Goal: Information Seeking & Learning: Learn about a topic

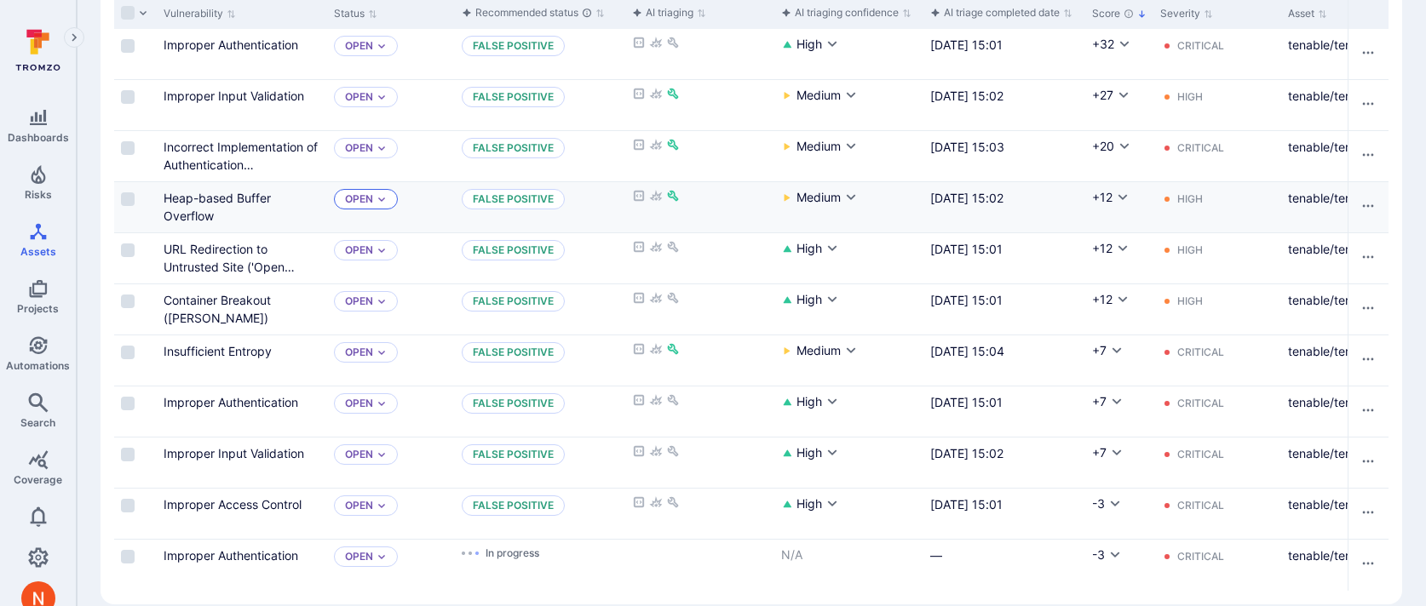
scroll to position [124, 0]
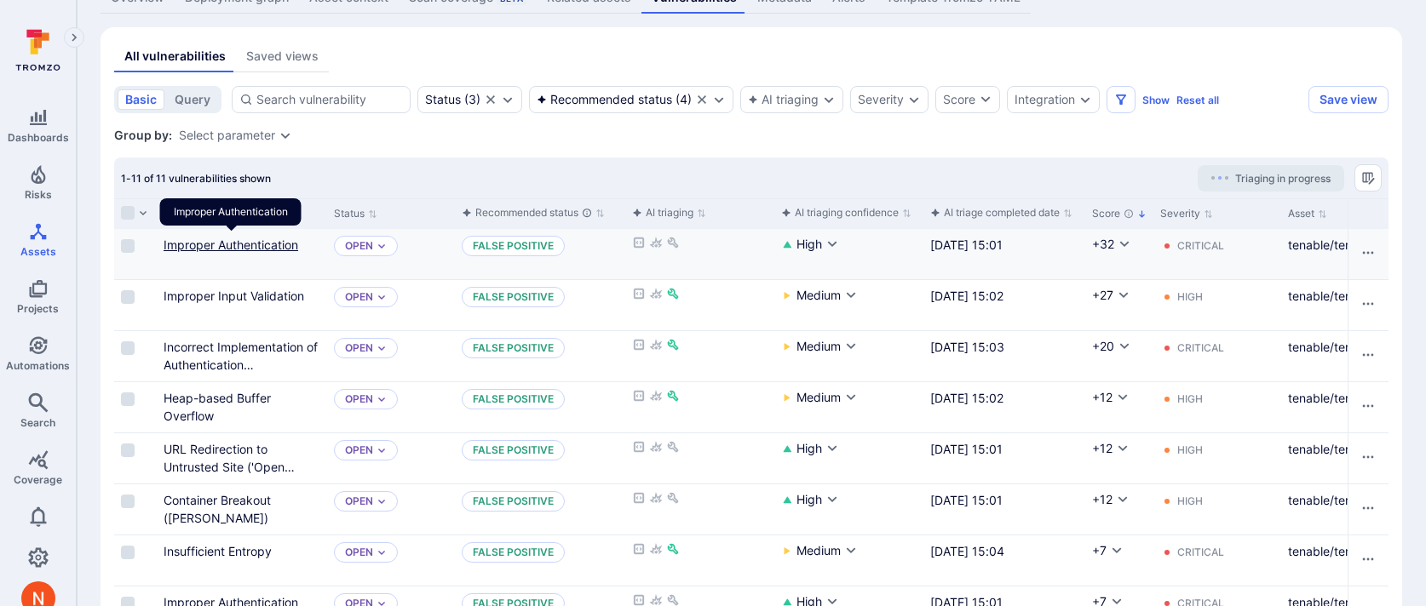
click at [254, 240] on link "Improper Authentication" at bounding box center [231, 245] width 135 height 14
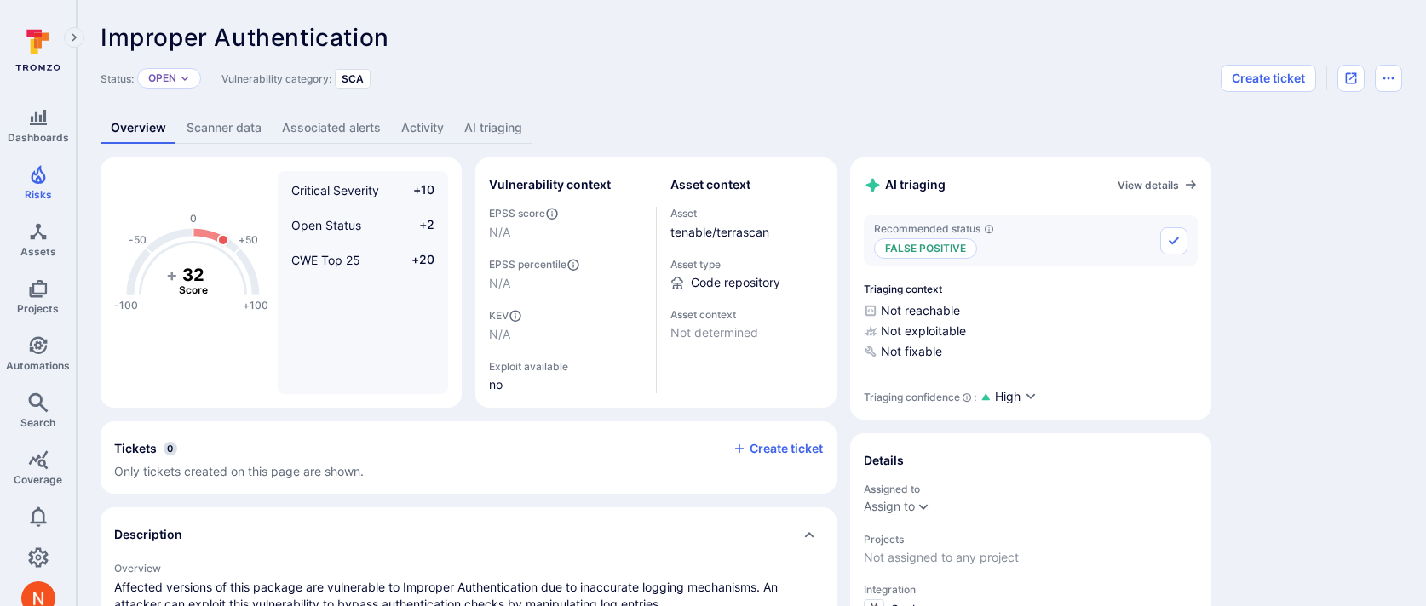
click at [472, 115] on link "AI triaging" at bounding box center [493, 128] width 78 height 32
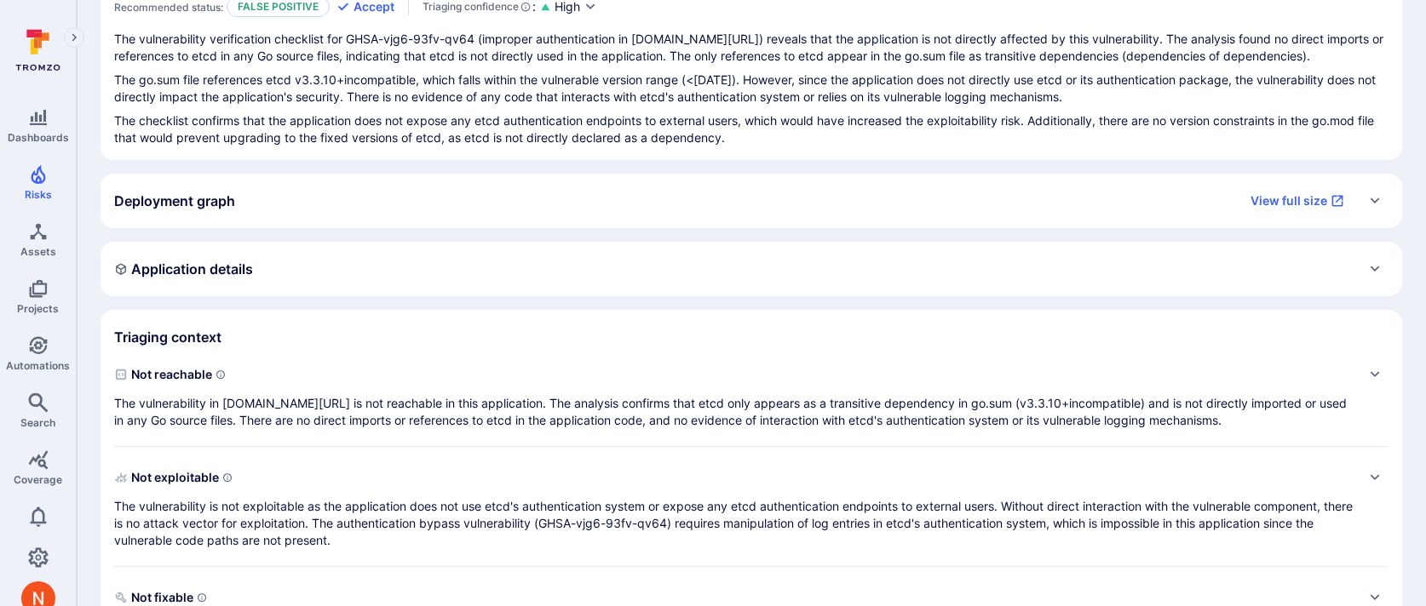
scroll to position [233, 0]
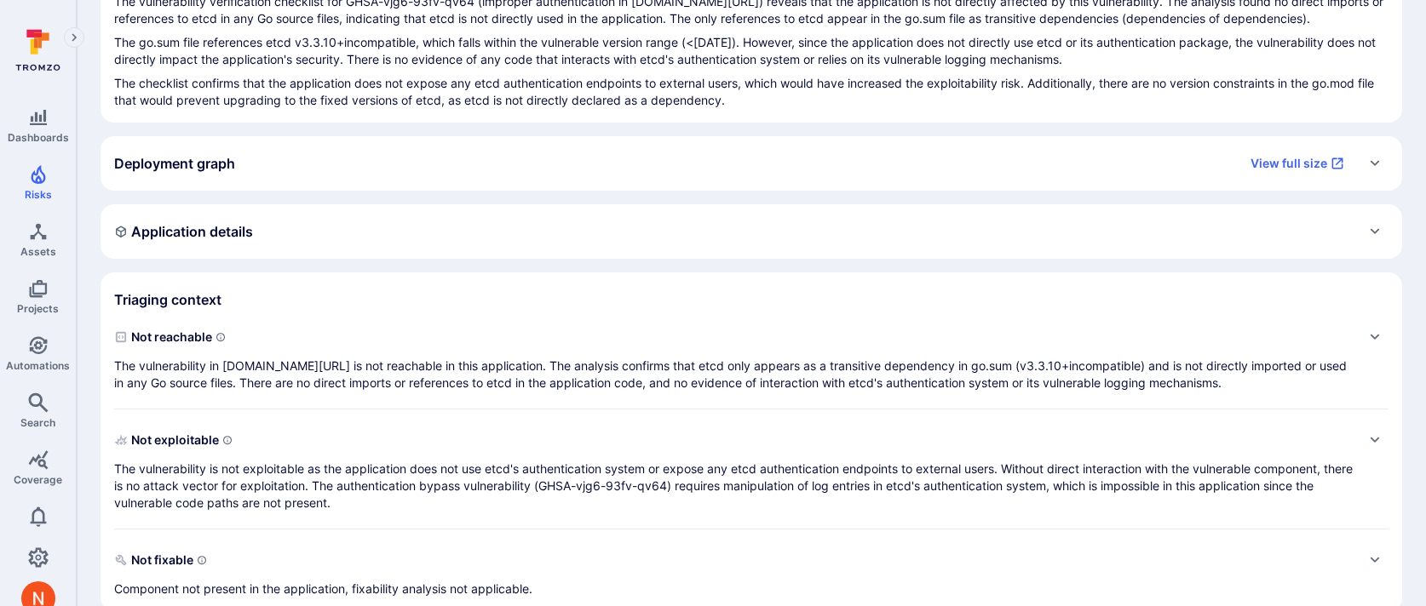
click at [441, 172] on div "Deployment graph View full size" at bounding box center [734, 163] width 1240 height 27
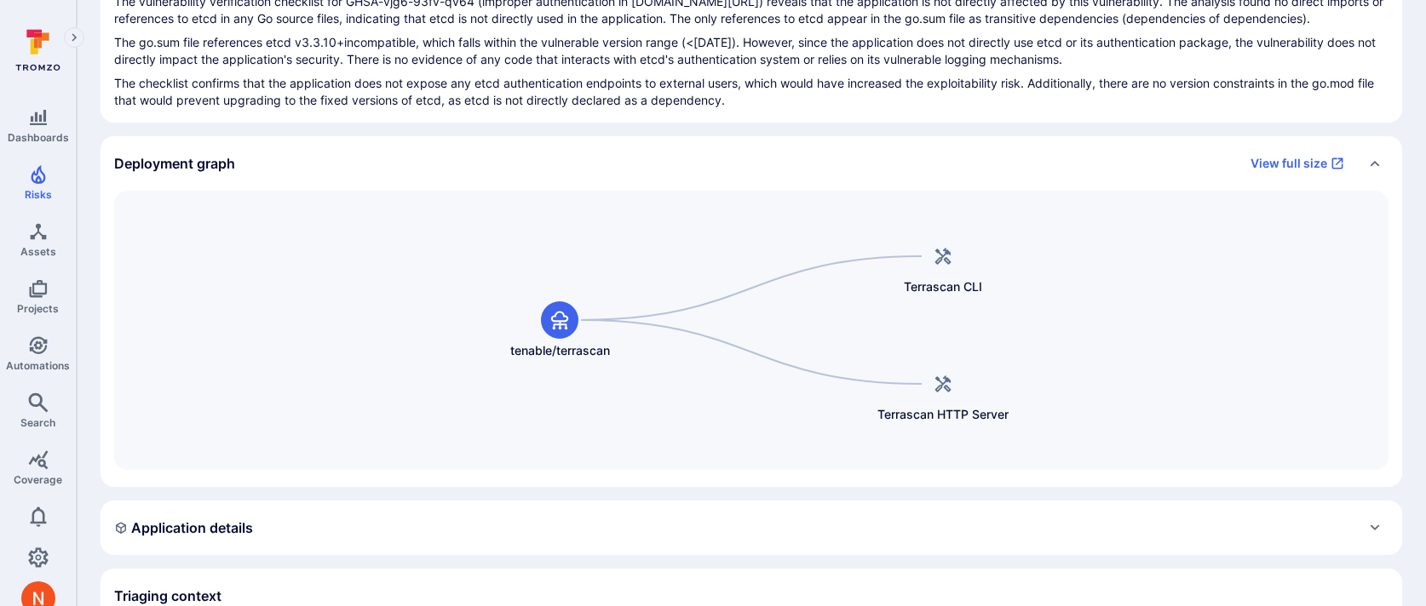
click at [440, 172] on div "Deployment graph View full size" at bounding box center [734, 163] width 1240 height 27
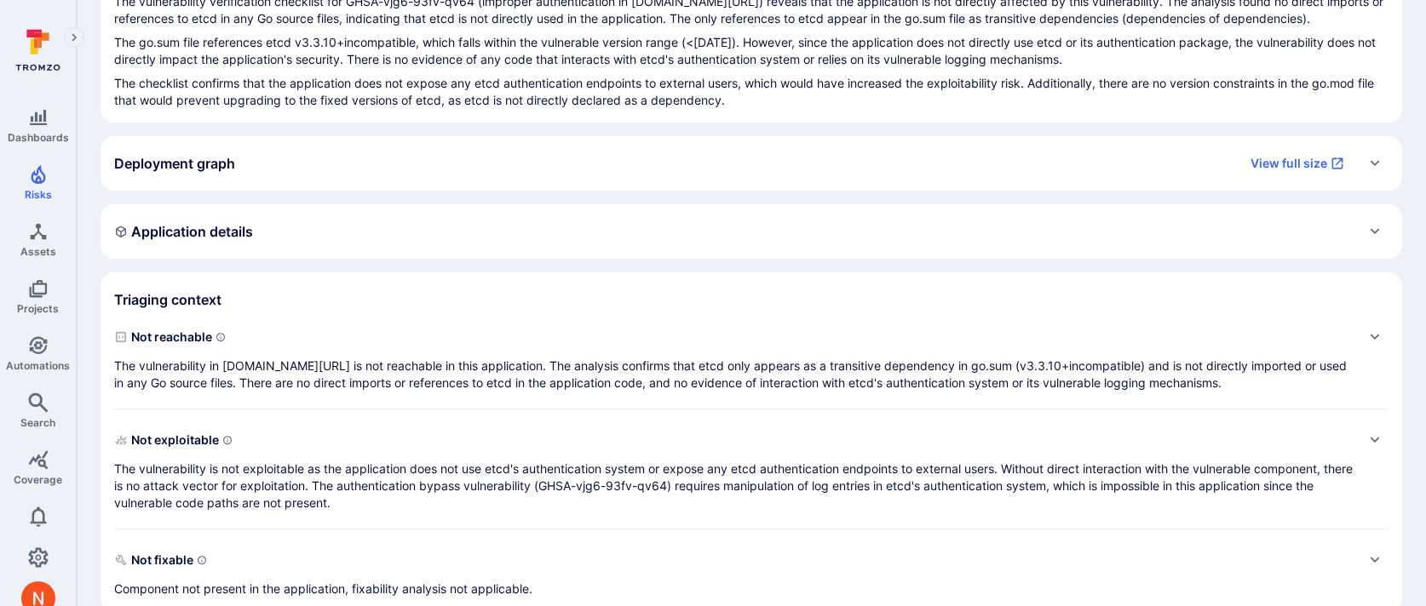
click at [428, 238] on div "Application details" at bounding box center [751, 231] width 1274 height 27
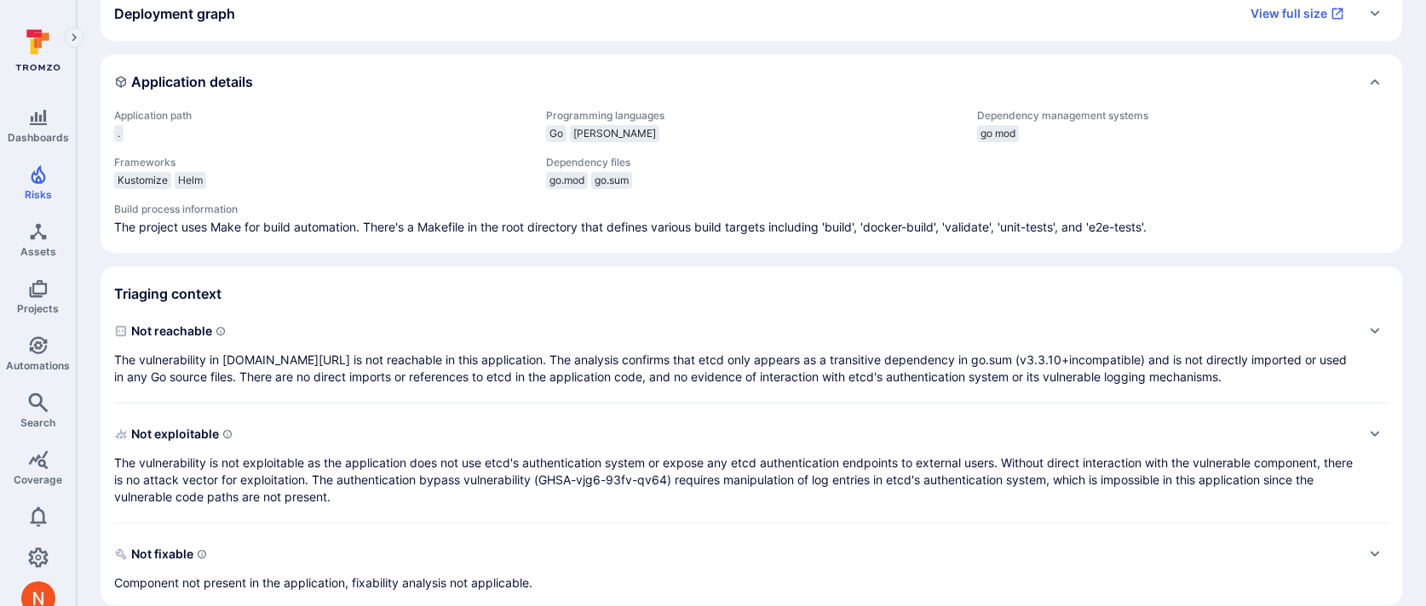
scroll to position [404, 0]
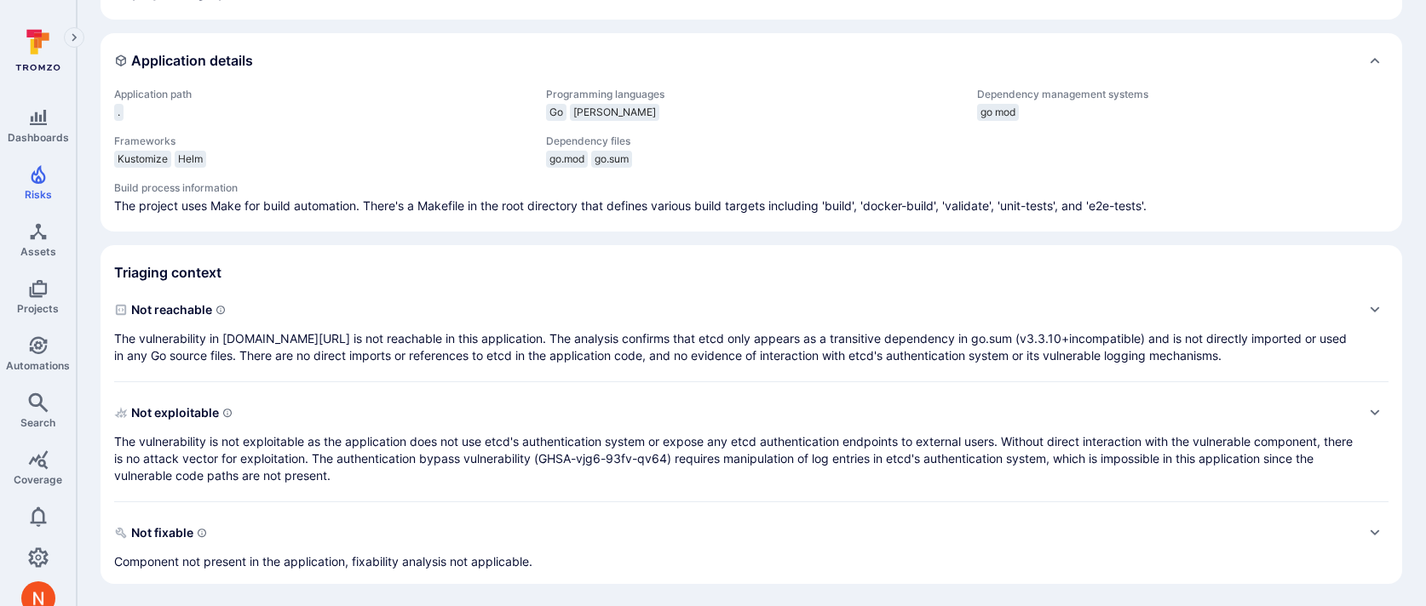
click at [438, 327] on div "Not reachable The vulnerability in [DOMAIN_NAME][URL] is not reachable in this …" at bounding box center [734, 330] width 1240 height 68
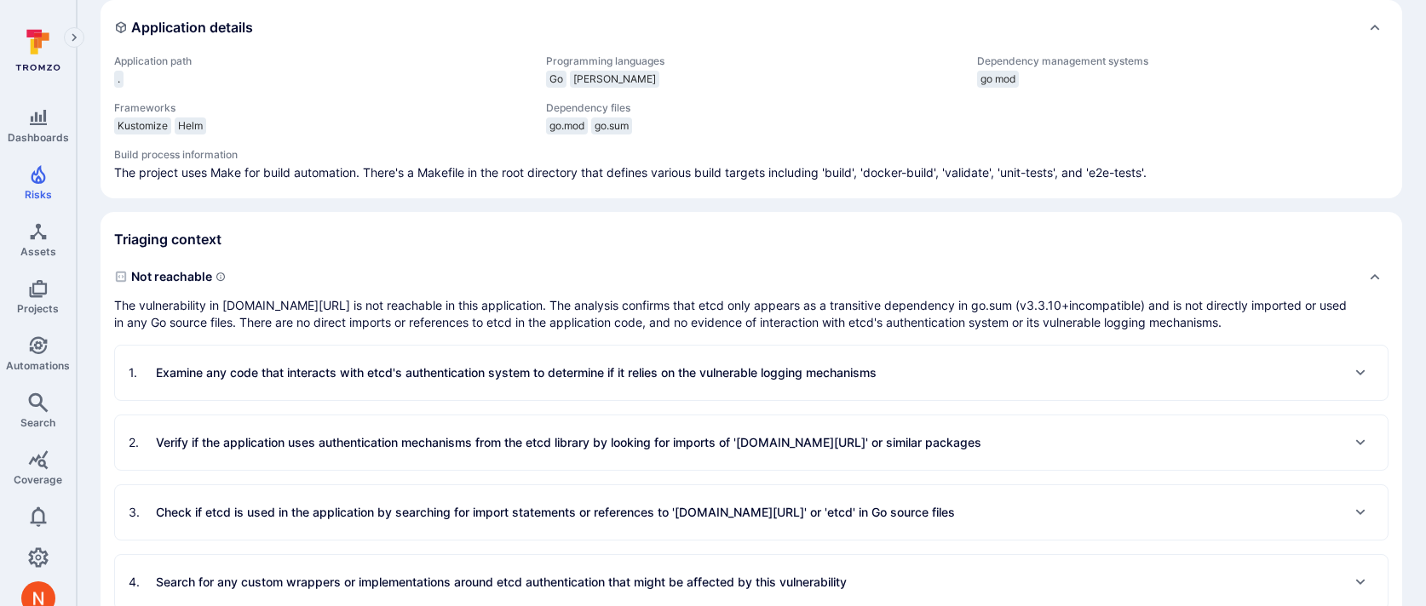
scroll to position [439, 0]
click at [434, 358] on div "1 . Examine any code that interacts with etcd's authentication system to determ…" at bounding box center [503, 371] width 748 height 27
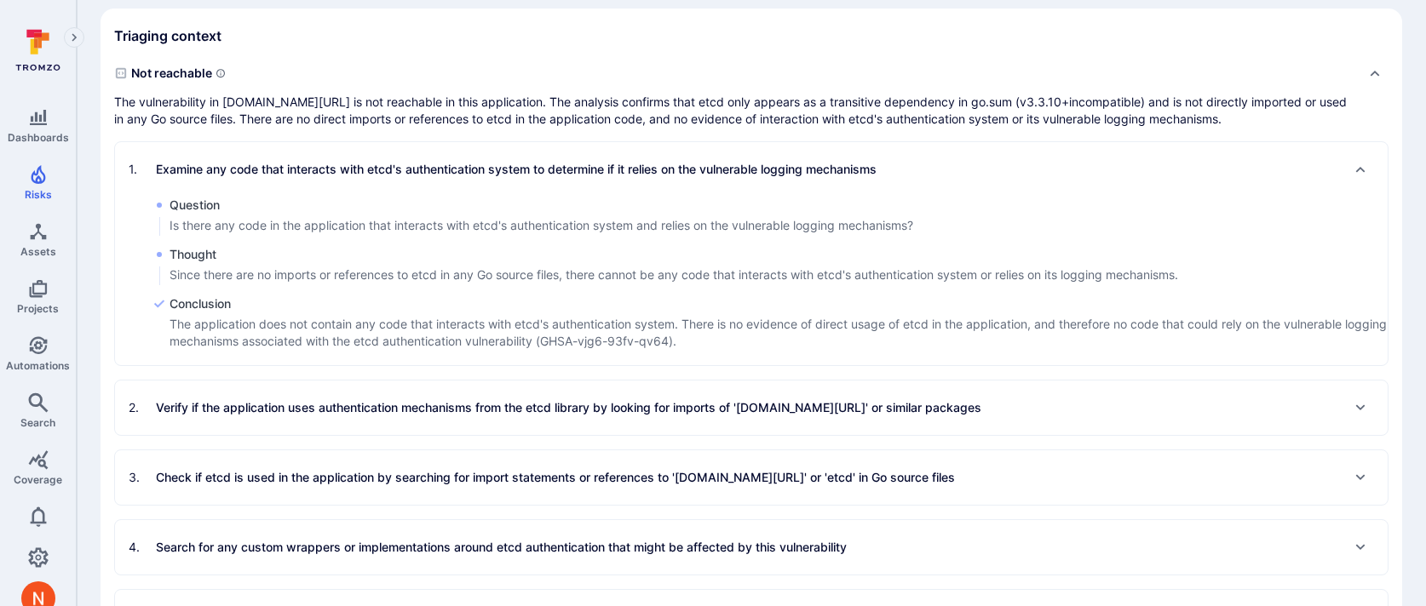
scroll to position [642, 0]
click at [437, 394] on div "2 . Verify if the application uses authentication mechanisms from the etcd libr…" at bounding box center [555, 406] width 853 height 27
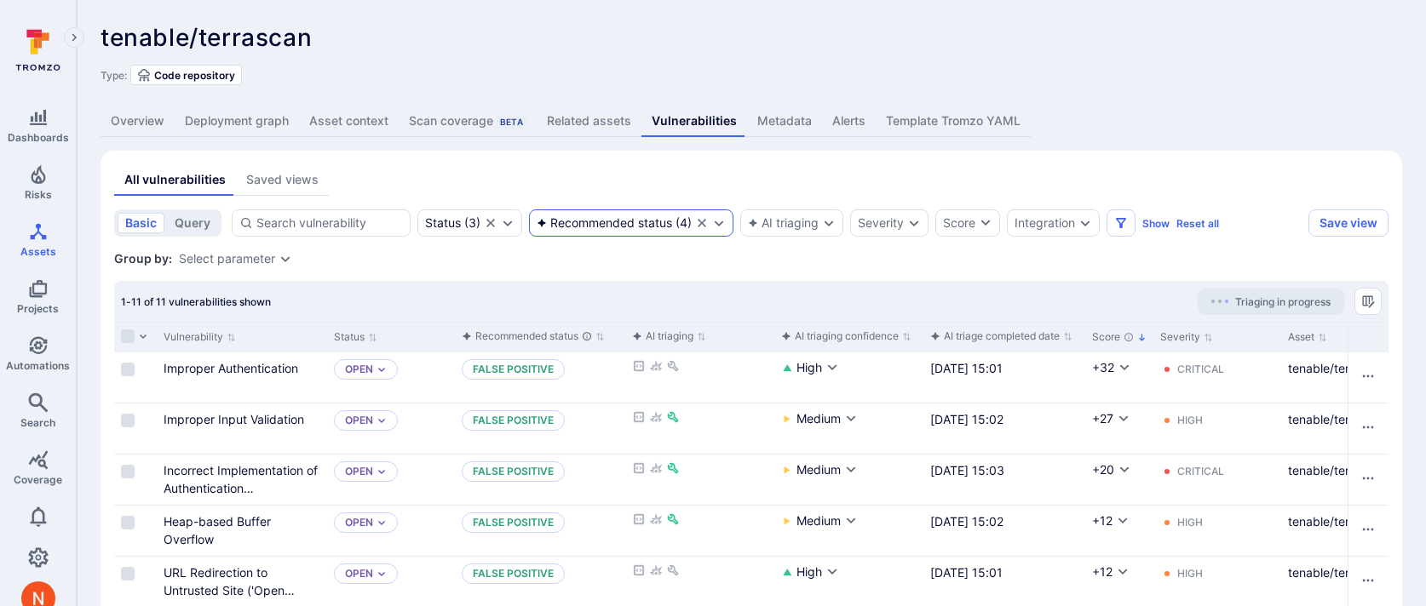
click at [702, 220] on icon "Clear selection" at bounding box center [702, 223] width 14 height 14
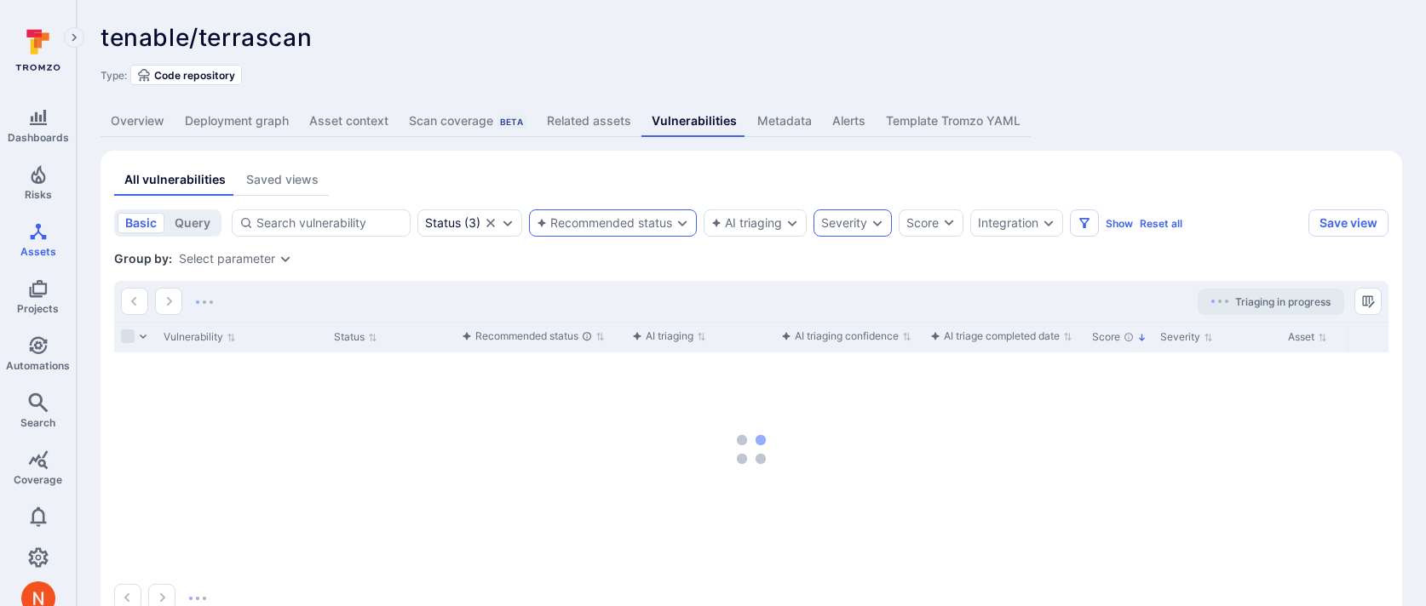
click at [883, 226] on icon "Expand dropdown" at bounding box center [878, 223] width 14 height 14
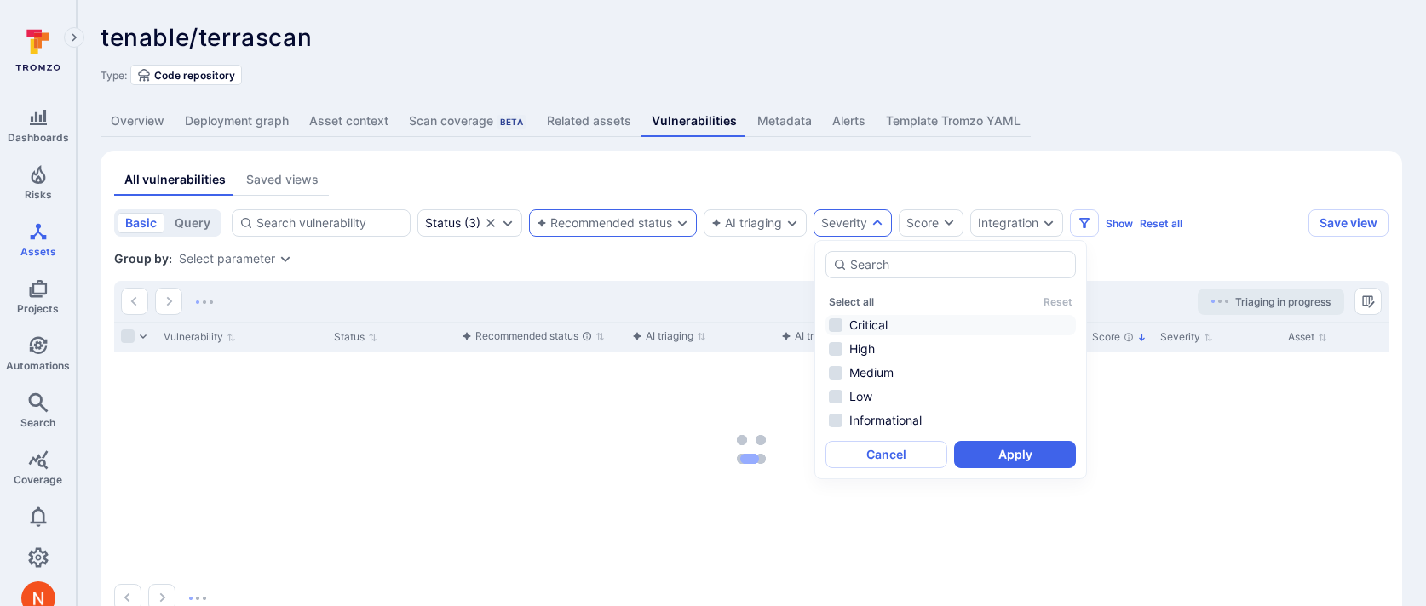
click at [869, 325] on li "Critical" at bounding box center [950, 325] width 250 height 20
click at [867, 344] on li "High" at bounding box center [950, 349] width 250 height 20
click at [976, 447] on button "Apply" at bounding box center [1015, 454] width 122 height 27
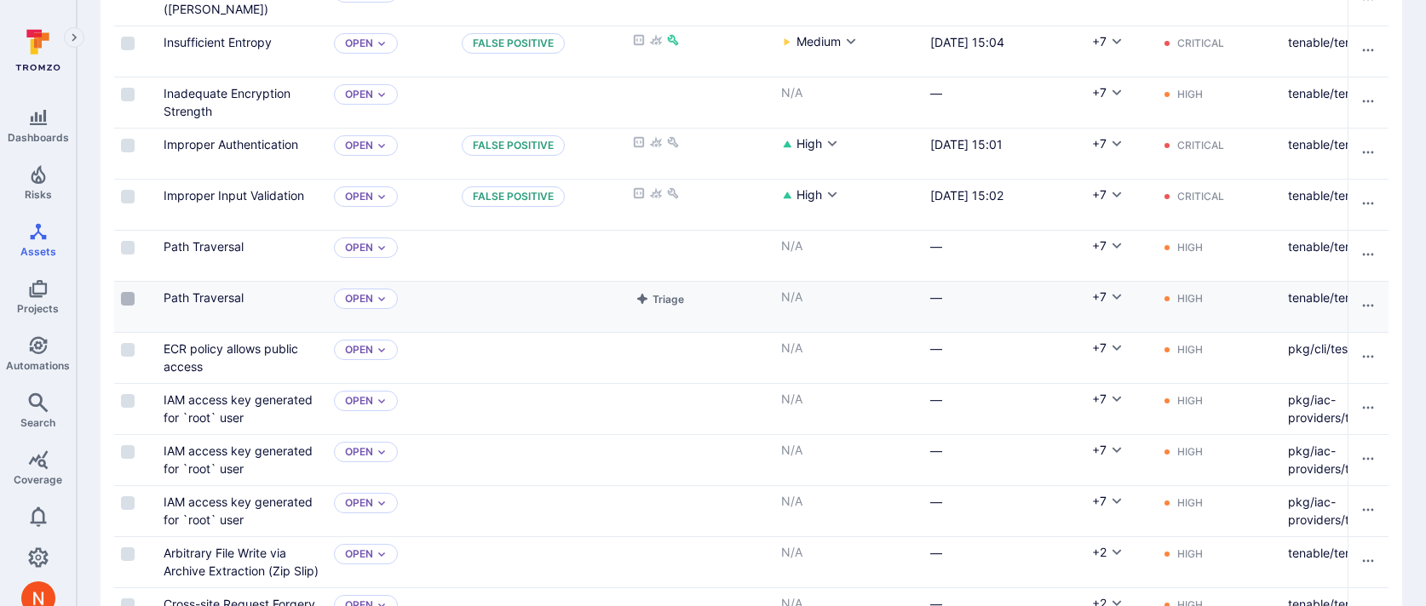
click at [127, 302] on input "Select row" at bounding box center [128, 299] width 14 height 14
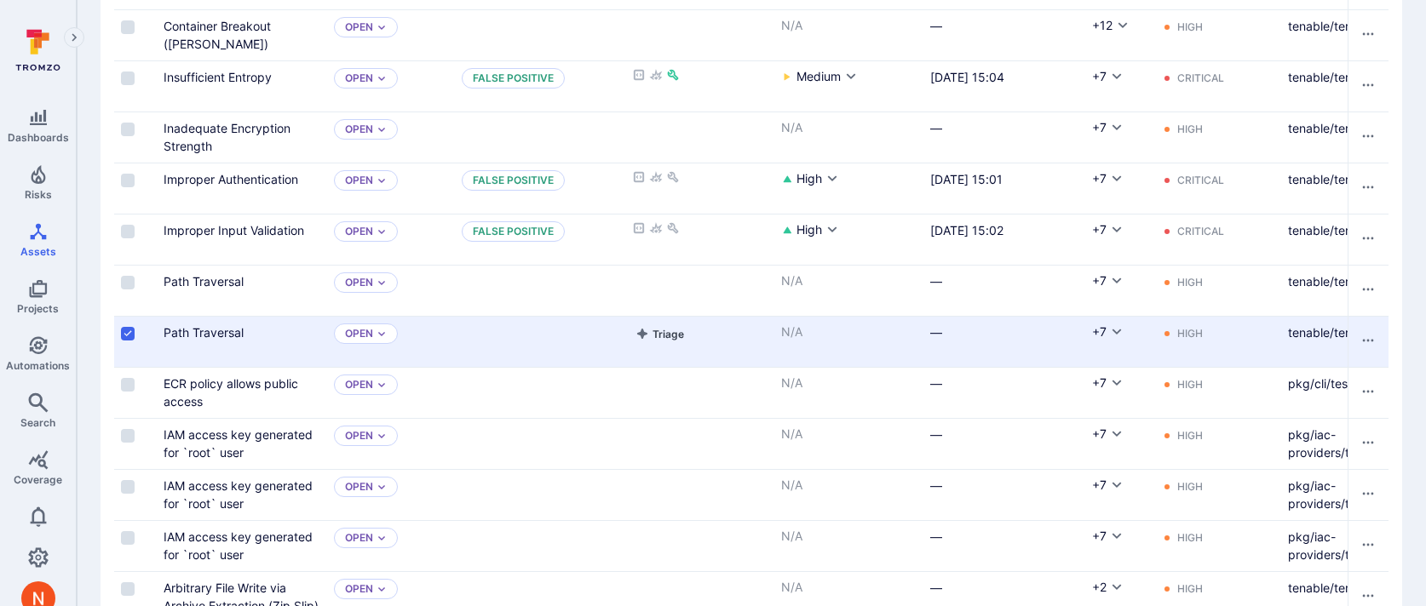
click at [658, 336] on button "Triage" at bounding box center [659, 334] width 55 height 20
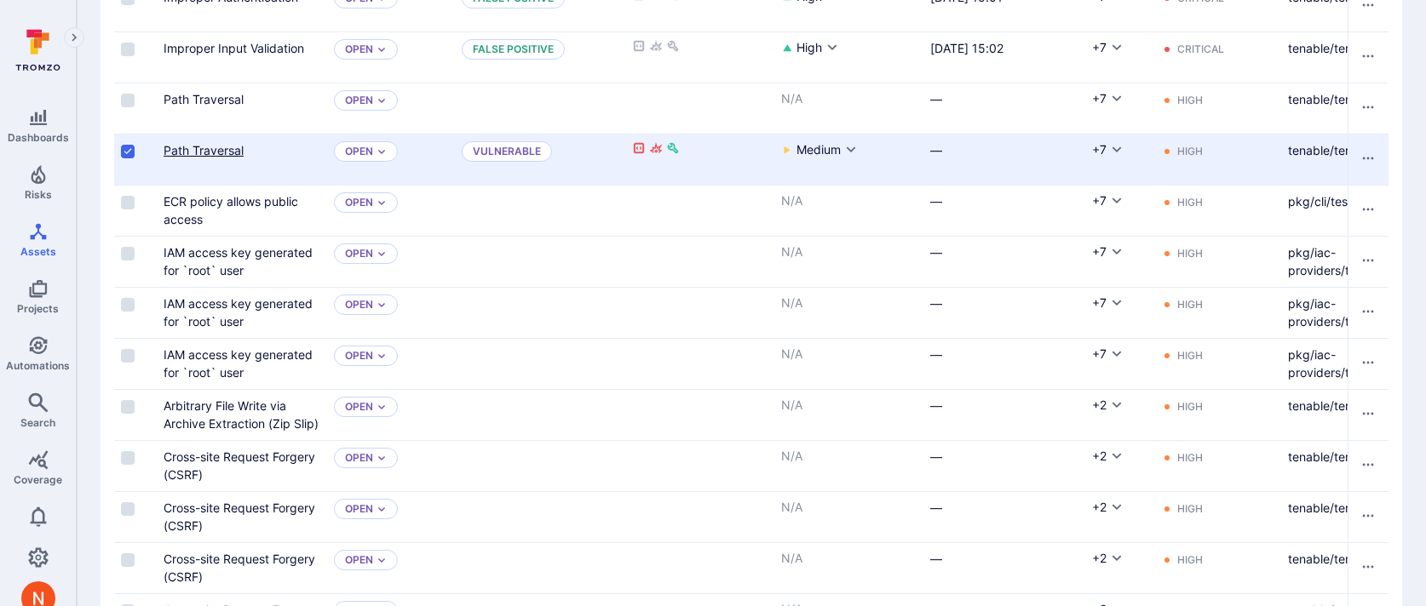
click at [236, 152] on link "Path Traversal" at bounding box center [204, 150] width 80 height 14
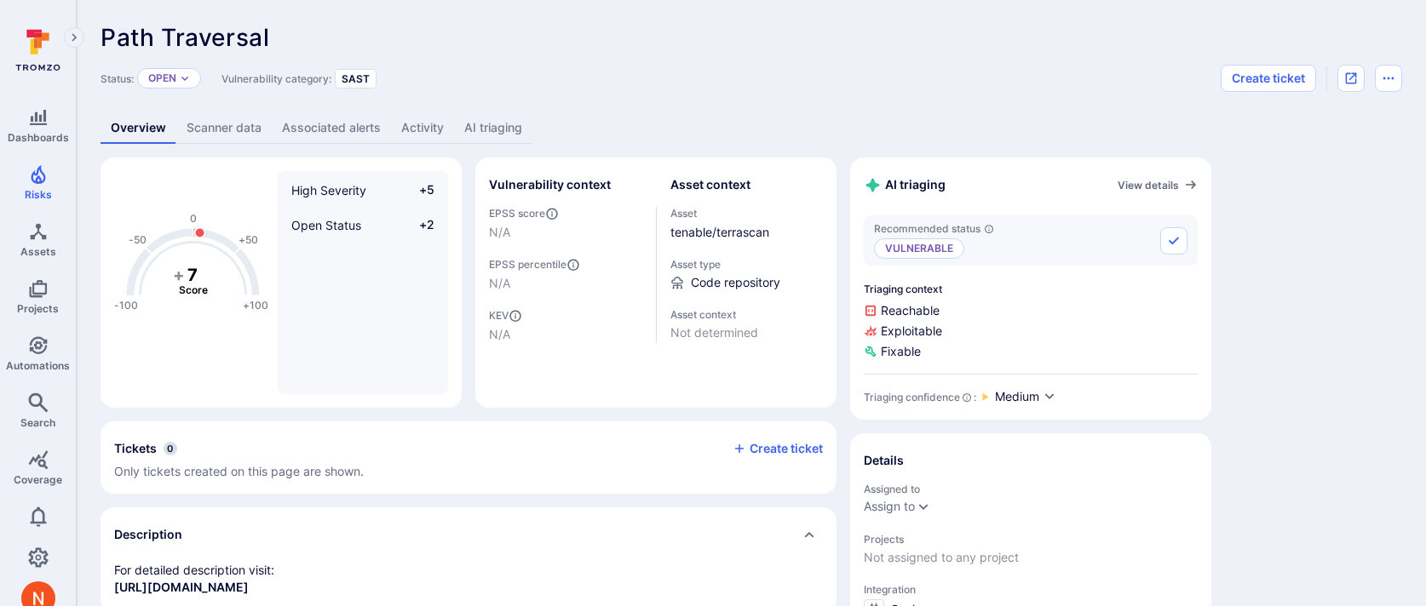
click at [487, 118] on link "AI triaging" at bounding box center [493, 128] width 78 height 32
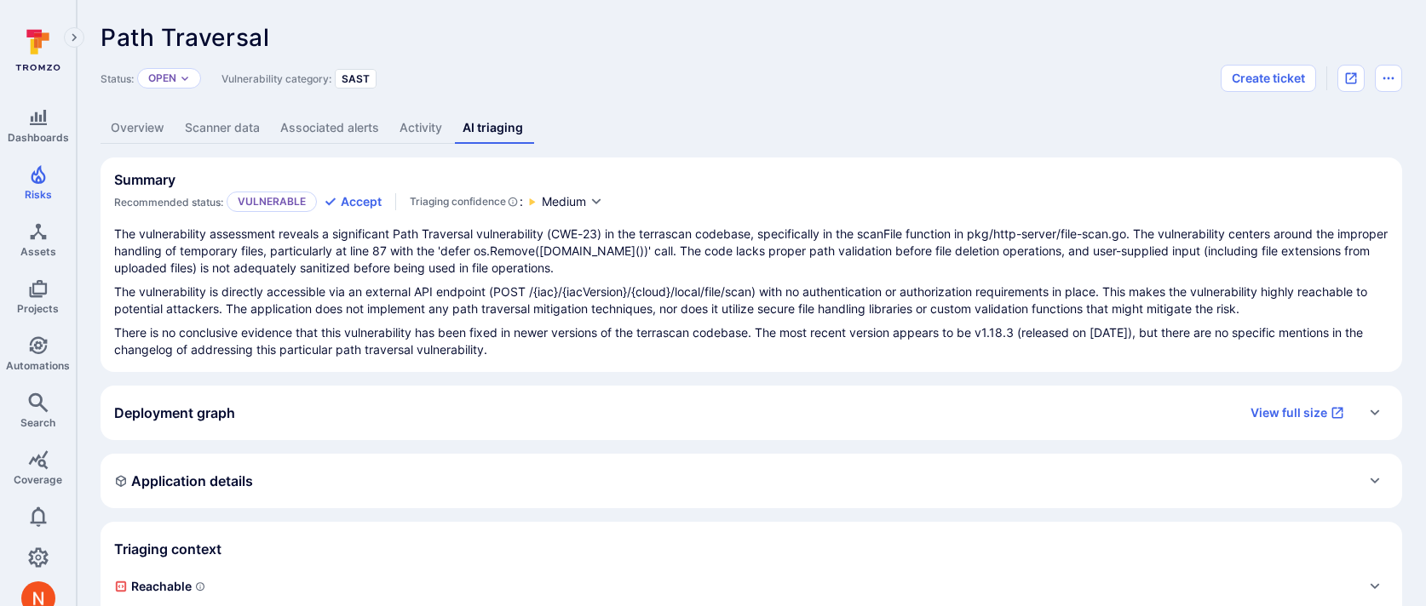
click at [514, 472] on div "Application details" at bounding box center [751, 481] width 1274 height 27
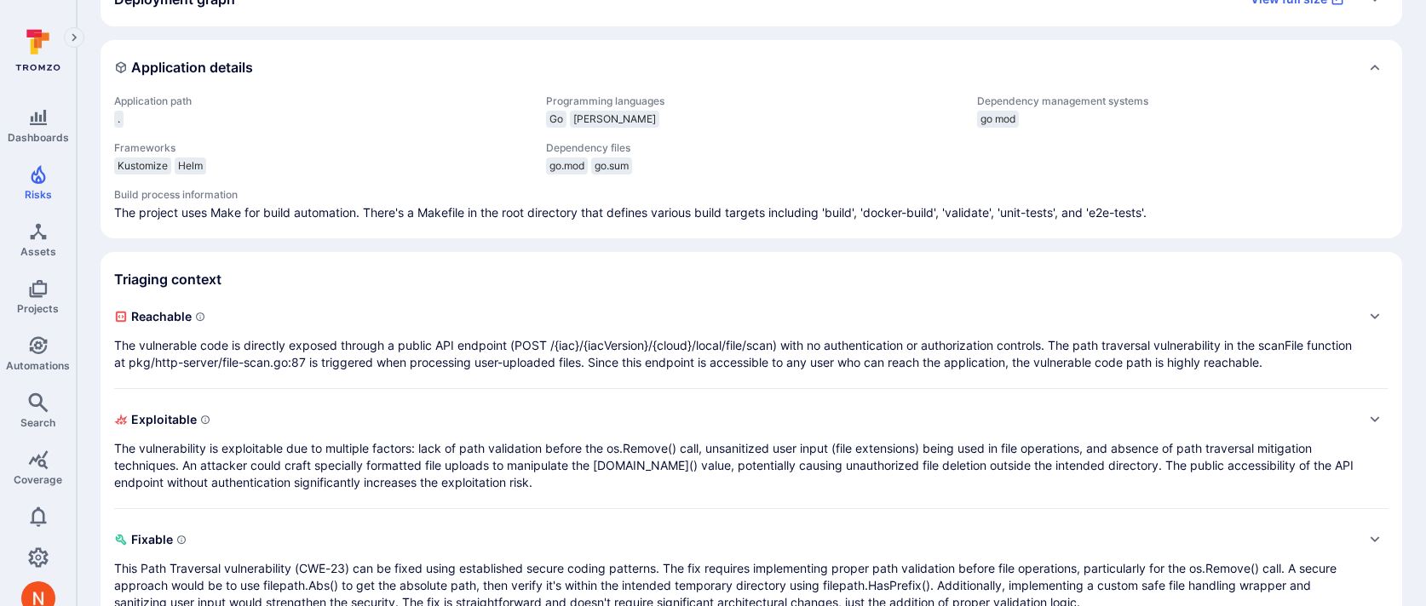
scroll to position [455, 0]
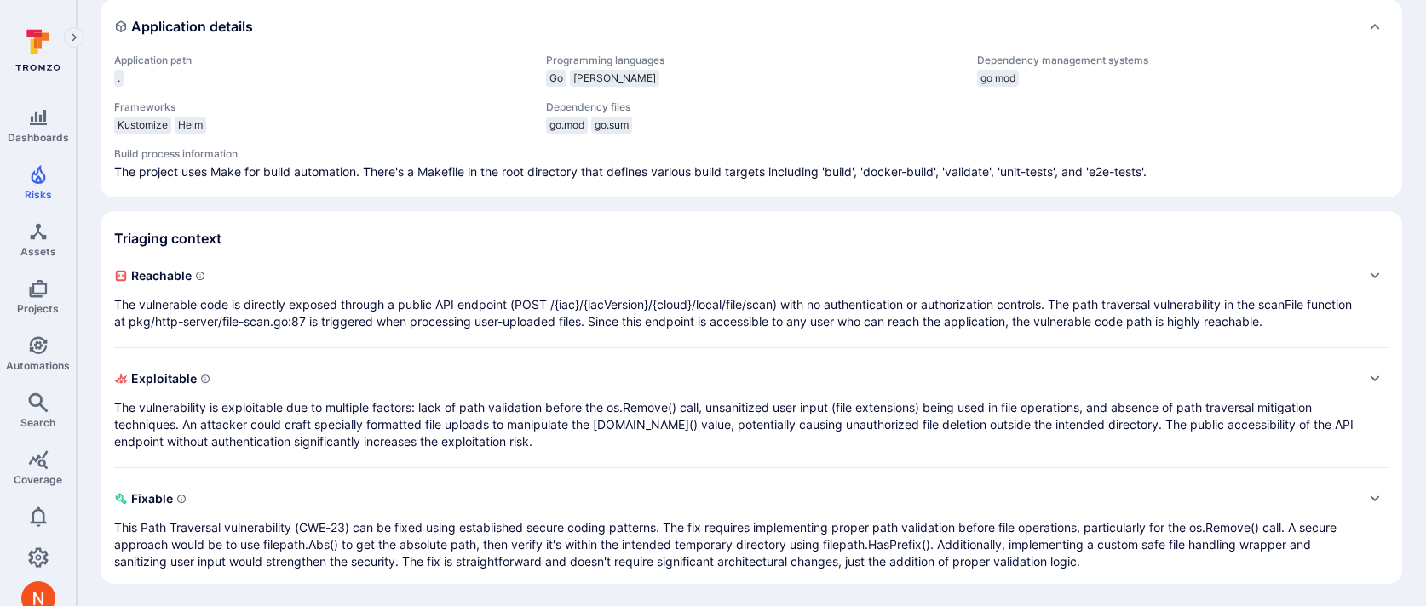
click at [565, 319] on p "The vulnerable code is directly exposed through a public API endpoint (POST /{i…" at bounding box center [734, 313] width 1240 height 34
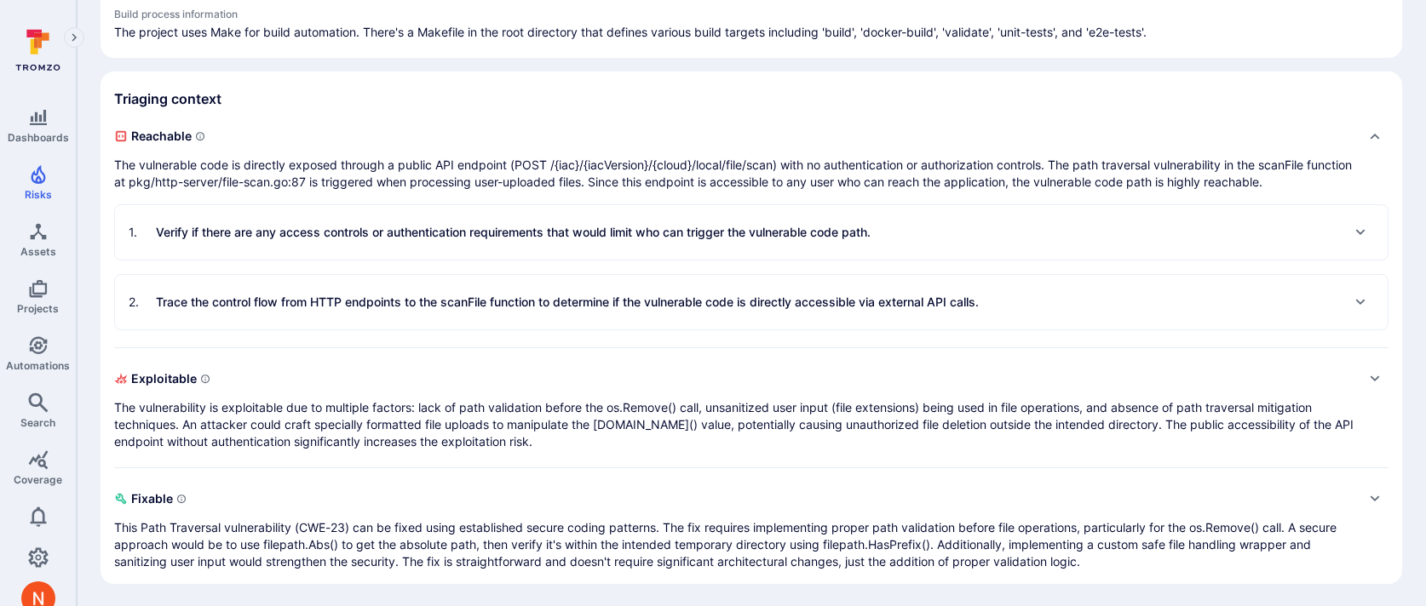
click at [553, 401] on p "The vulnerability is exploitable due to multiple factors: lack of path validati…" at bounding box center [734, 424] width 1240 height 51
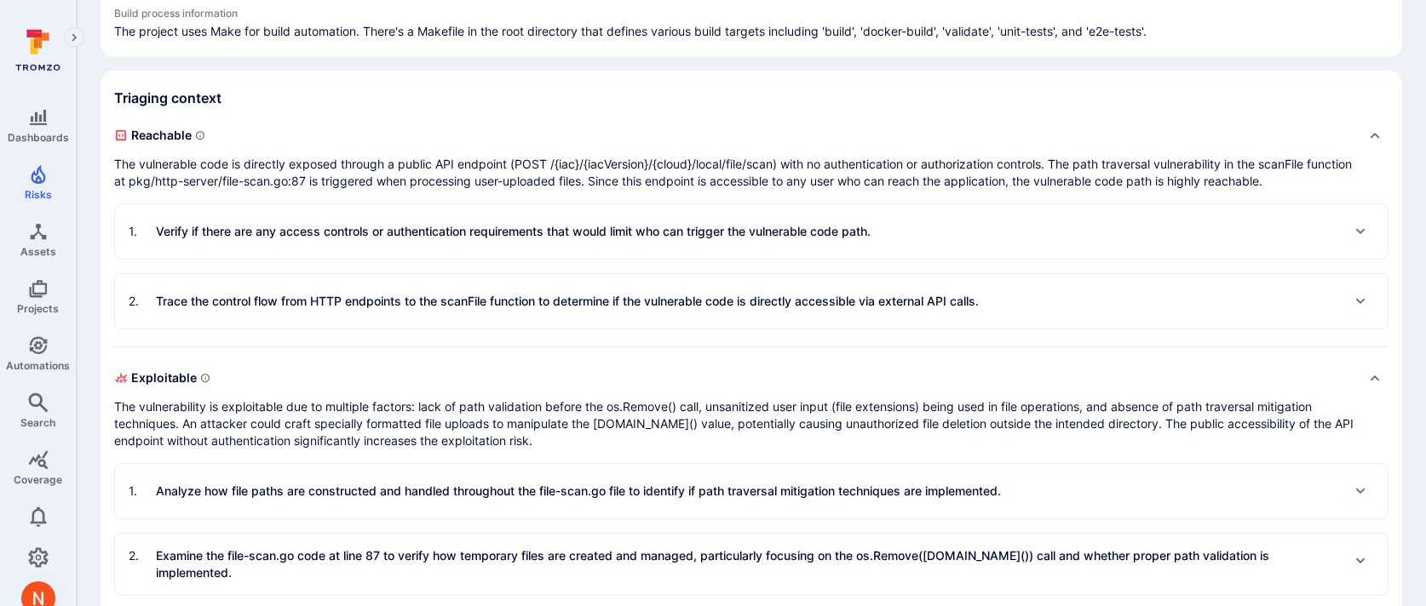
scroll to position [811, 0]
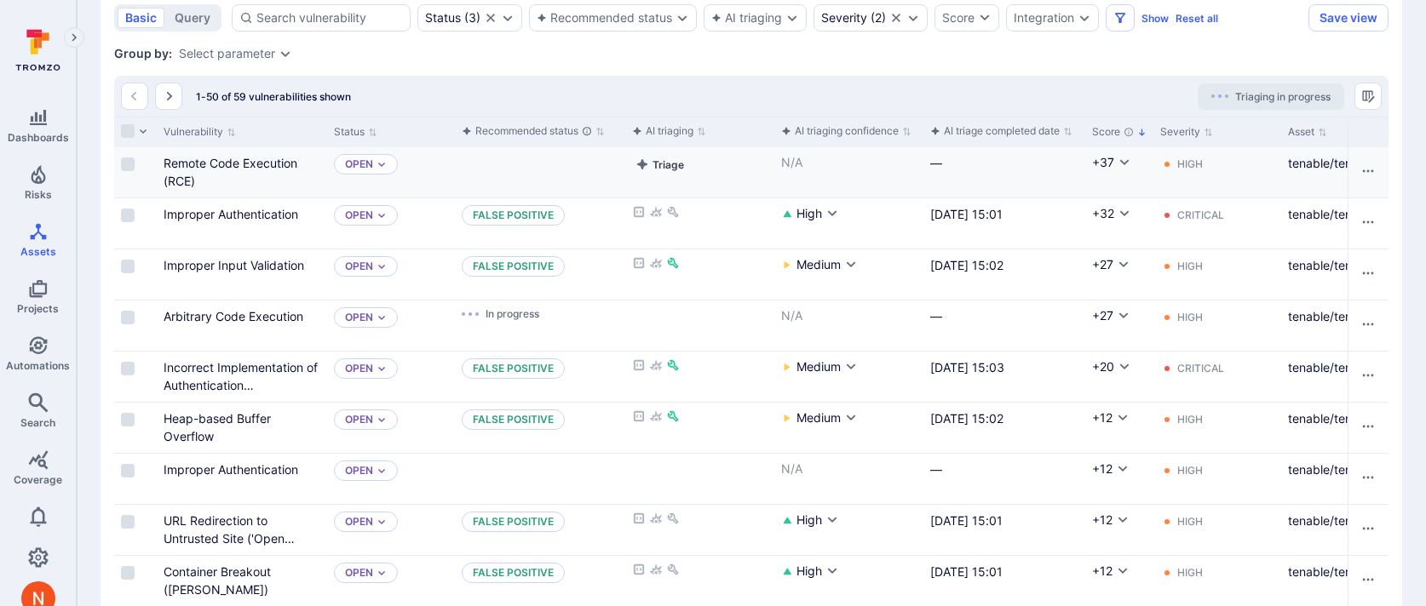
click at [672, 162] on button "Triage" at bounding box center [659, 164] width 55 height 20
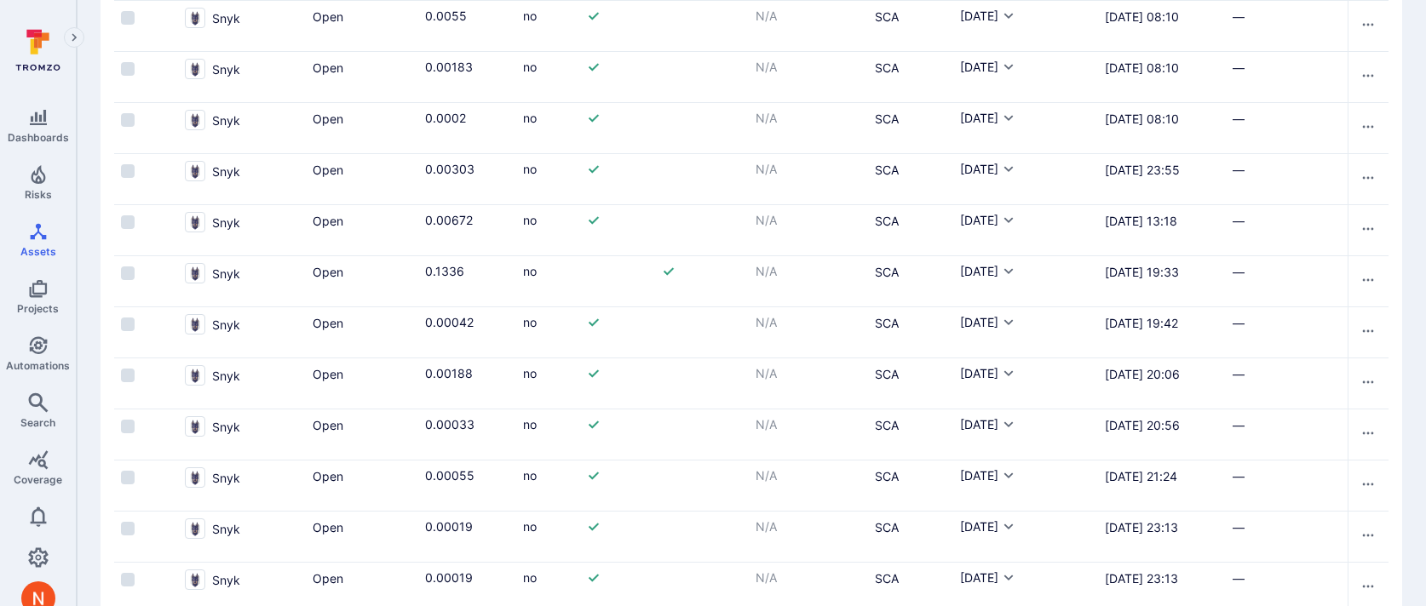
scroll to position [2373, 0]
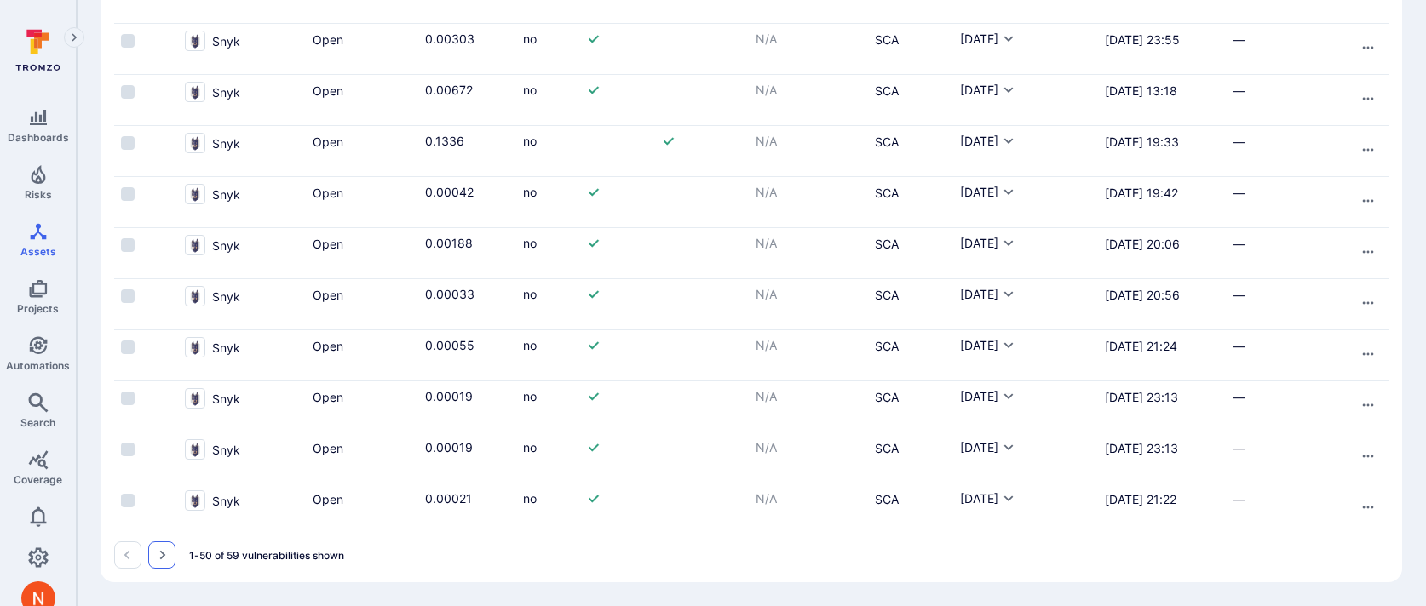
click at [156, 549] on icon "Go to the next page" at bounding box center [162, 556] width 14 height 14
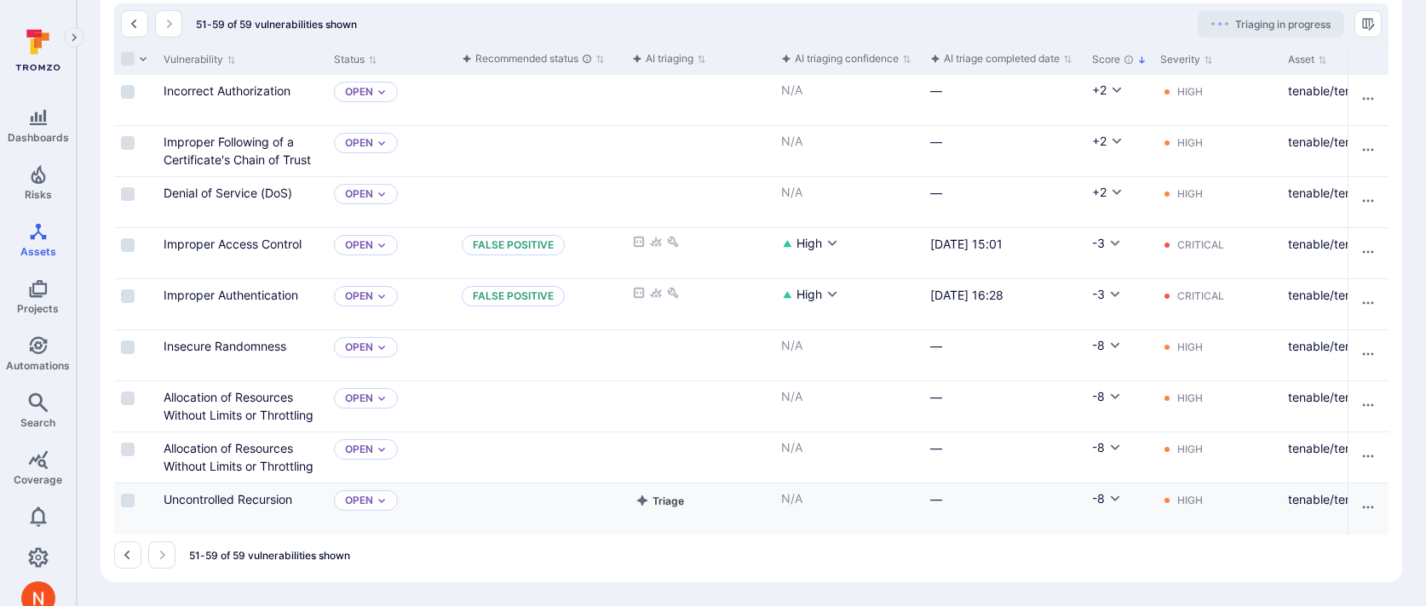
click at [681, 495] on button "Triage" at bounding box center [659, 501] width 55 height 20
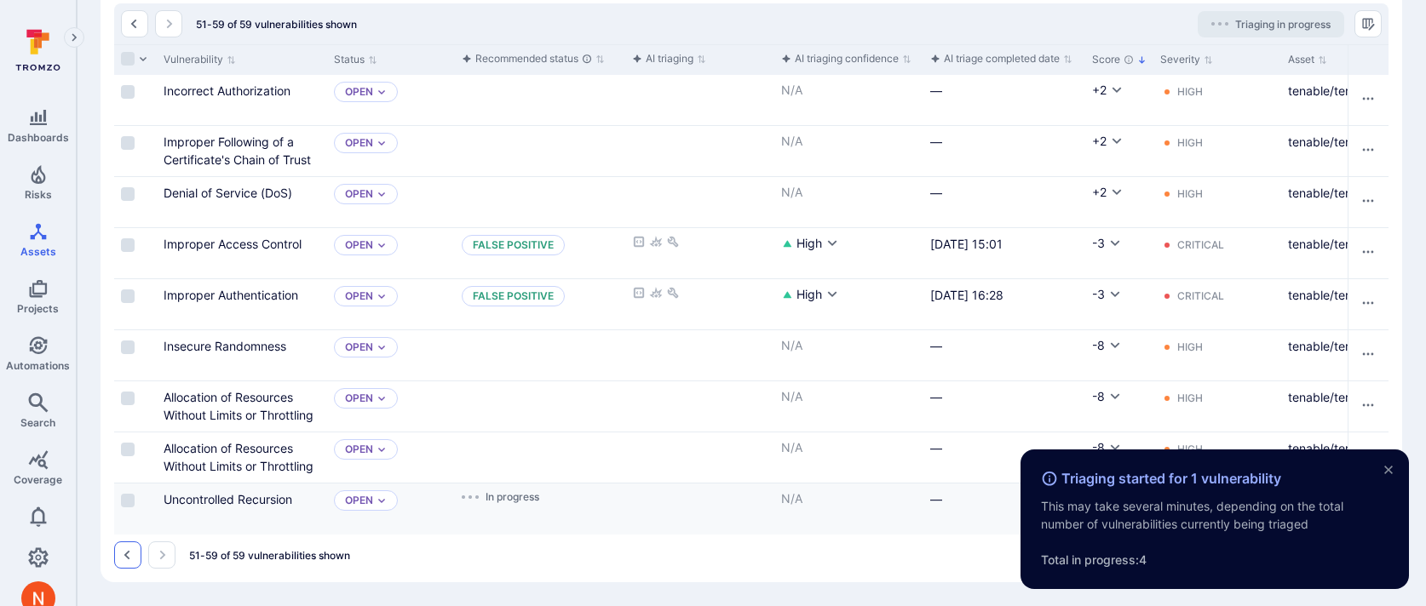
click at [118, 559] on button "Go to the previous page" at bounding box center [127, 555] width 27 height 27
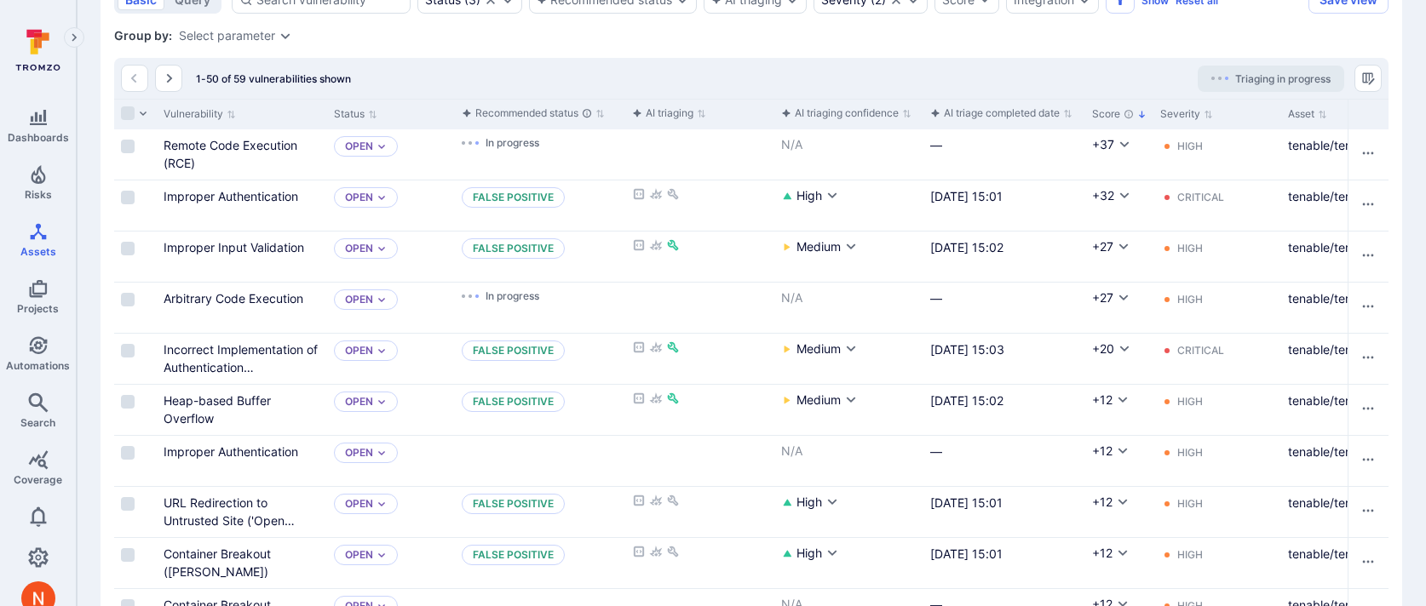
scroll to position [221, 0]
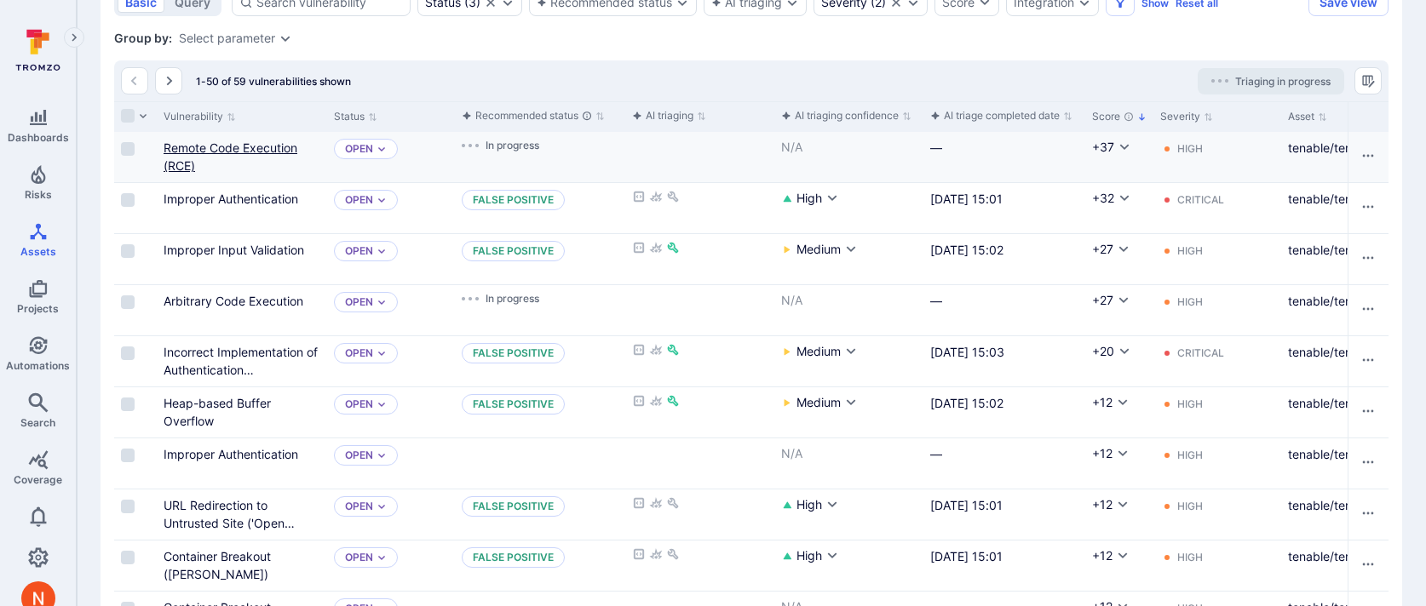
click at [269, 147] on link "Remote Code Execution (RCE)" at bounding box center [231, 157] width 134 height 32
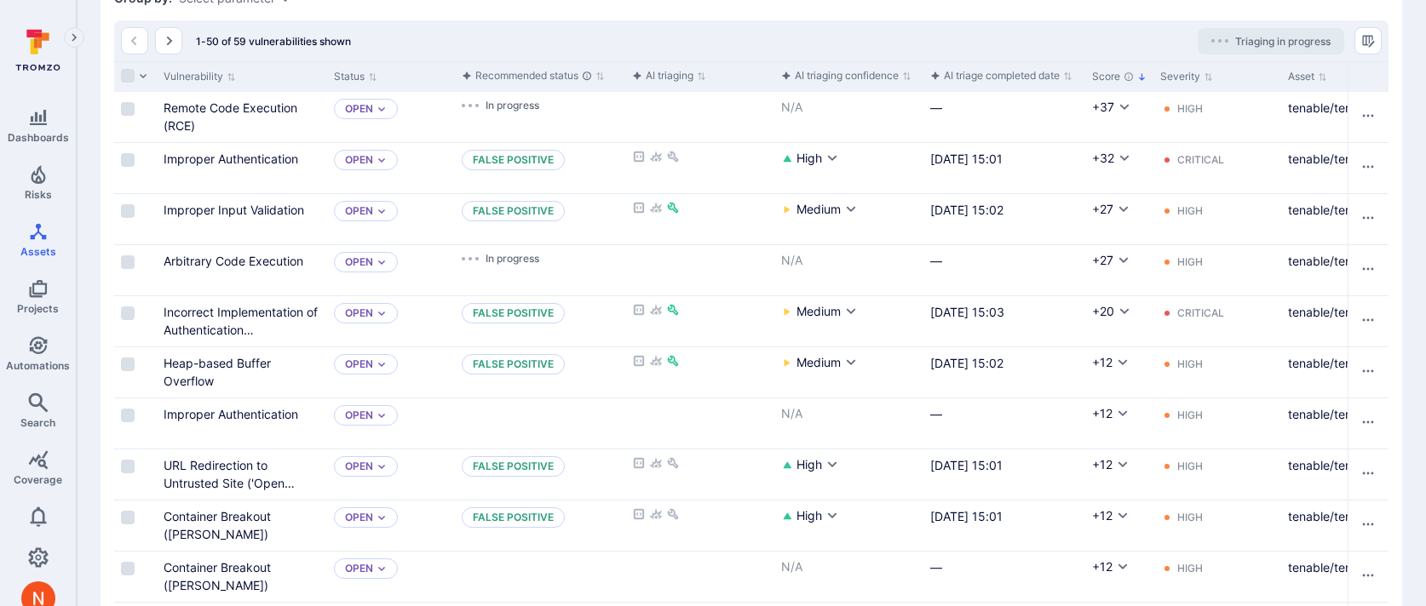
scroll to position [0, 0]
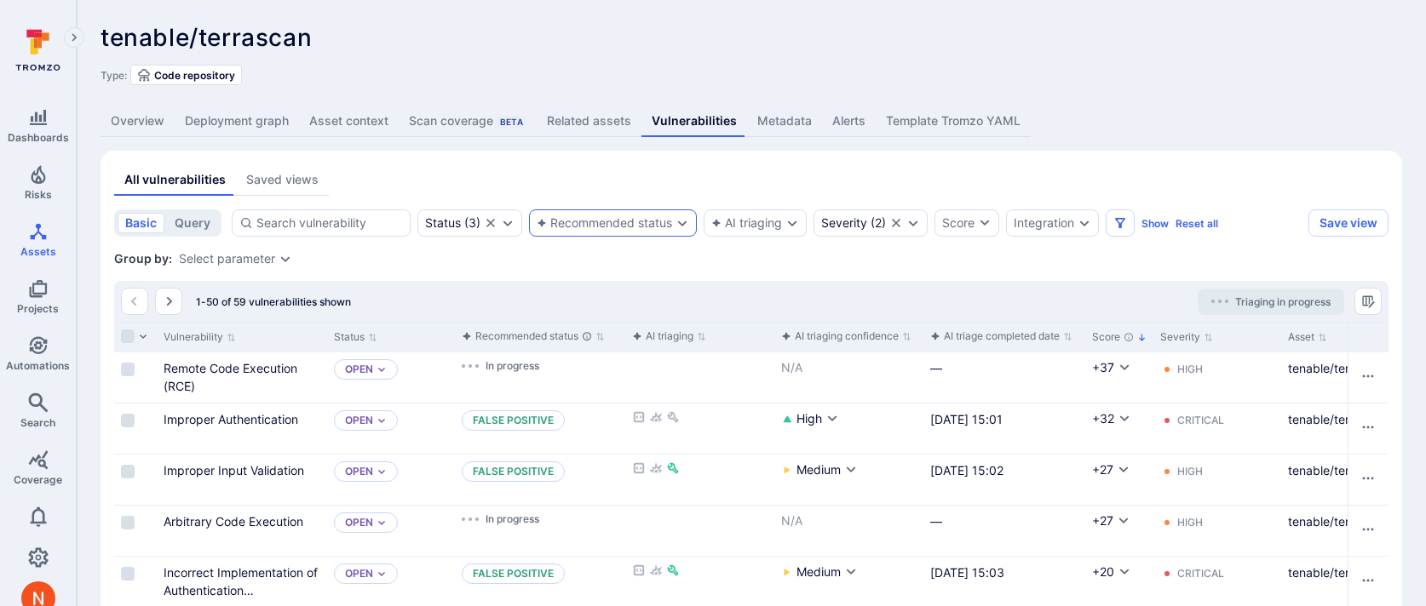
click at [604, 210] on div "Recommended status" at bounding box center [613, 223] width 168 height 27
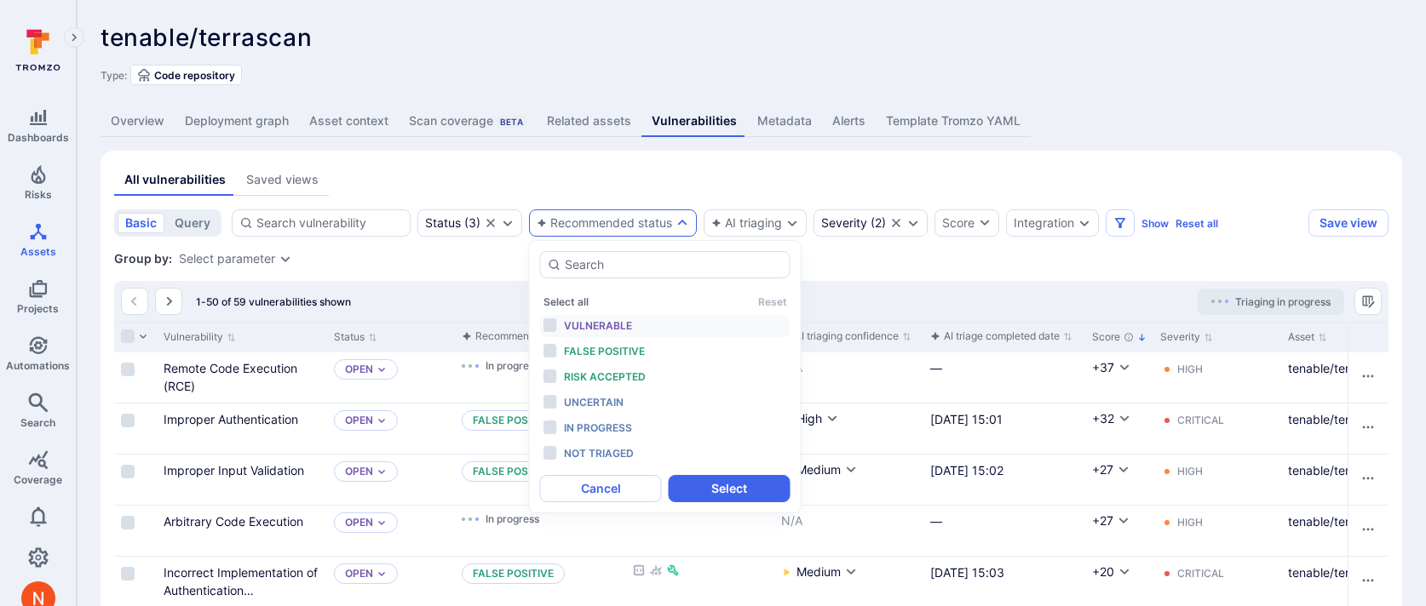
click at [611, 318] on div "Vulnerable" at bounding box center [634, 326] width 141 height 19
click at [611, 328] on span "Vulnerable" at bounding box center [598, 325] width 68 height 13
click at [612, 346] on span "False positive" at bounding box center [604, 351] width 81 height 13
click at [616, 324] on span "Vulnerable" at bounding box center [598, 325] width 68 height 13
click at [618, 373] on span "Risk accepted" at bounding box center [605, 377] width 82 height 13
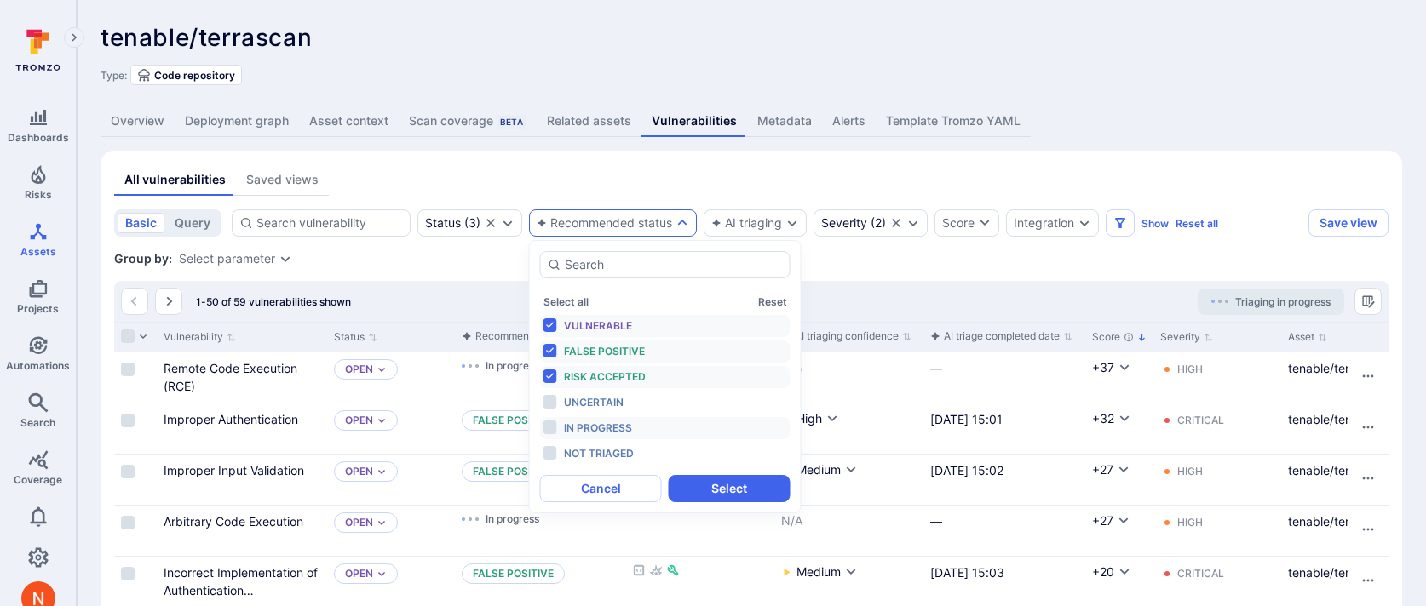
click at [618, 431] on span "In progress" at bounding box center [598, 428] width 68 height 13
click at [693, 483] on button "Select" at bounding box center [730, 488] width 122 height 27
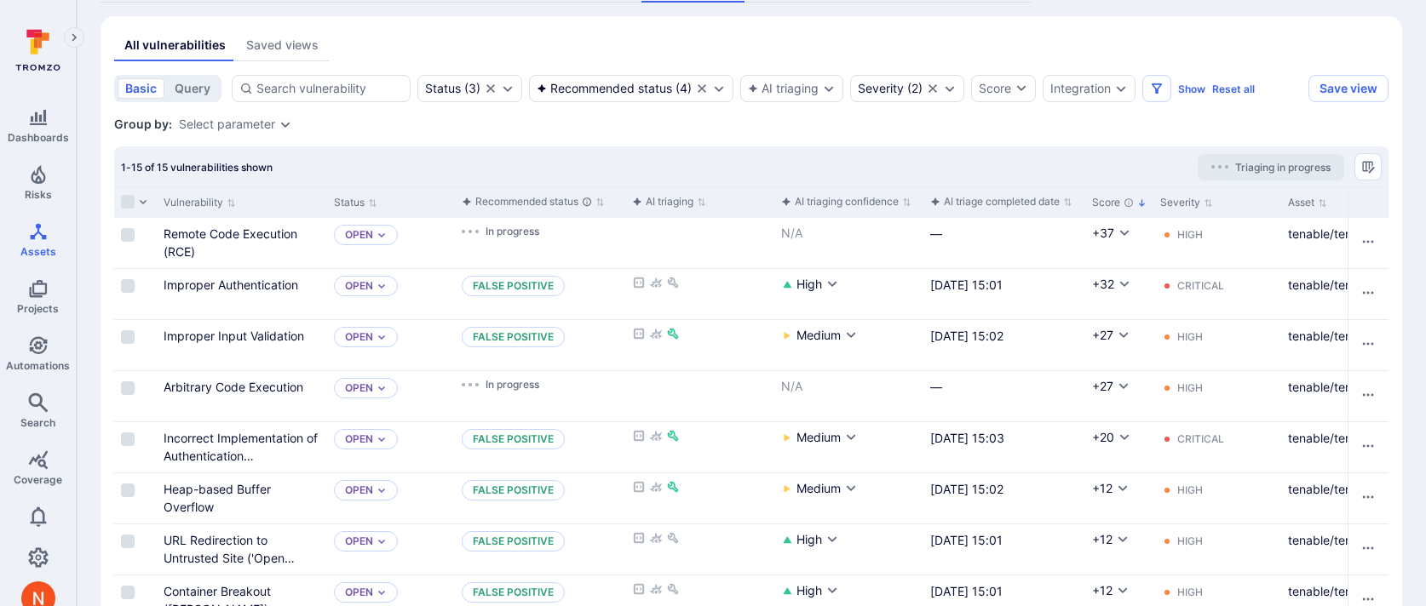
scroll to position [132, 0]
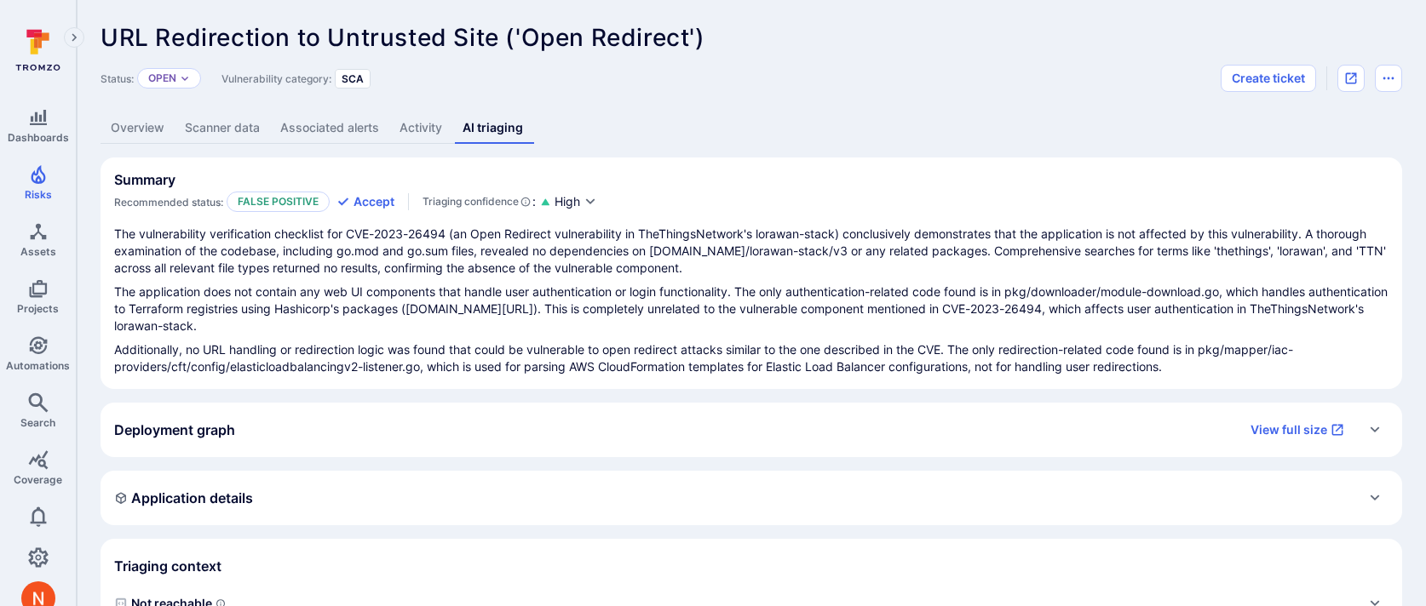
click at [154, 112] on link "Overview" at bounding box center [138, 128] width 74 height 32
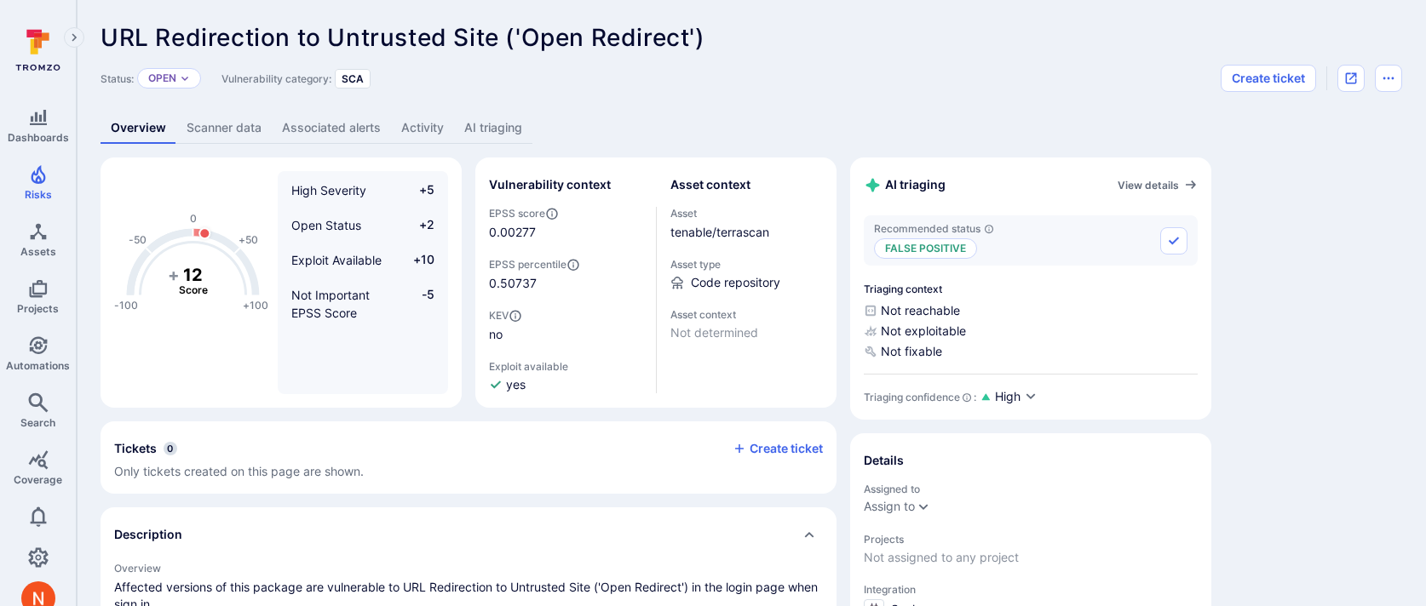
click at [518, 125] on link "AI triaging" at bounding box center [493, 128] width 78 height 32
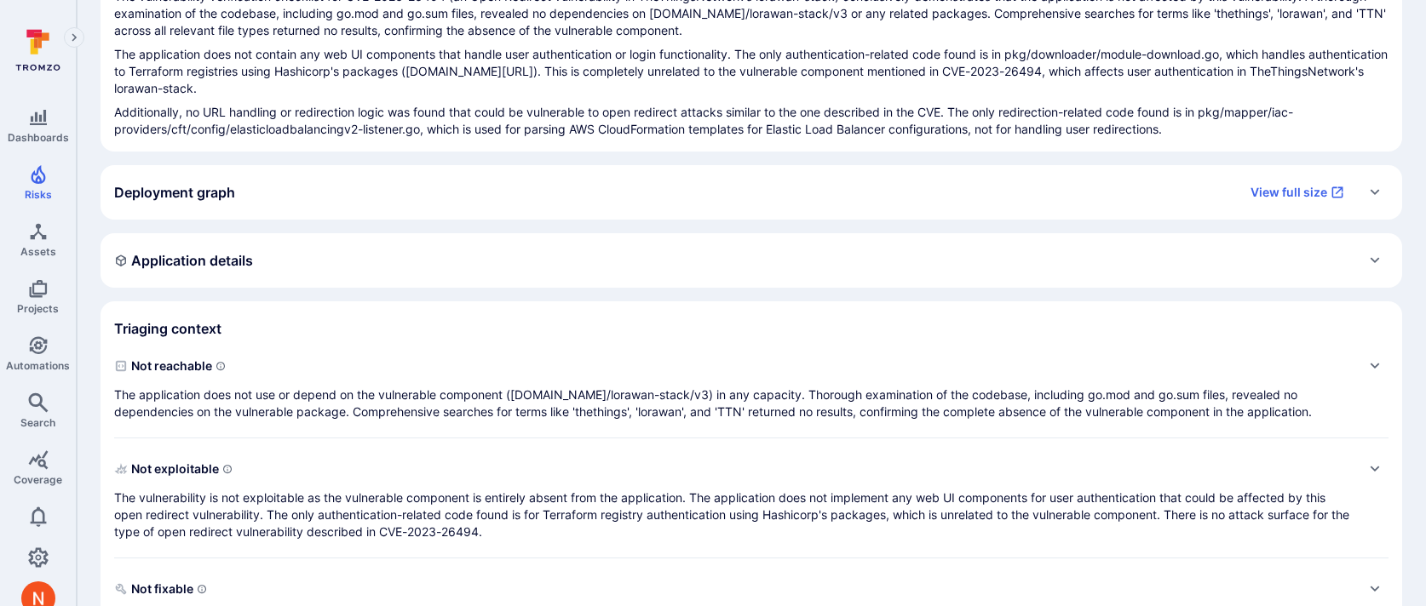
click at [594, 258] on div "Application details" at bounding box center [751, 260] width 1274 height 27
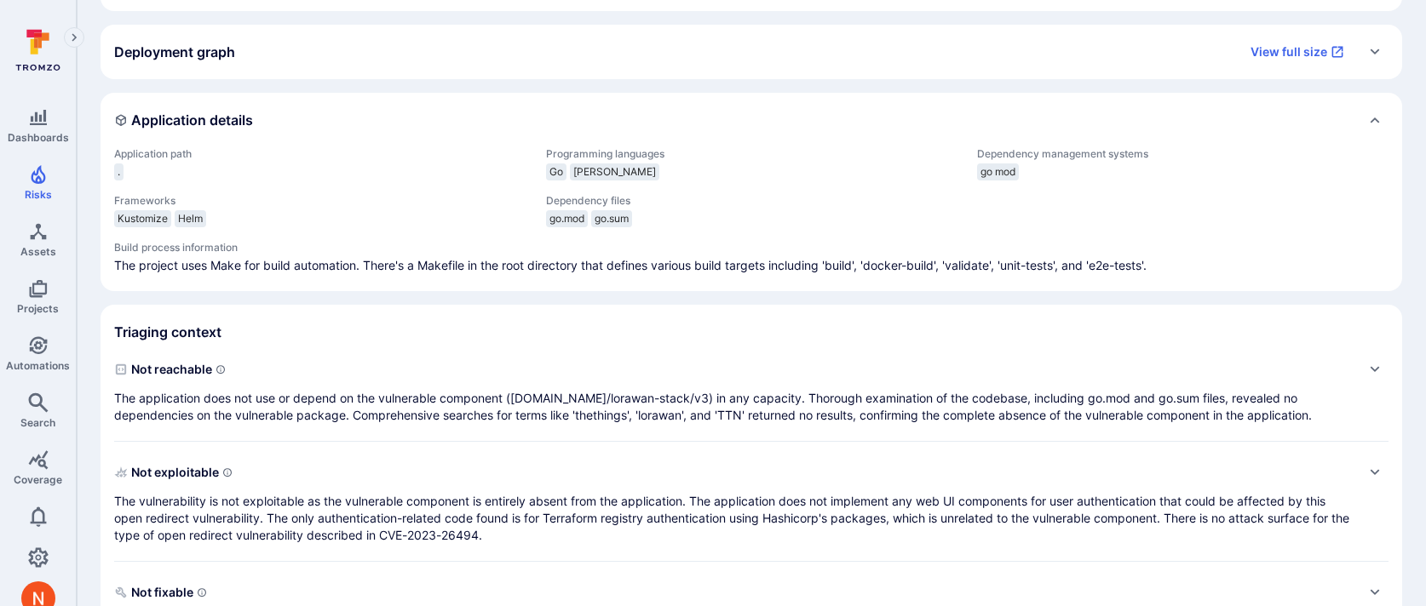
click at [592, 368] on span "Not reachable" at bounding box center [734, 369] width 1240 height 27
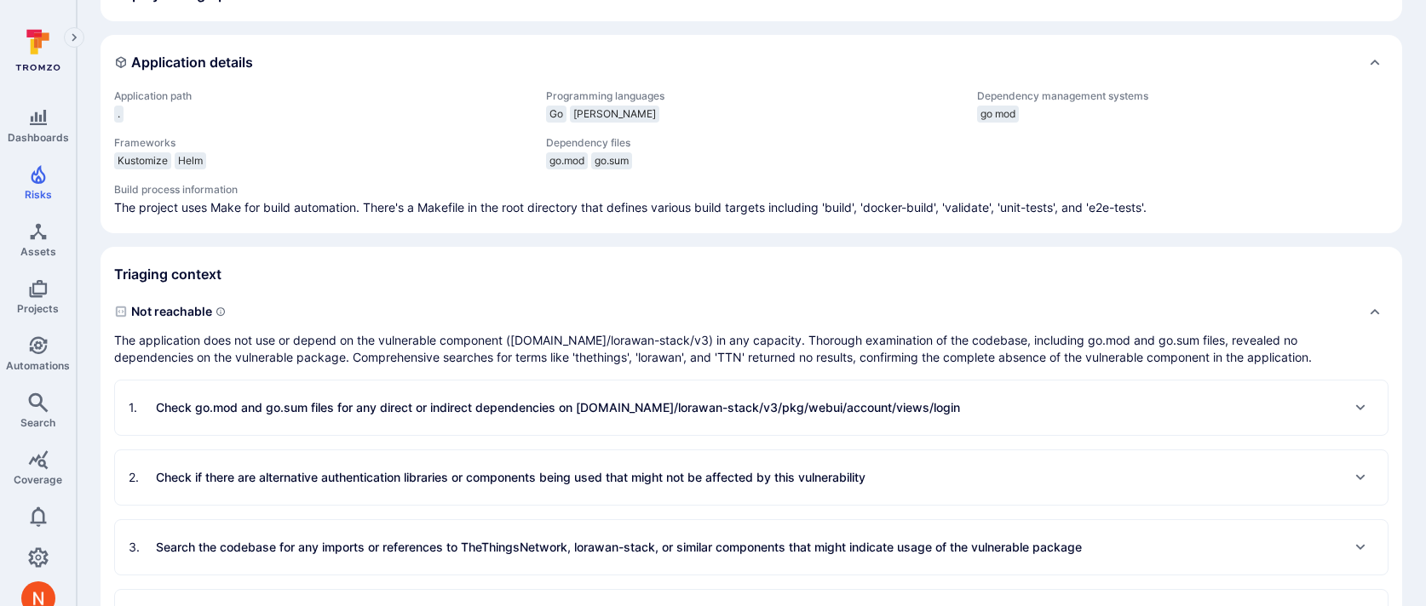
scroll to position [549, 0]
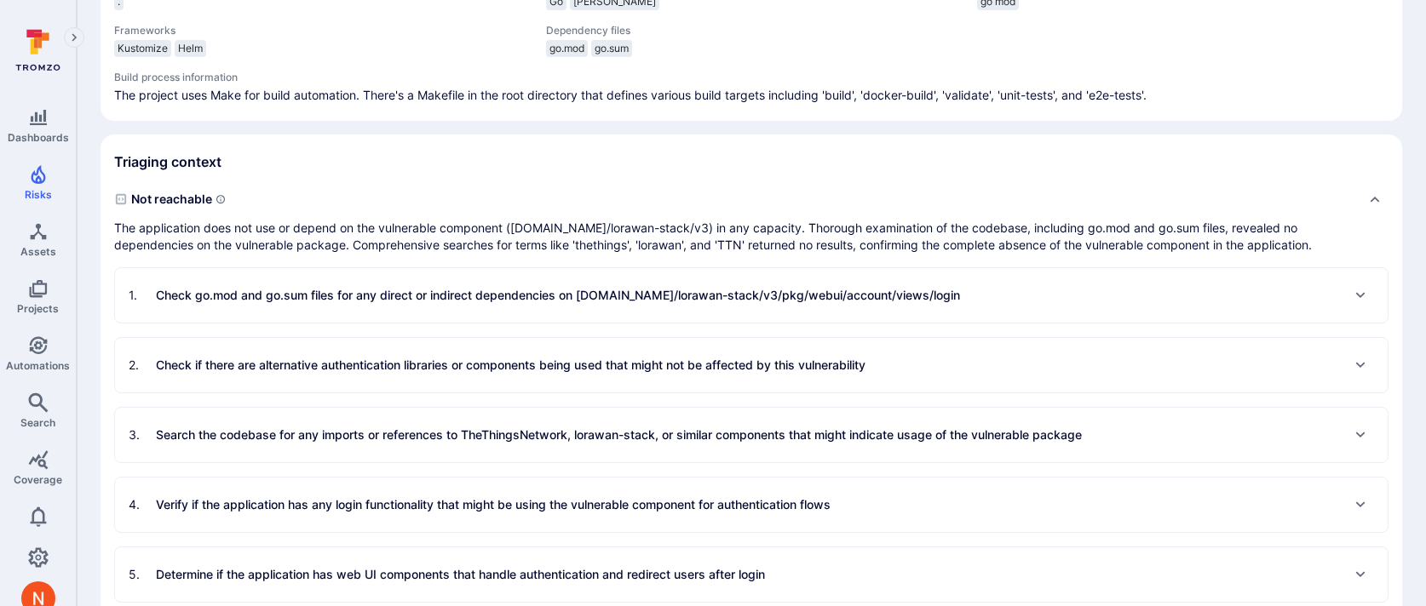
click at [603, 285] on div "1 . Check go.mod and go.sum files for any direct or indirect dependencies on [D…" at bounding box center [544, 295] width 831 height 27
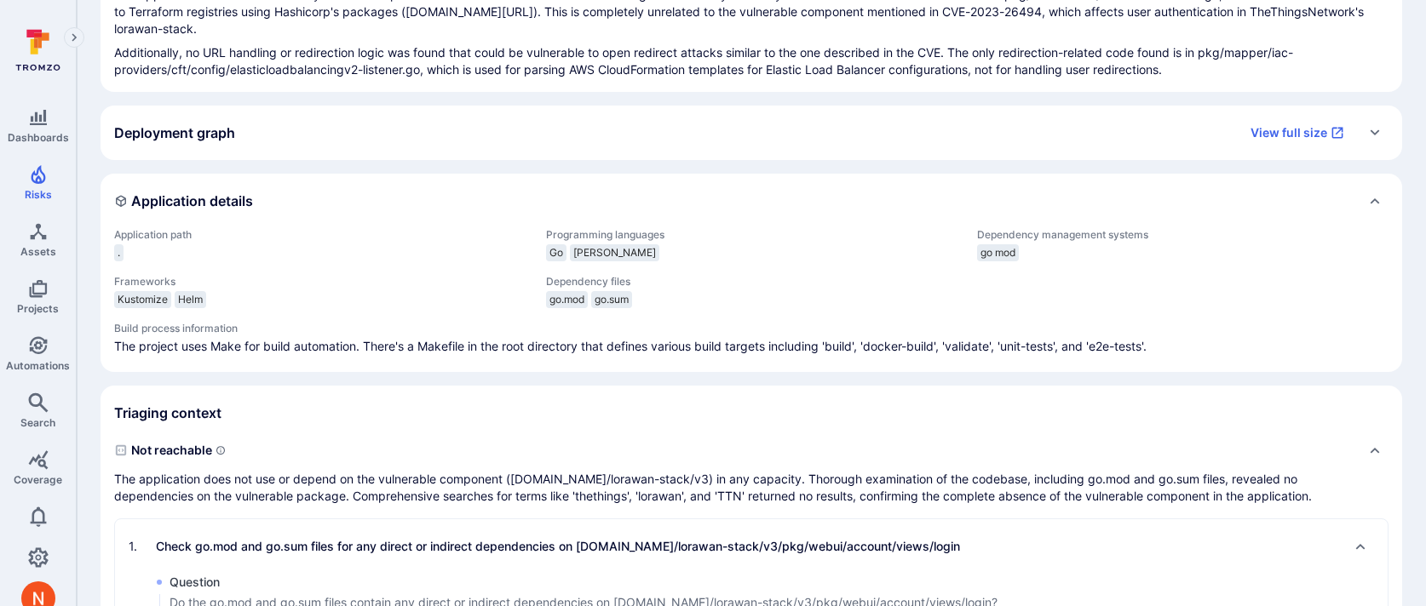
scroll to position [0, 0]
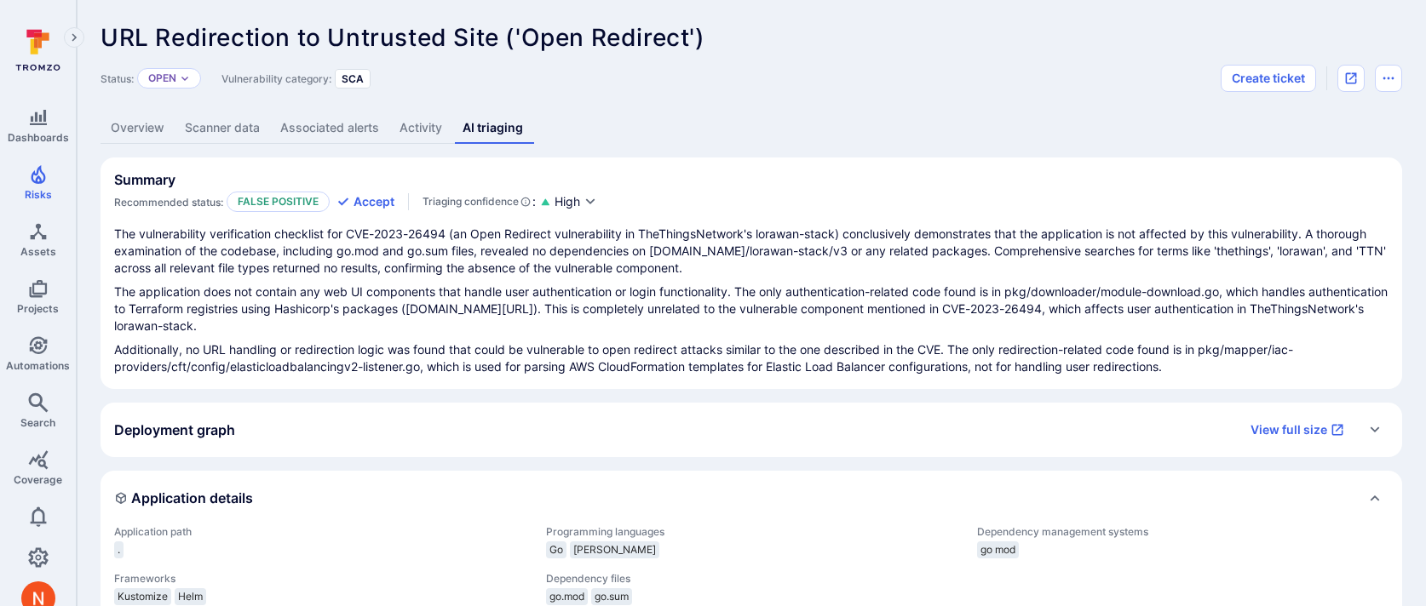
click at [122, 129] on link "Overview" at bounding box center [138, 128] width 74 height 32
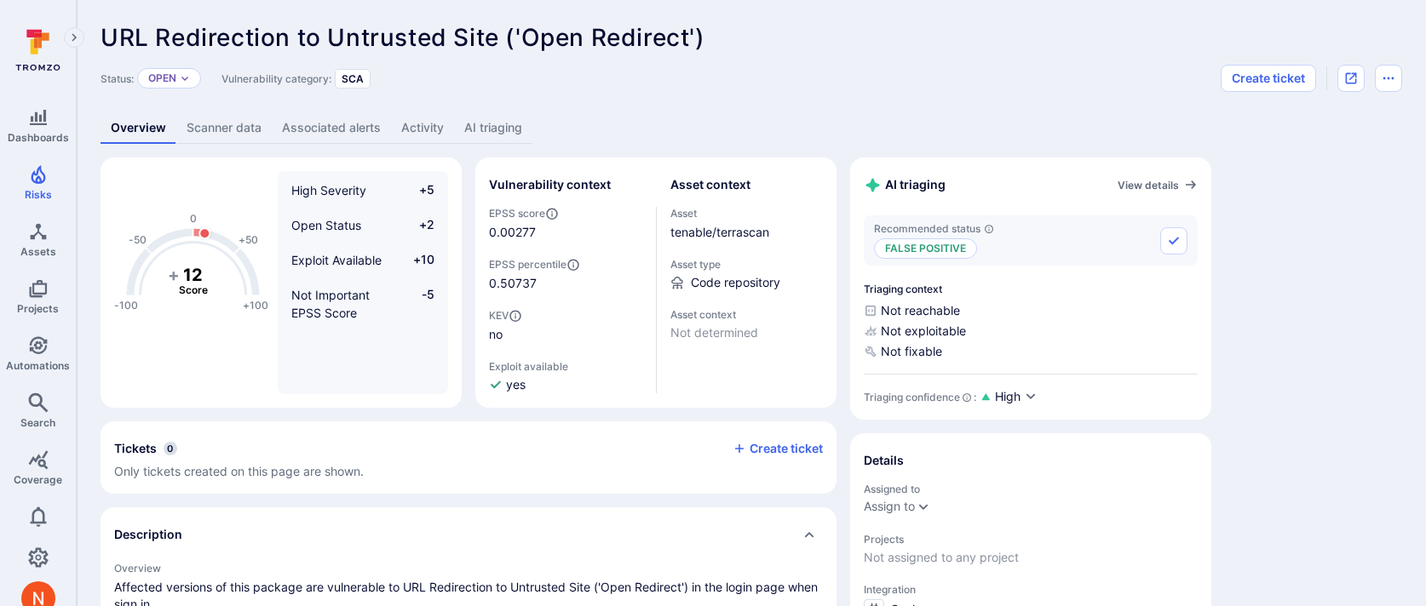
click at [227, 135] on link "Scanner data" at bounding box center [223, 128] width 95 height 32
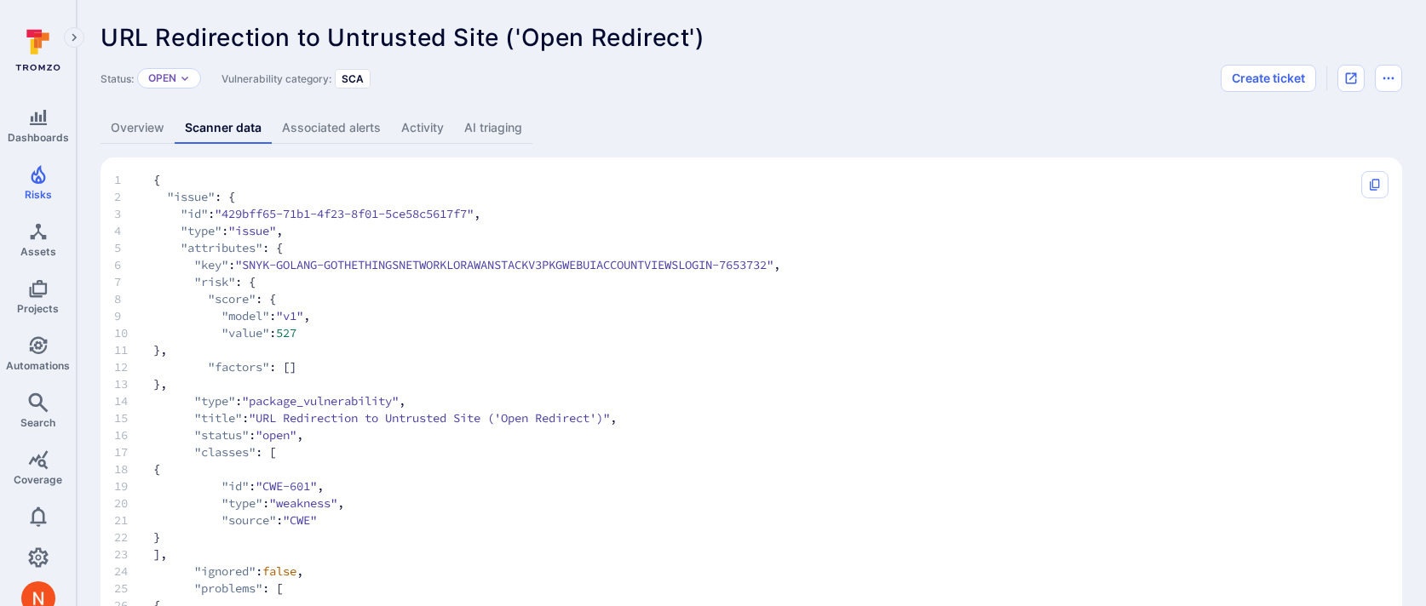
click at [129, 122] on link "Overview" at bounding box center [138, 128] width 74 height 32
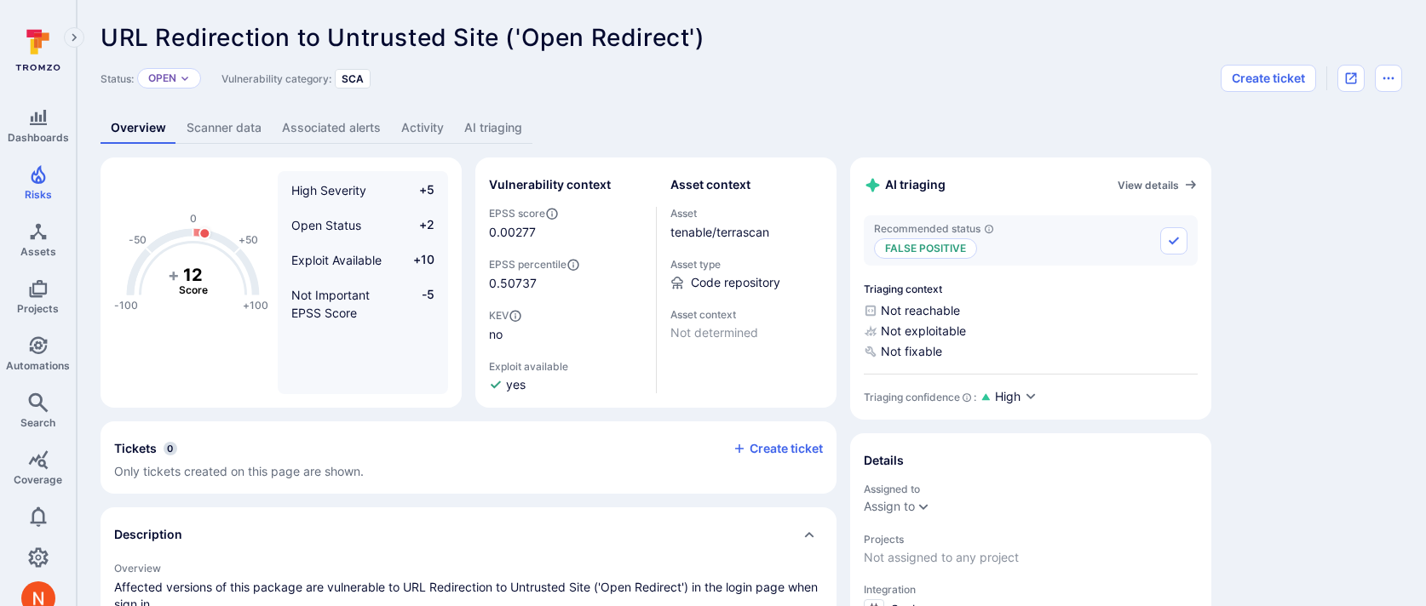
click at [466, 122] on link "AI triaging" at bounding box center [493, 128] width 78 height 32
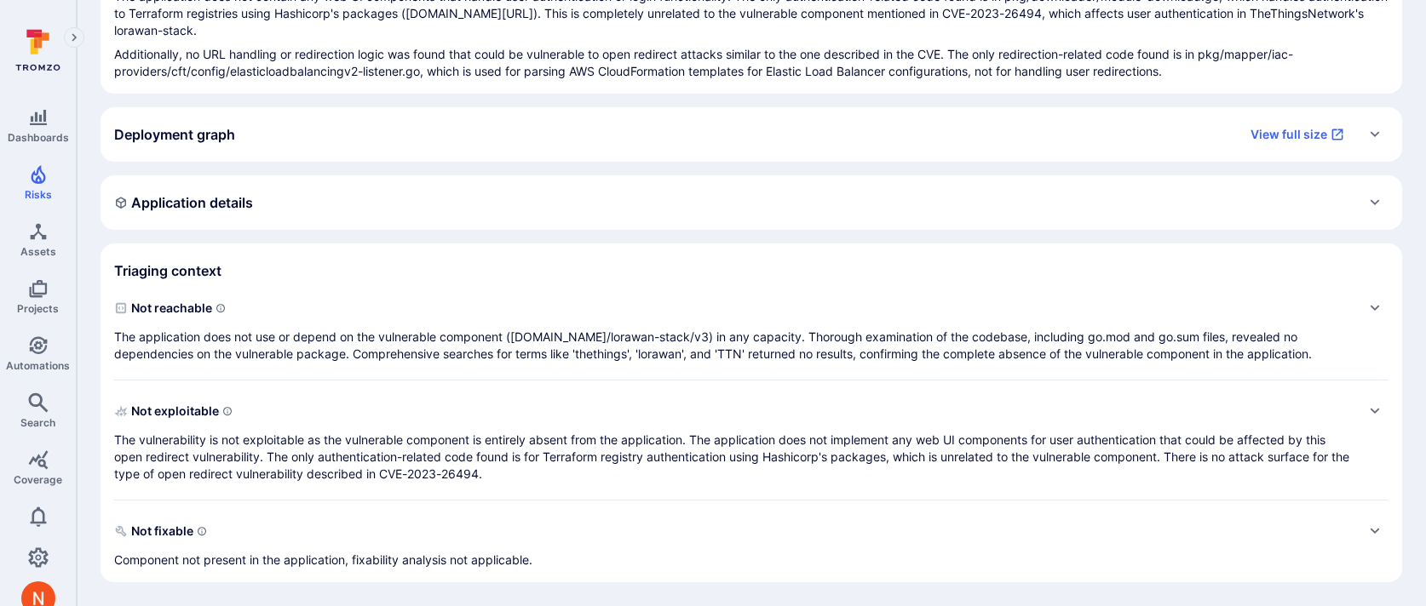
click at [467, 300] on span "Not reachable" at bounding box center [734, 308] width 1240 height 27
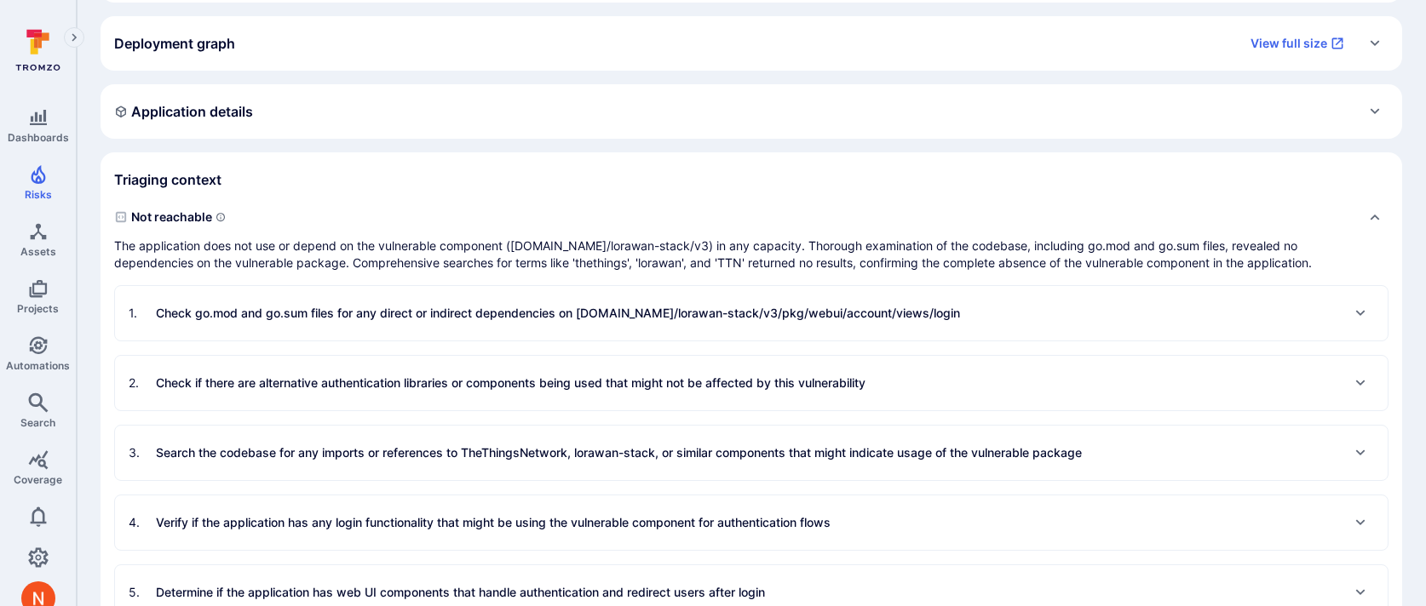
scroll to position [389, 0]
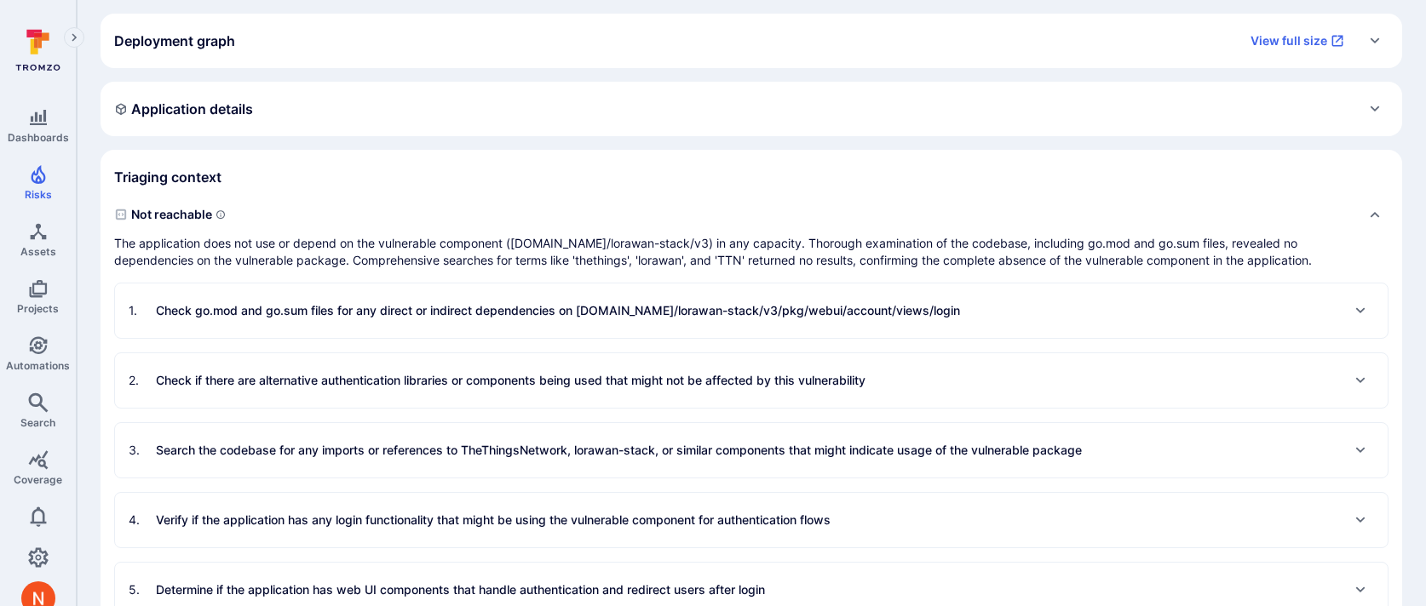
click at [468, 308] on p "Check go.mod and go.sum files for any direct or indirect dependencies on go.the…" at bounding box center [558, 310] width 804 height 17
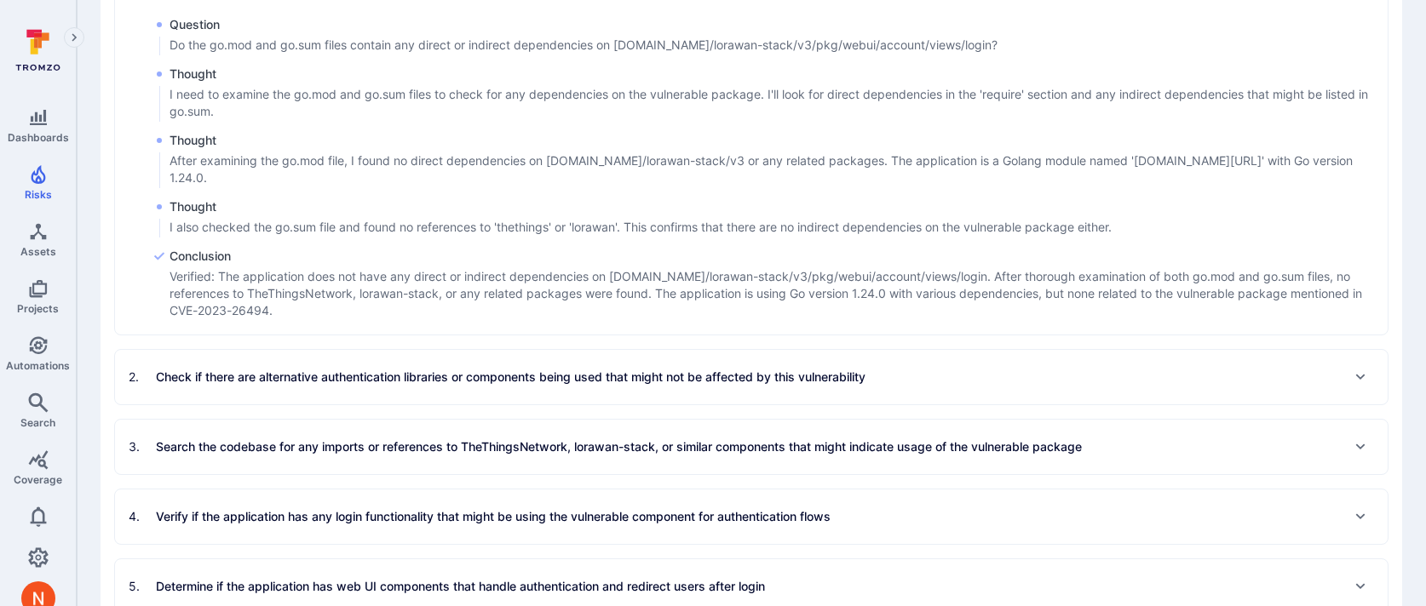
scroll to position [738, 0]
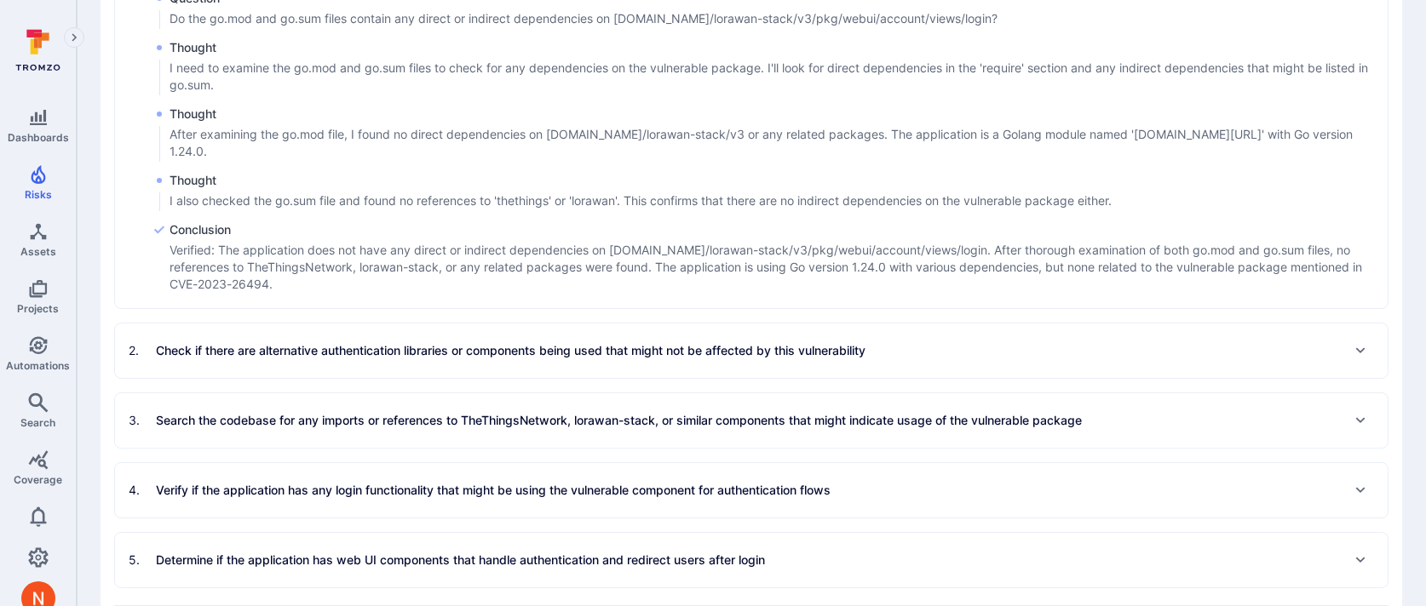
click at [480, 356] on p "Check if there are alternative authentication libraries or components being use…" at bounding box center [511, 350] width 710 height 17
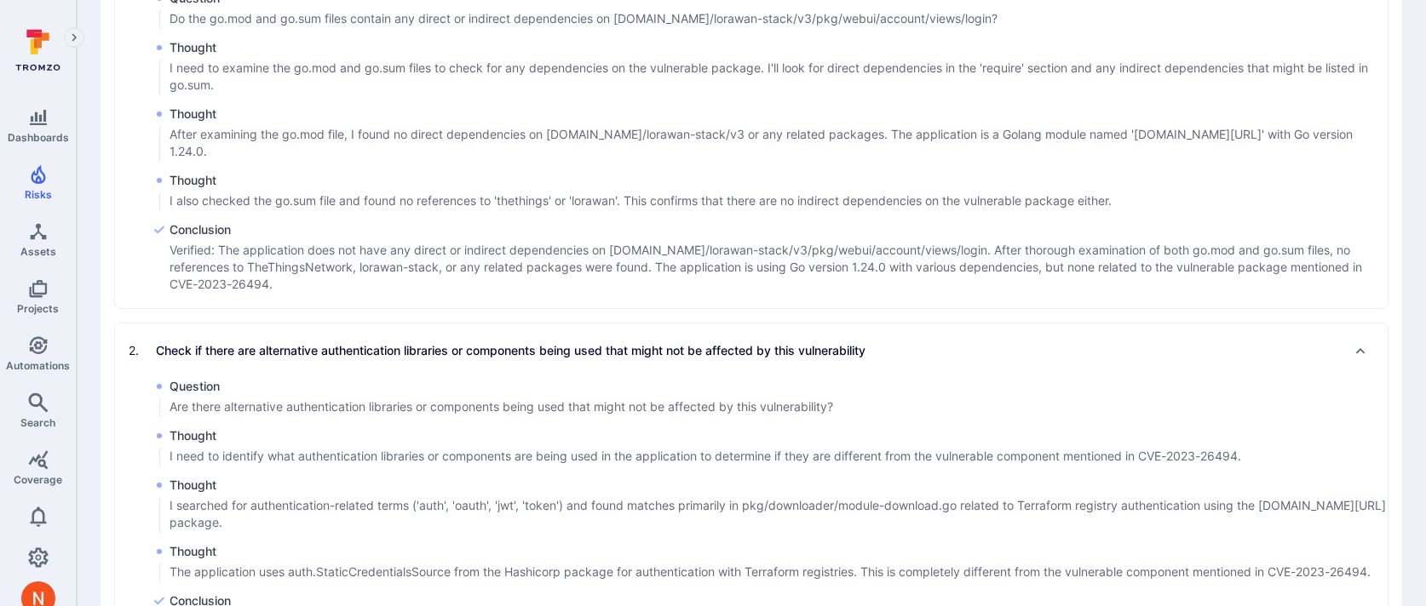
scroll to position [909, 0]
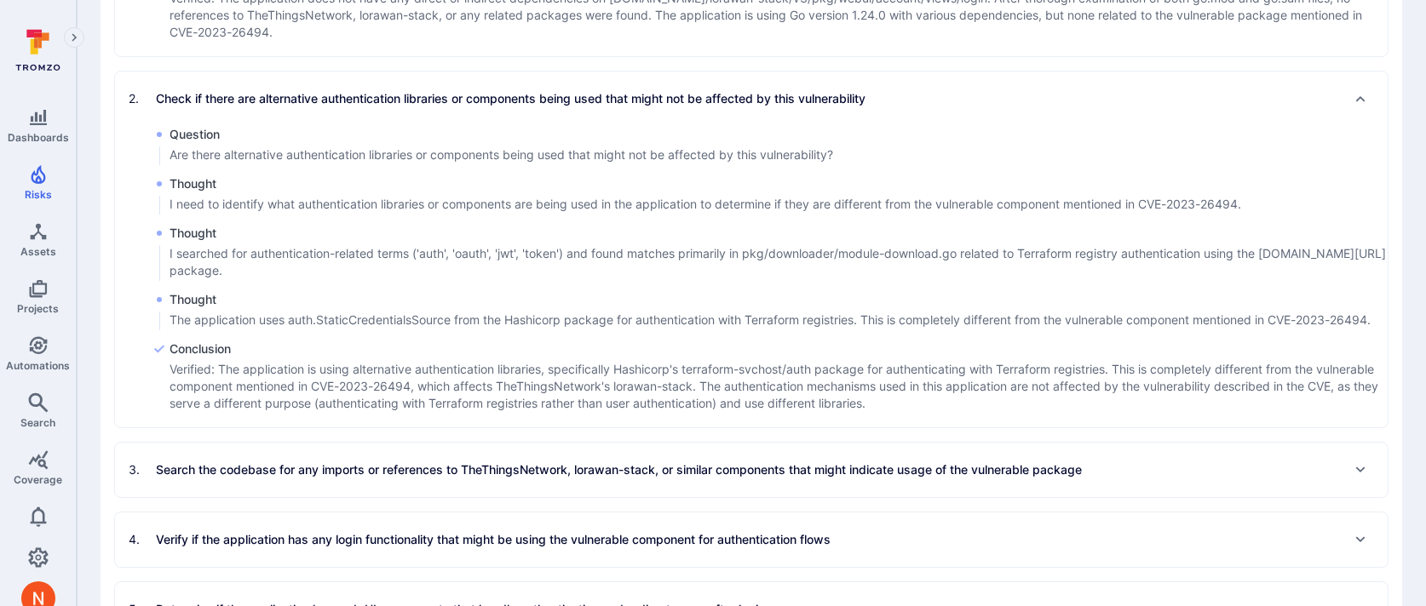
click at [488, 470] on p "Search the codebase for any imports or references to TheThingsNetwork, lorawan-…" at bounding box center [619, 470] width 926 height 17
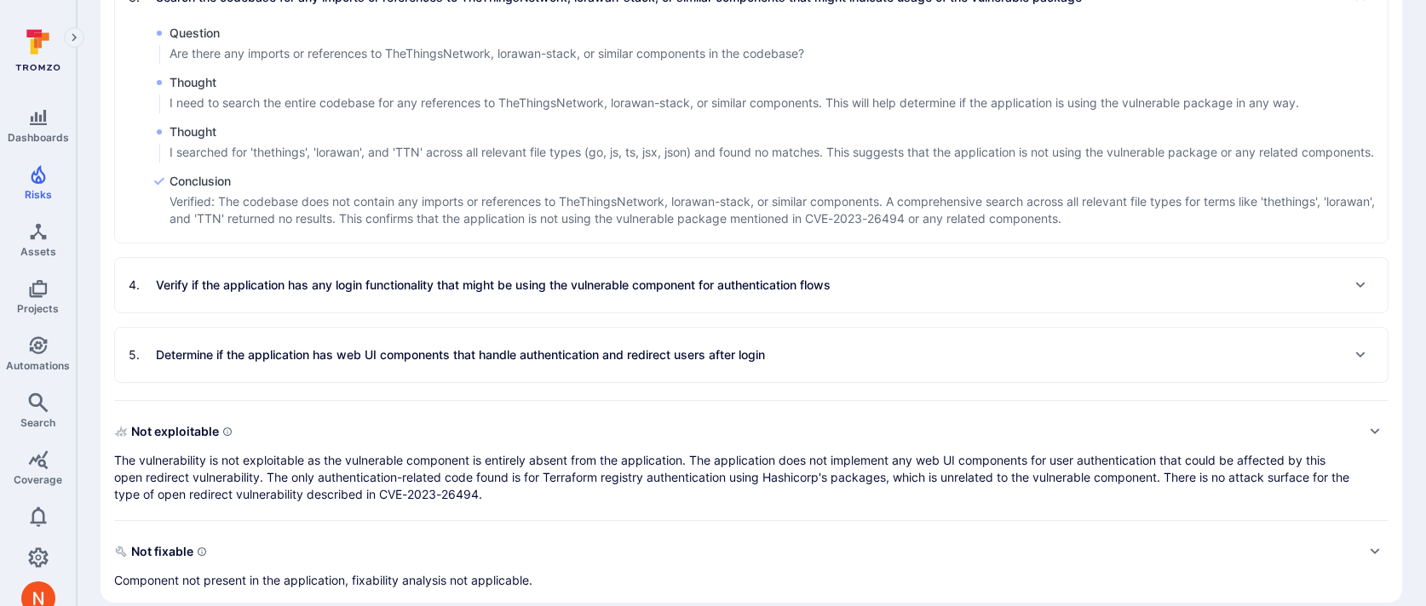
scroll to position [1483, 0]
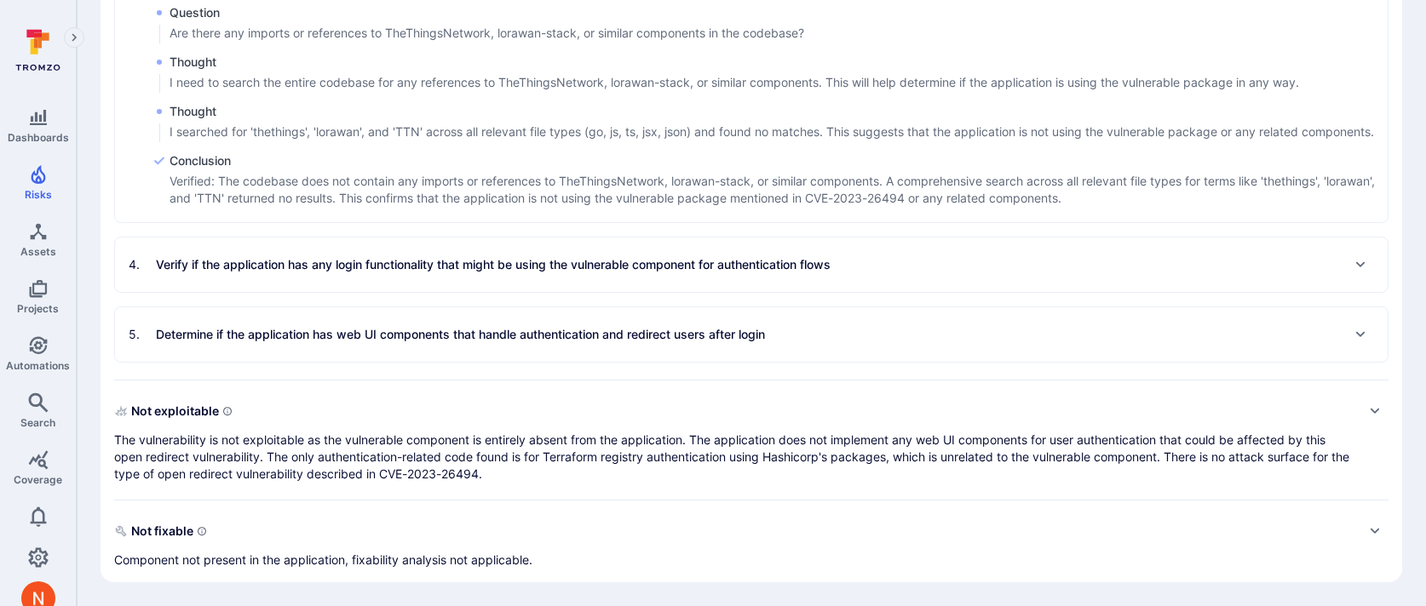
click at [469, 254] on div "4 . Verify if the application has any login functionality that might be using t…" at bounding box center [480, 264] width 702 height 27
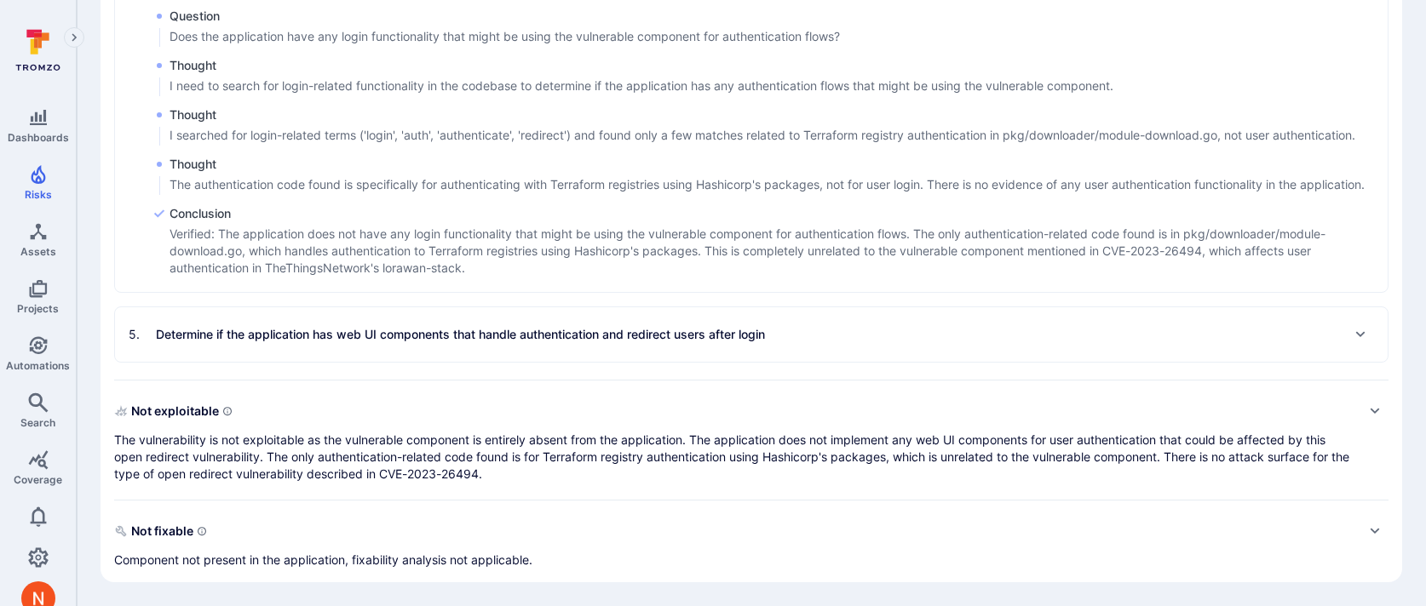
click at [516, 342] on p "Determine if the application has web UI components that handle authentication a…" at bounding box center [460, 334] width 609 height 17
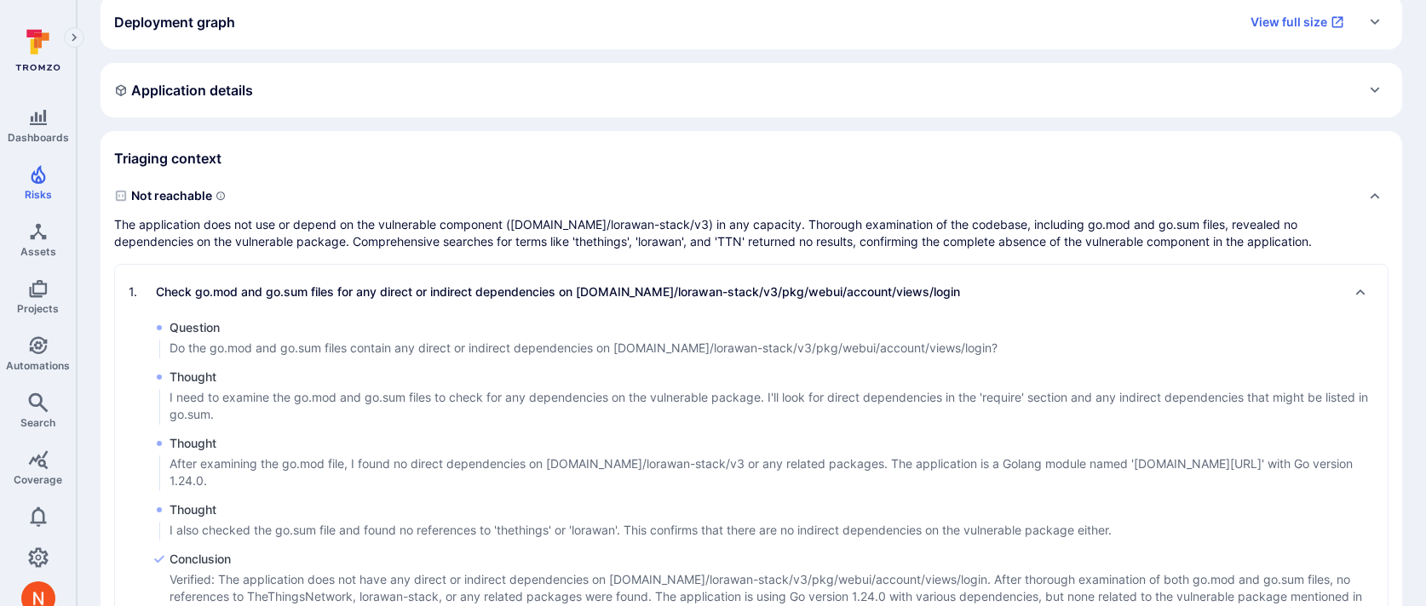
scroll to position [0, 0]
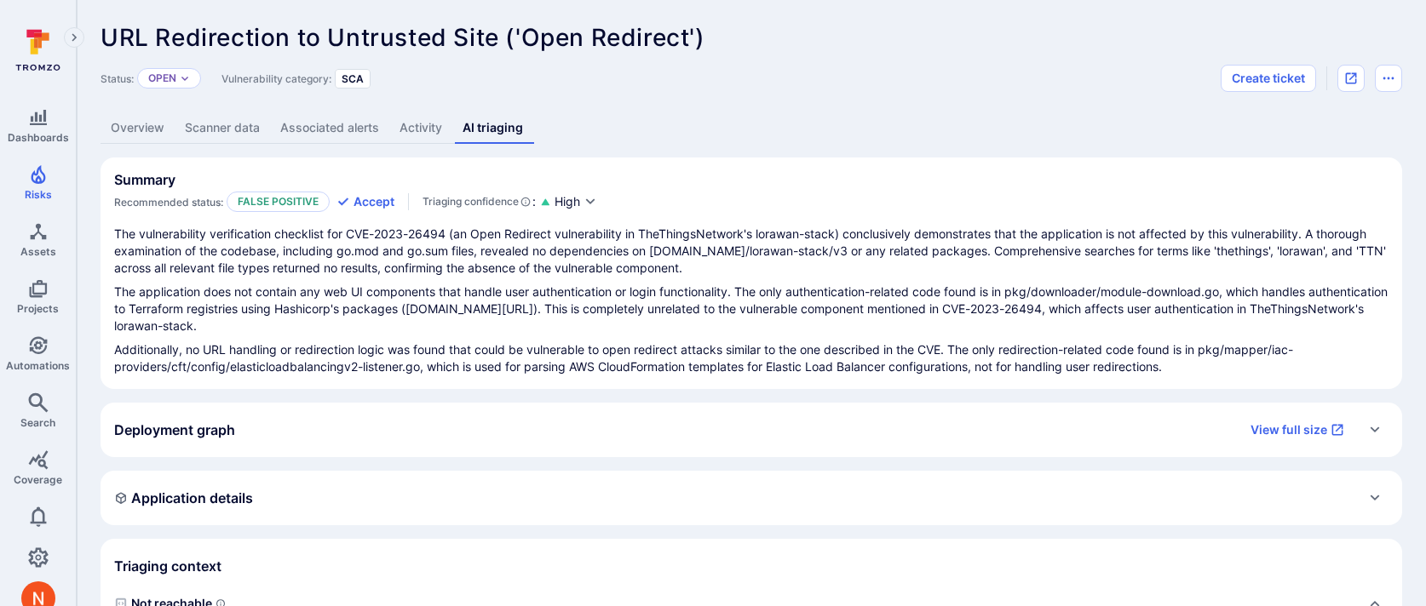
click at [192, 128] on link "Scanner data" at bounding box center [222, 128] width 95 height 32
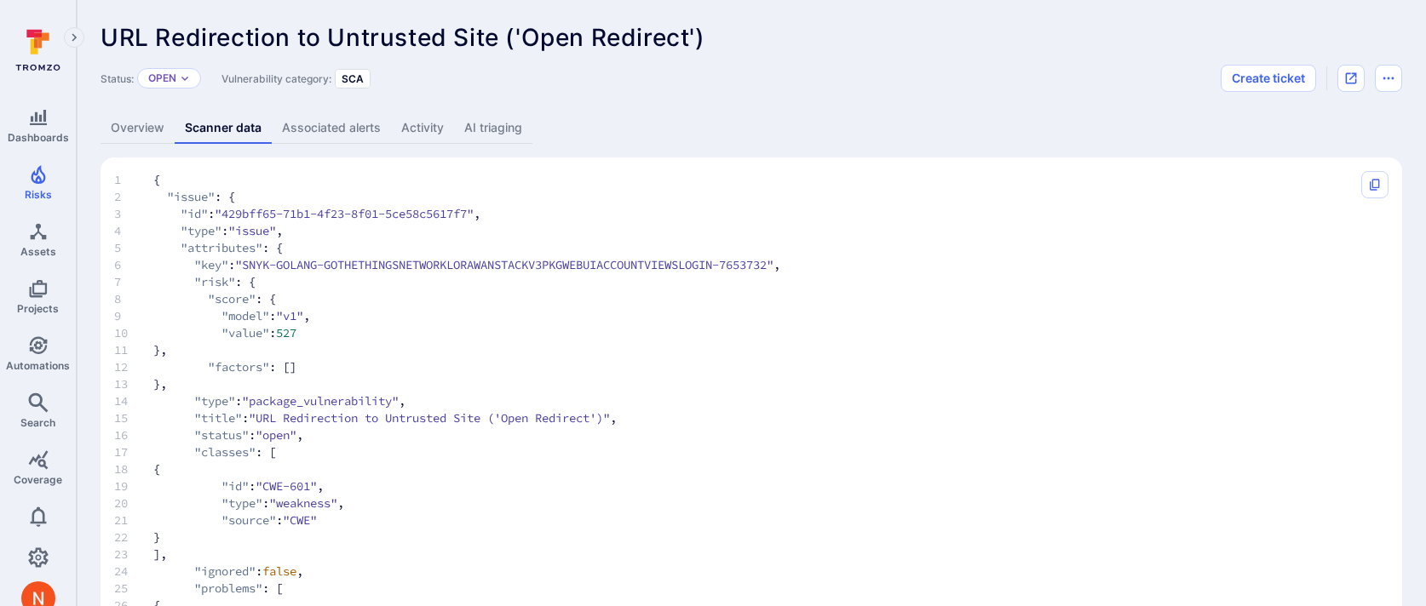
click at [141, 130] on link "Overview" at bounding box center [138, 128] width 74 height 32
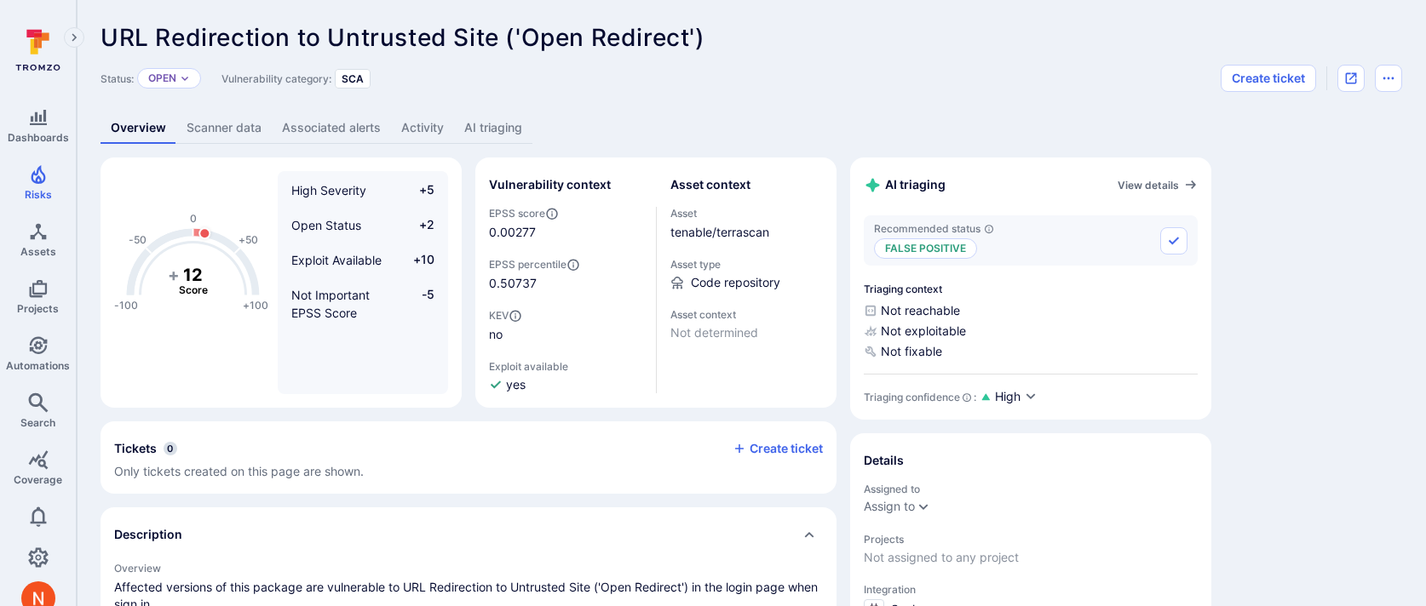
click at [238, 127] on link "Scanner data" at bounding box center [223, 128] width 95 height 32
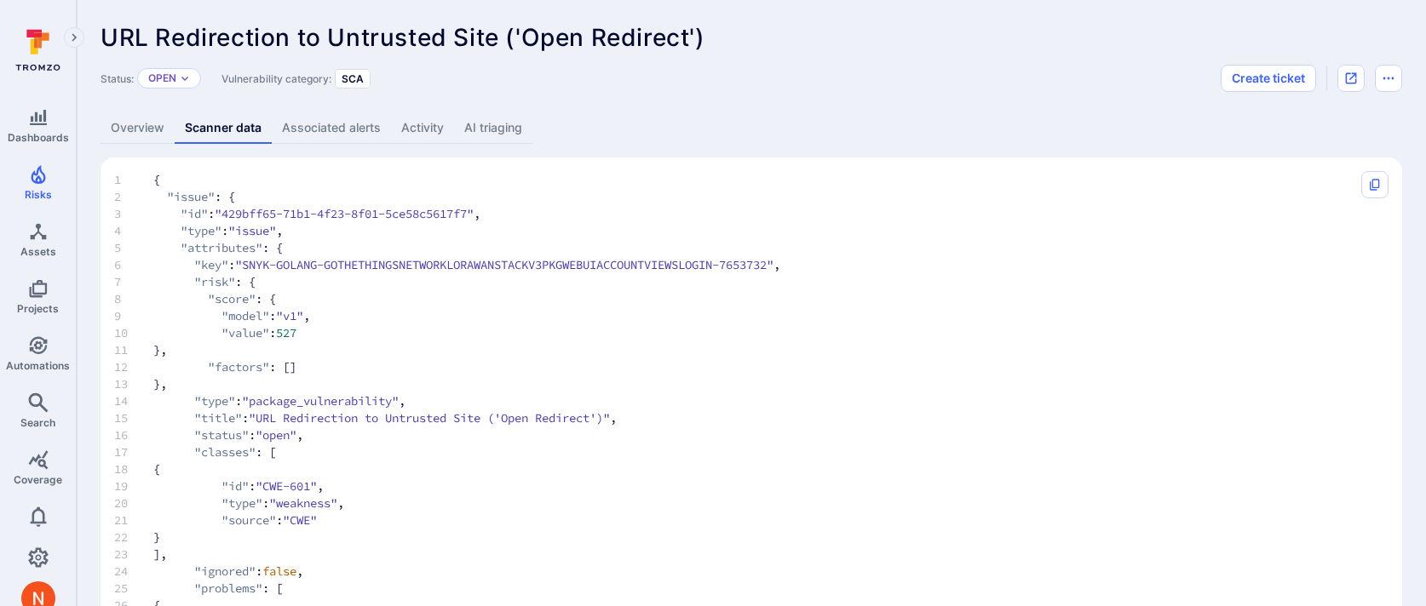
click at [140, 134] on link "Overview" at bounding box center [138, 128] width 74 height 32
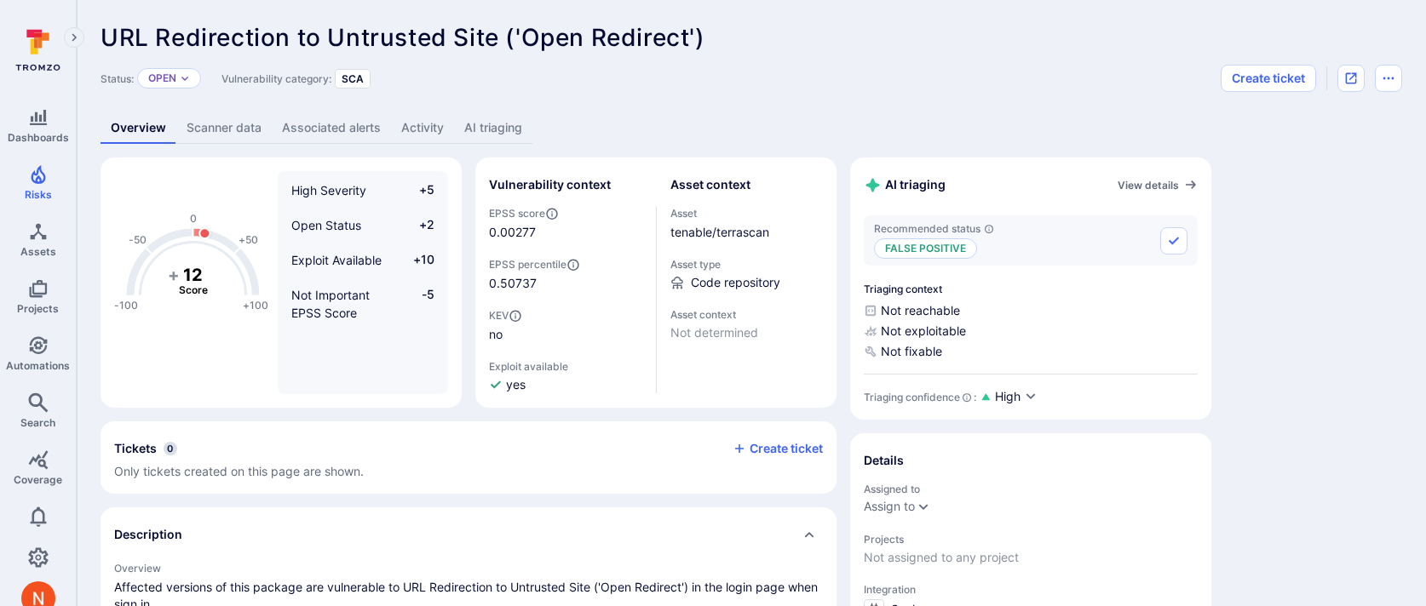
click at [509, 124] on link "AI triaging" at bounding box center [493, 128] width 78 height 32
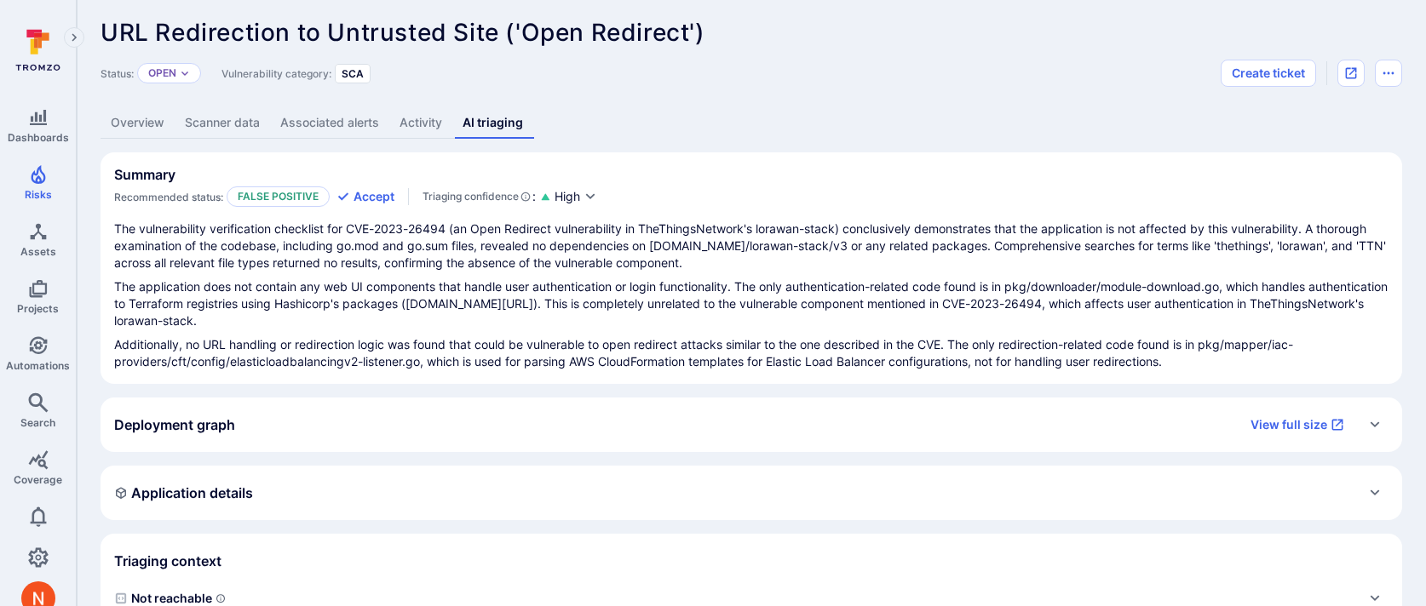
scroll to position [11, 0]
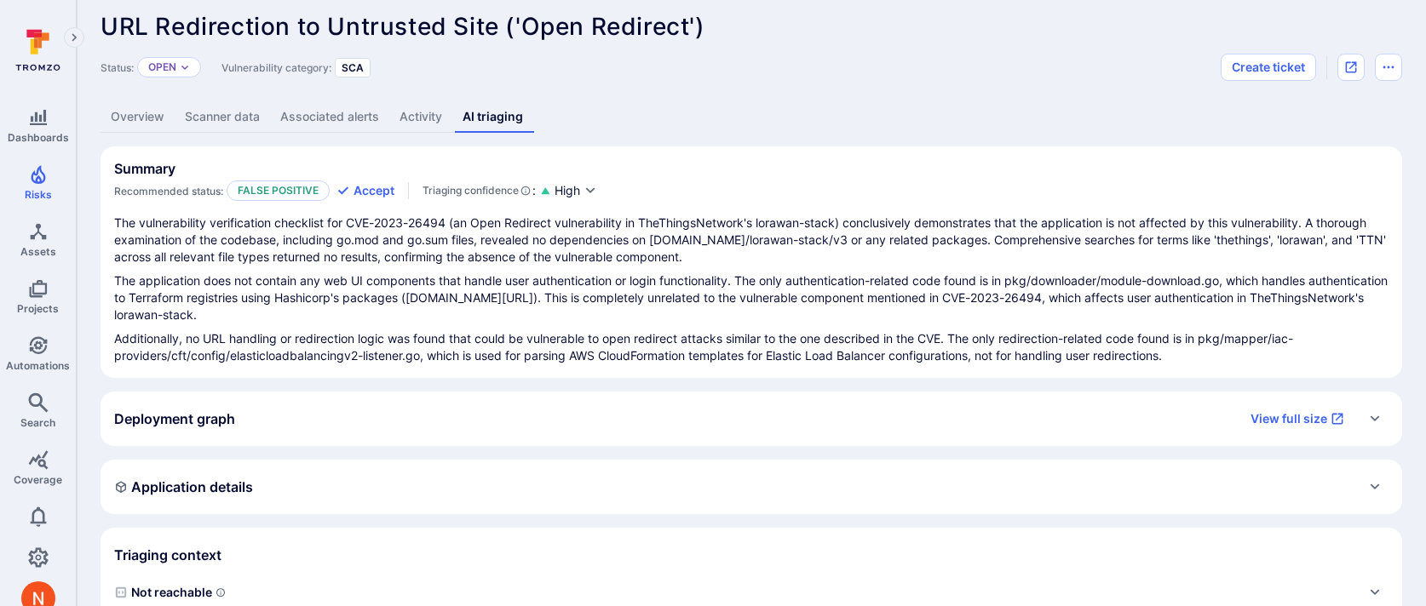
click at [222, 117] on link "Scanner data" at bounding box center [222, 117] width 95 height 32
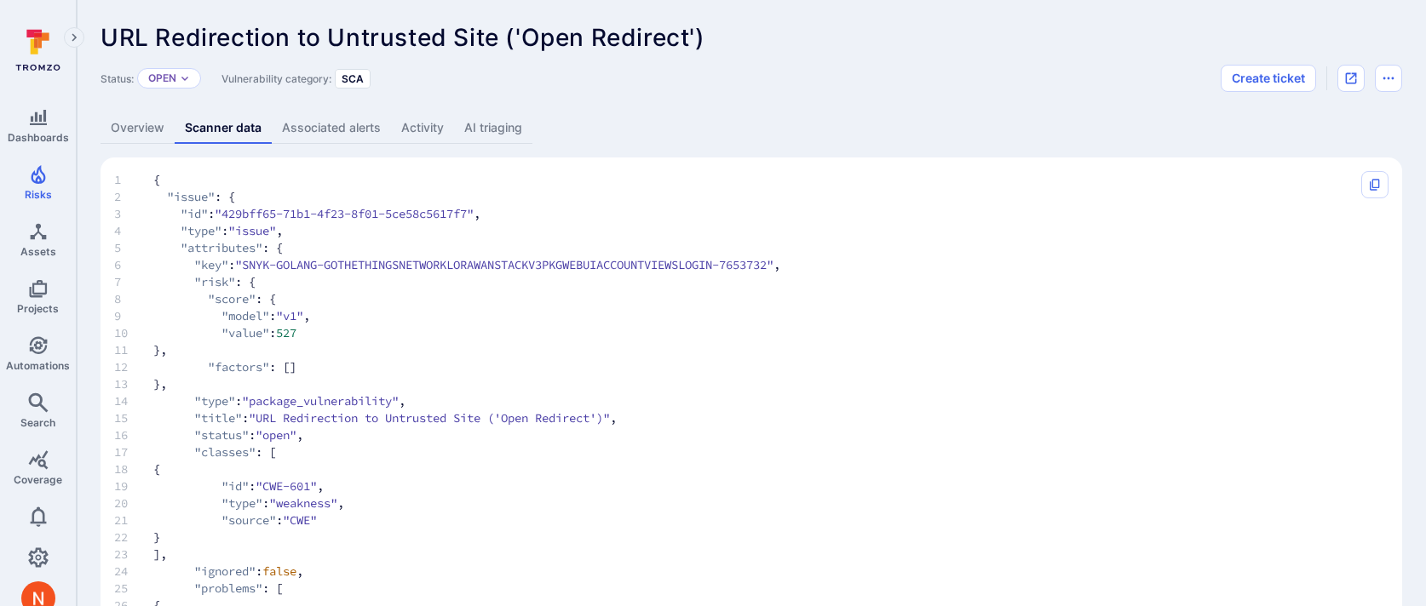
click at [146, 119] on link "Overview" at bounding box center [138, 128] width 74 height 32
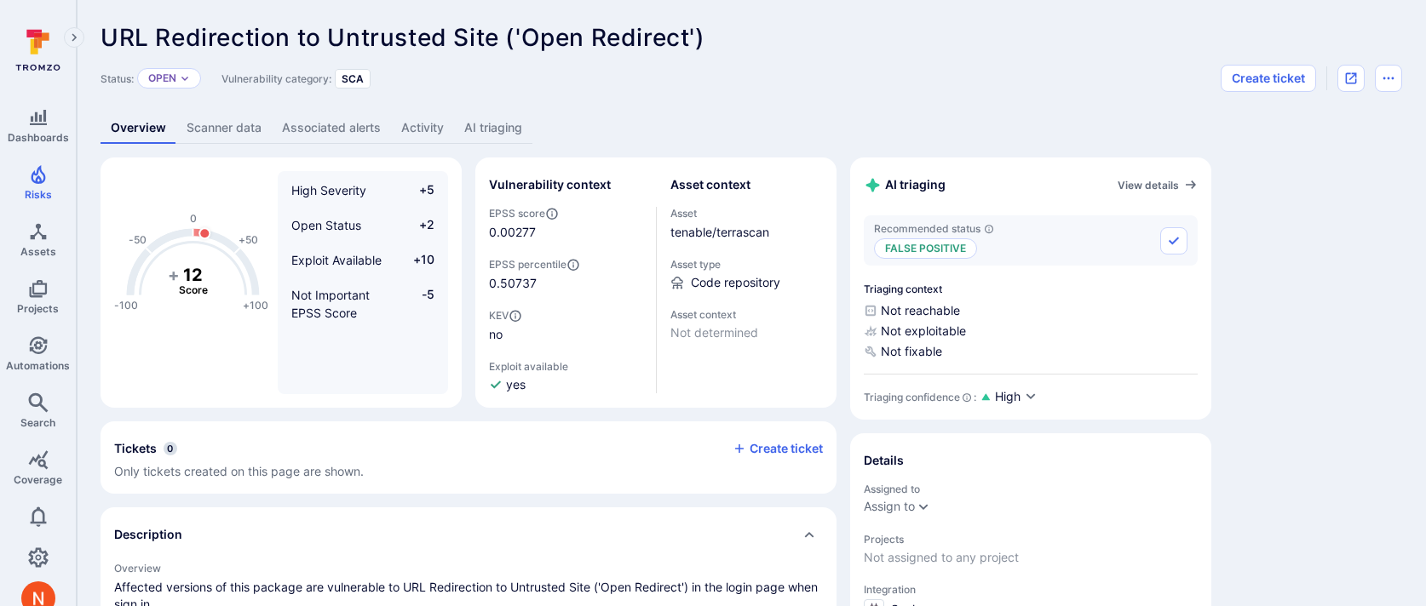
click at [235, 120] on link "Scanner data" at bounding box center [223, 128] width 95 height 32
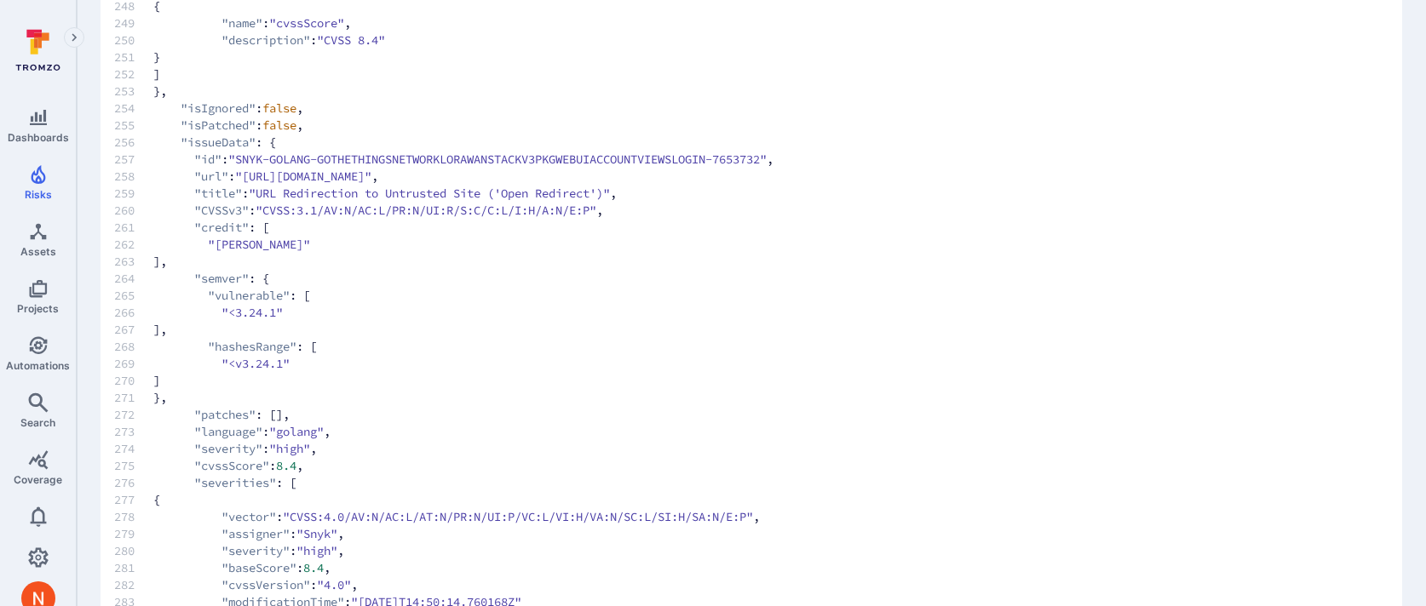
click at [571, 423] on span "272 "patches" : []," at bounding box center [734, 414] width 1240 height 17
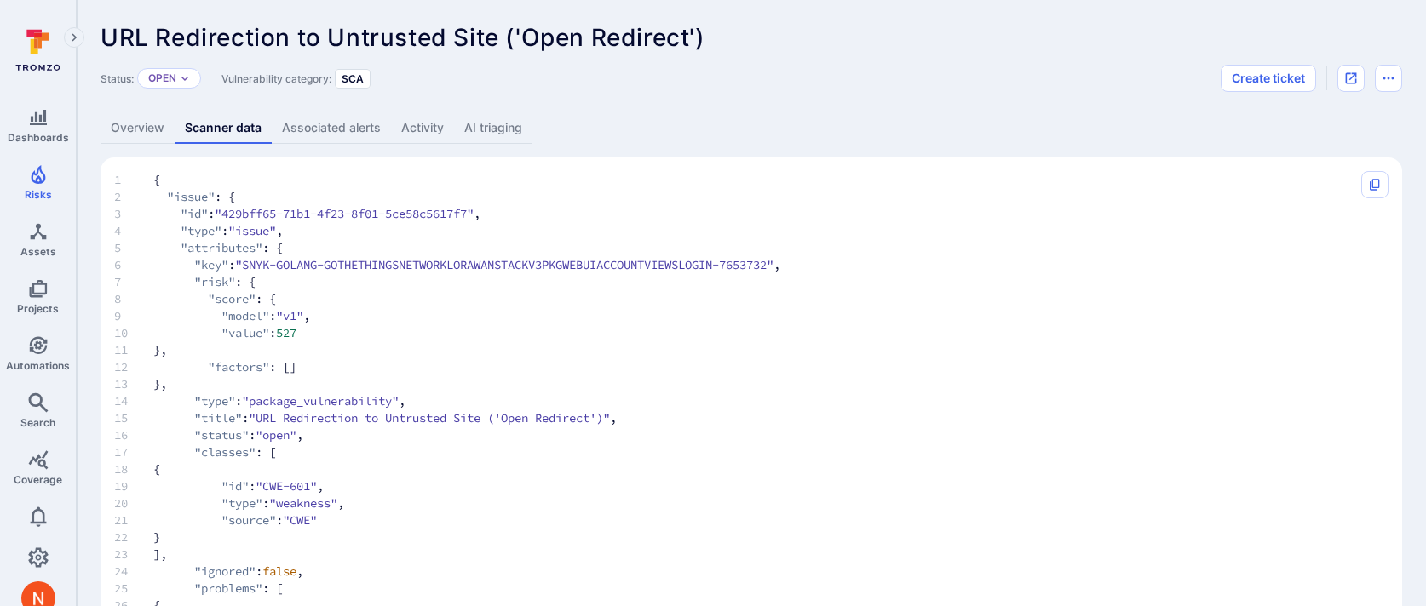
click at [446, 121] on link "Activity" at bounding box center [422, 128] width 63 height 32
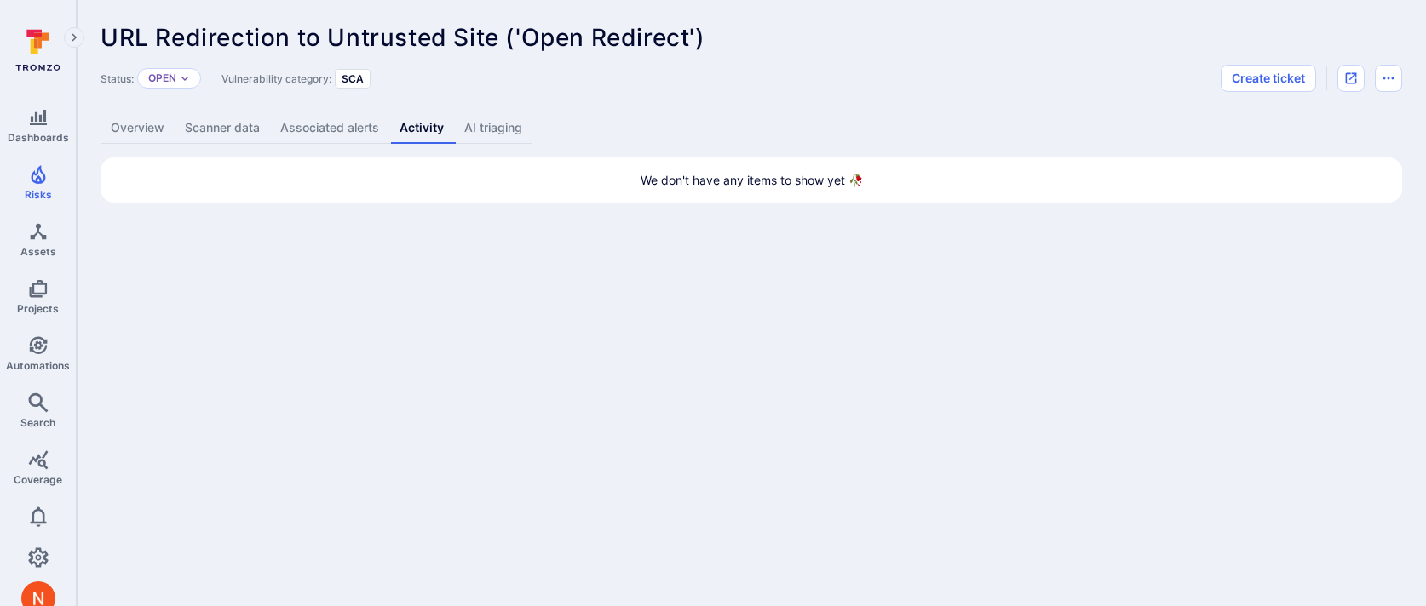
click at [500, 124] on link "AI triaging" at bounding box center [493, 128] width 78 height 32
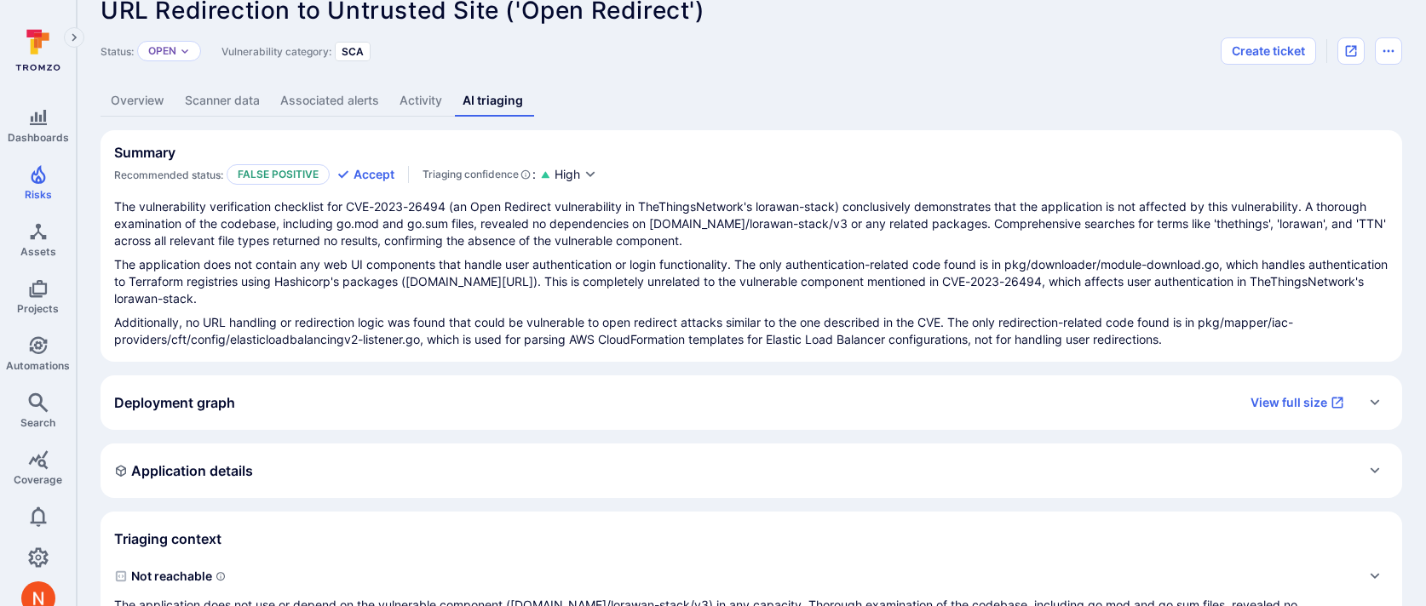
scroll to position [51, 0]
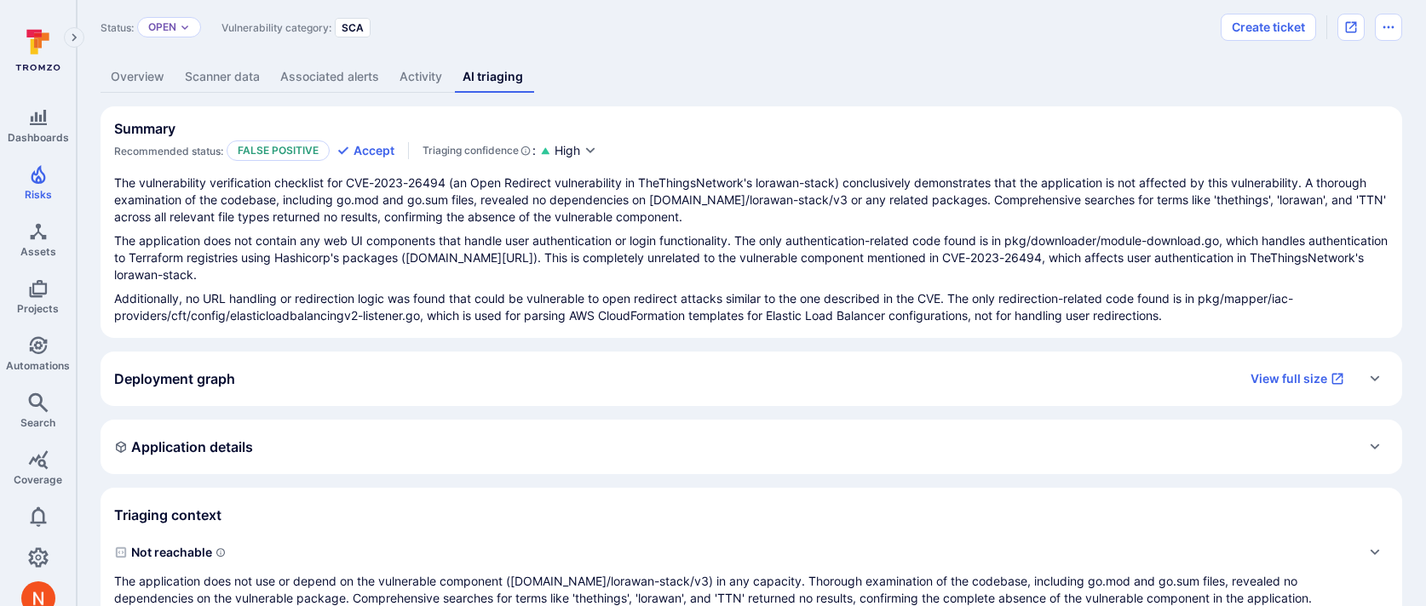
click at [568, 383] on div "Deployment graph View full size" at bounding box center [734, 378] width 1240 height 27
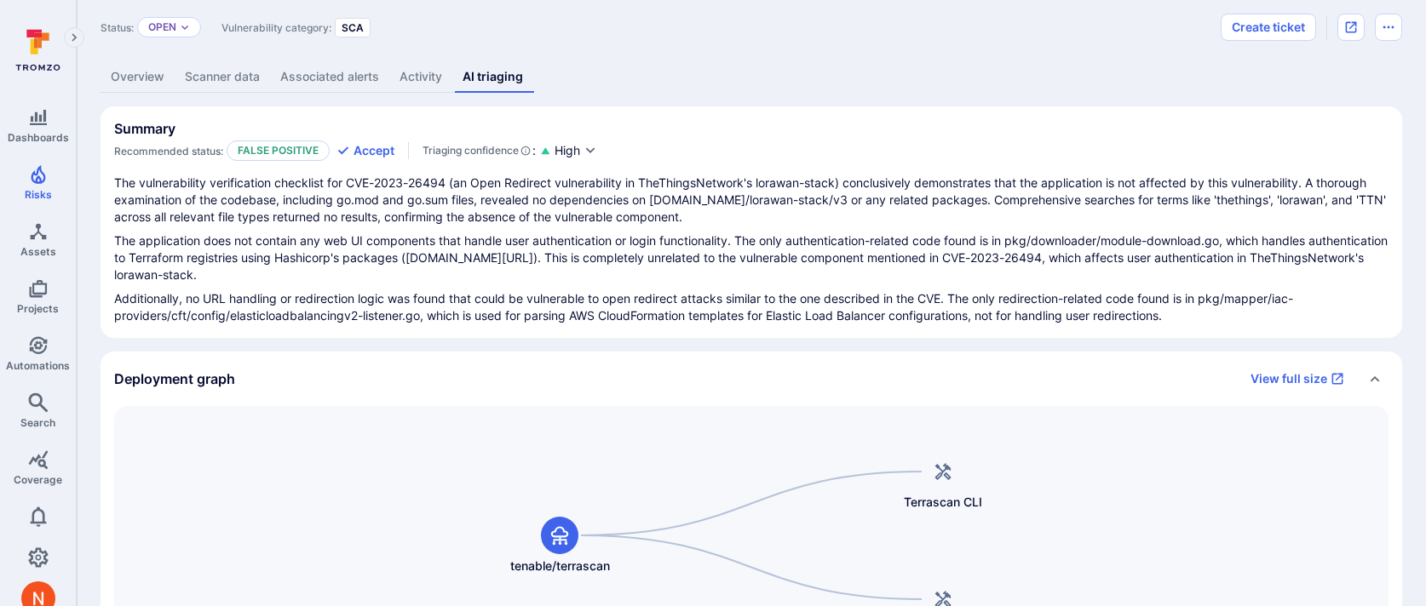
click at [568, 383] on div "Deployment graph View full size" at bounding box center [734, 378] width 1240 height 27
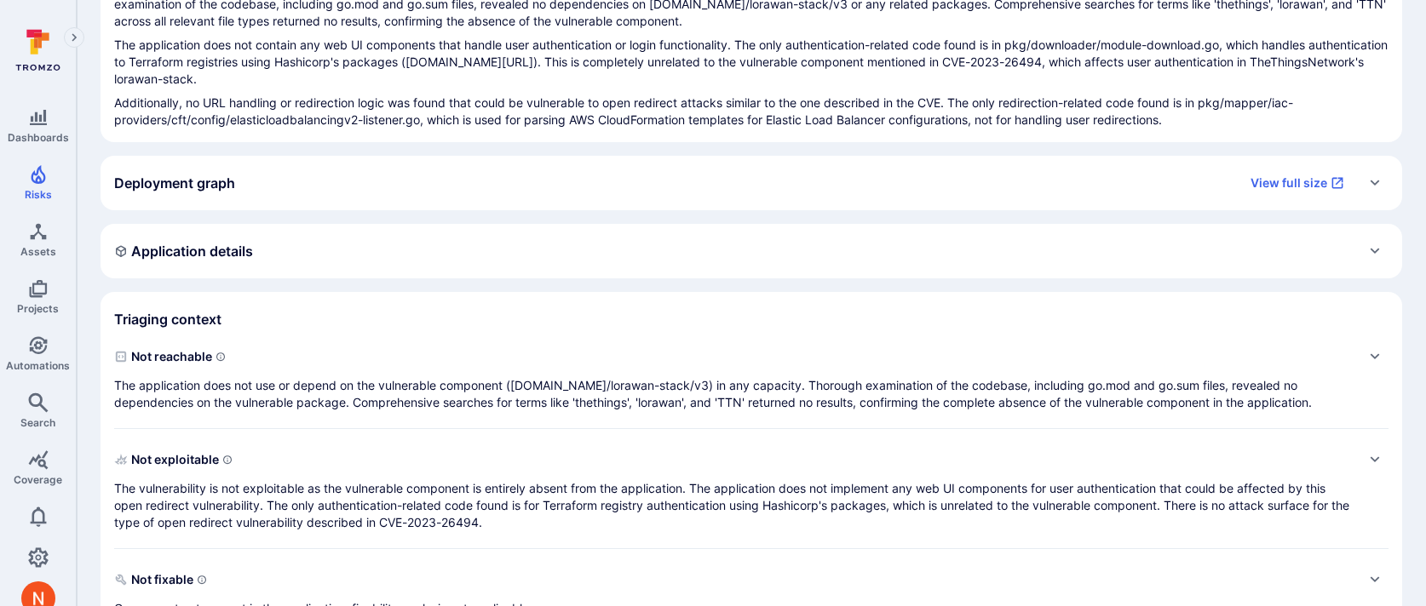
scroll to position [253, 0]
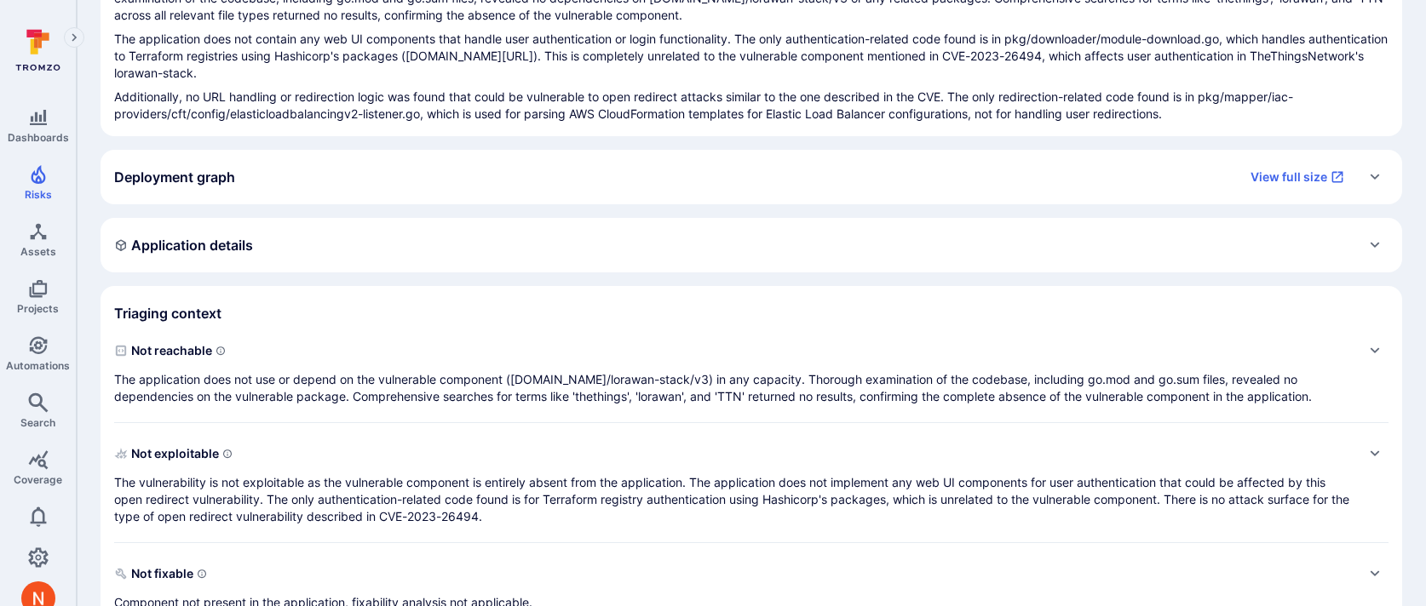
click at [504, 230] on div "Application details" at bounding box center [752, 245] width 1302 height 55
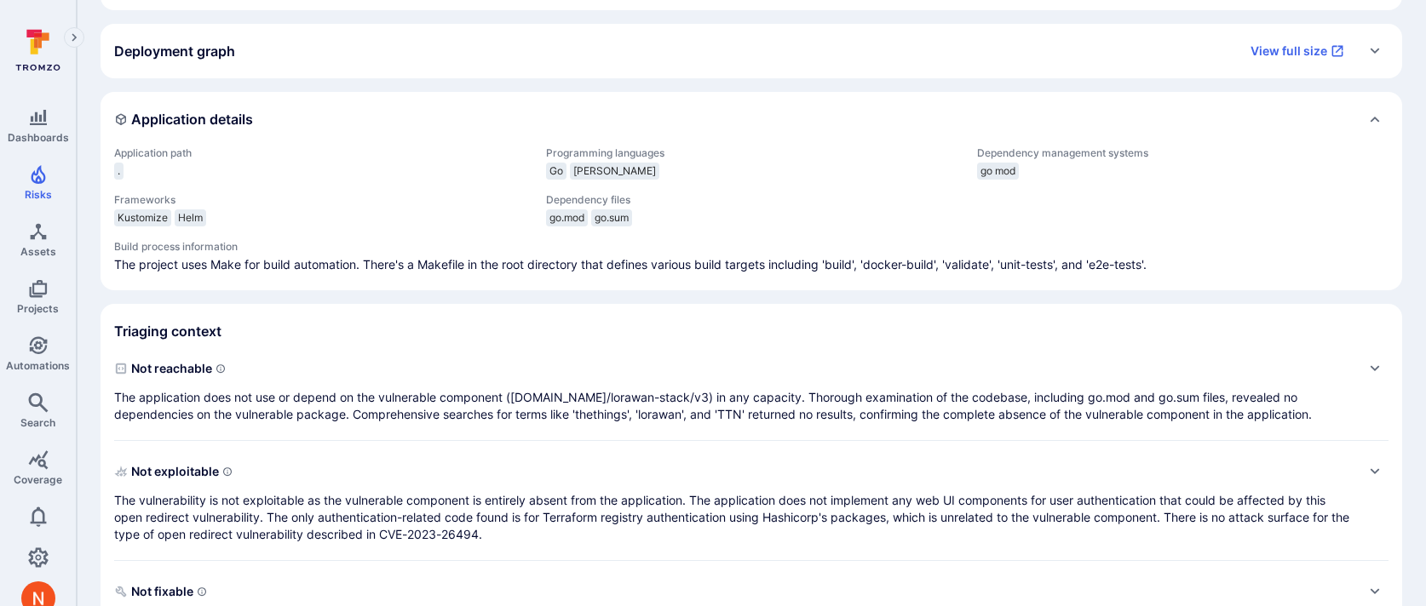
scroll to position [423, 0]
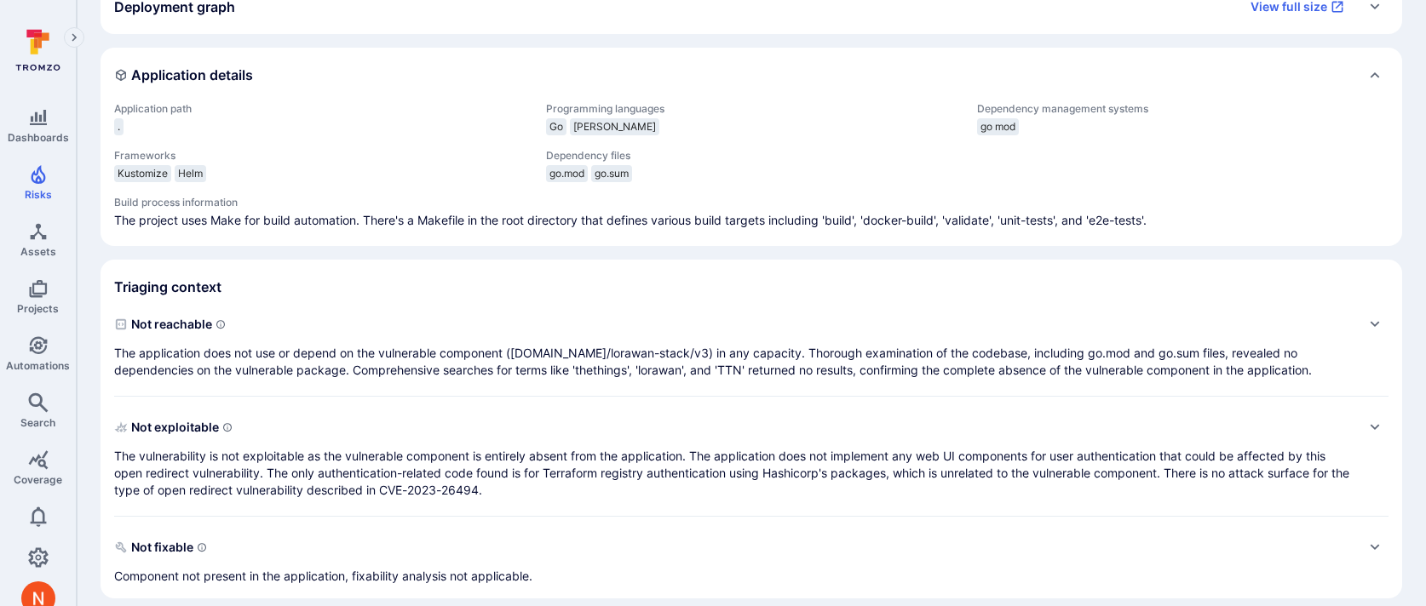
click at [502, 334] on span "Not reachable" at bounding box center [734, 324] width 1240 height 27
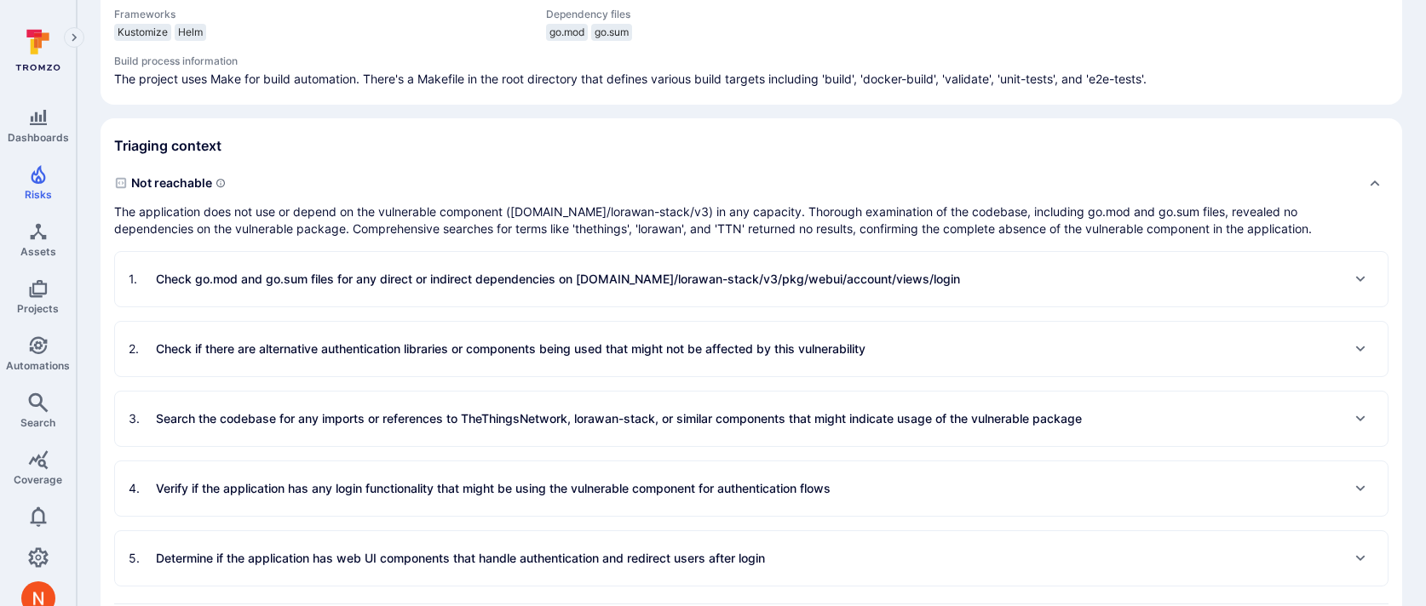
scroll to position [568, 0]
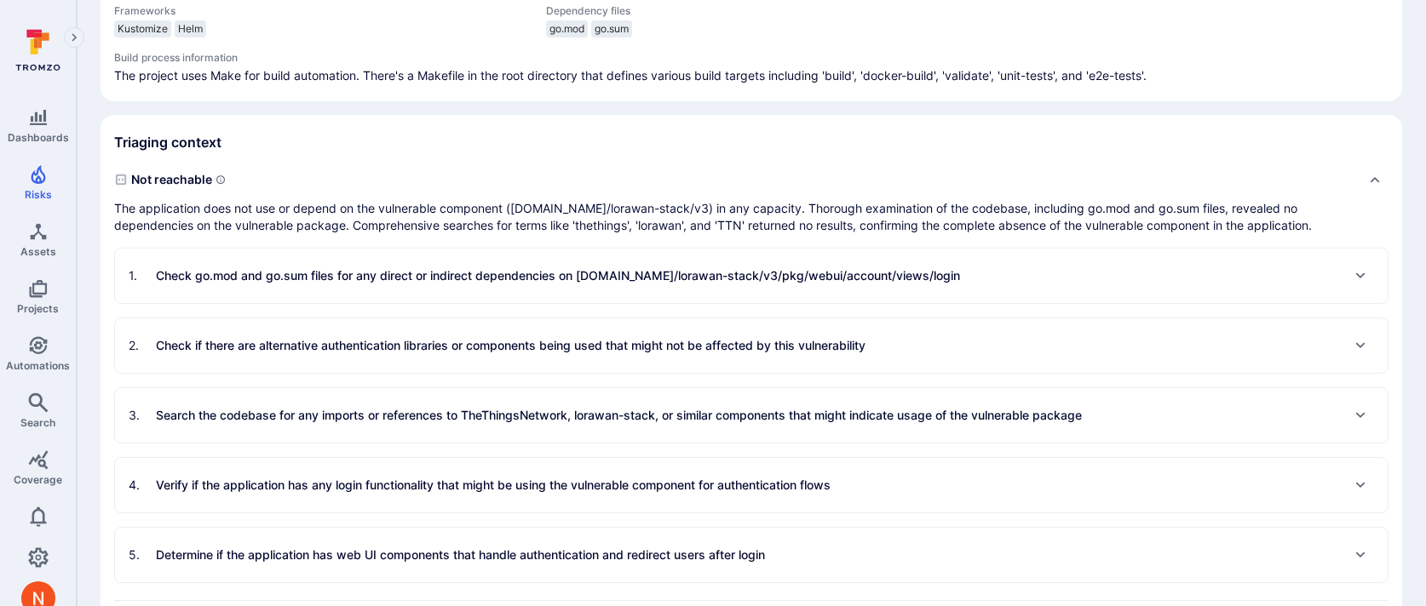
click at [501, 279] on p "Check go.mod and go.sum files for any direct or indirect dependencies on go.the…" at bounding box center [558, 275] width 804 height 17
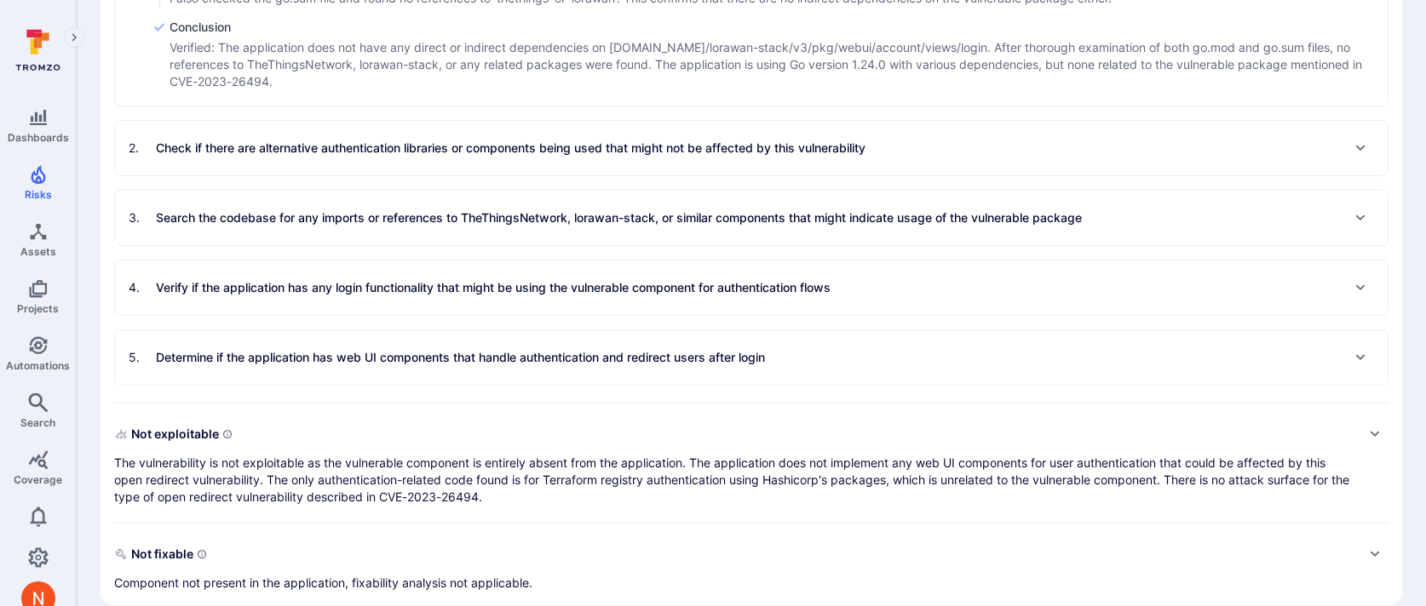
scroll to position [1106, 0]
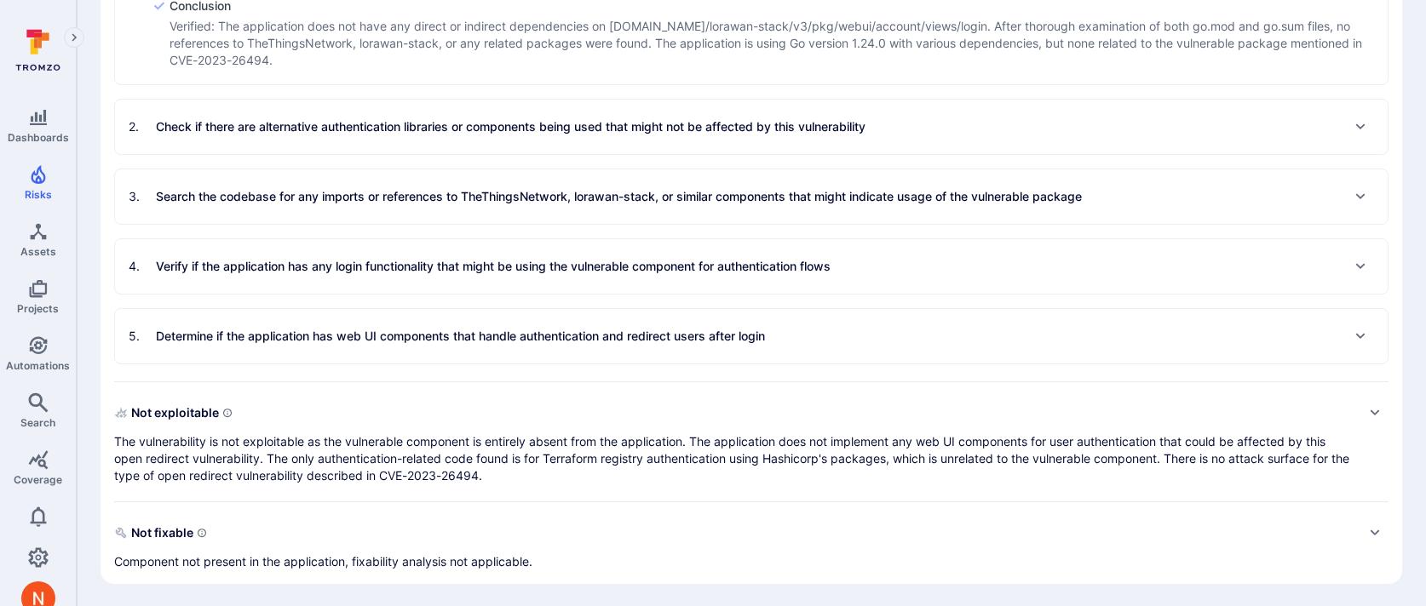
click at [512, 217] on div "3 . Search the codebase for any imports or references to TheThingsNetwork, lora…" at bounding box center [751, 197] width 1273 height 55
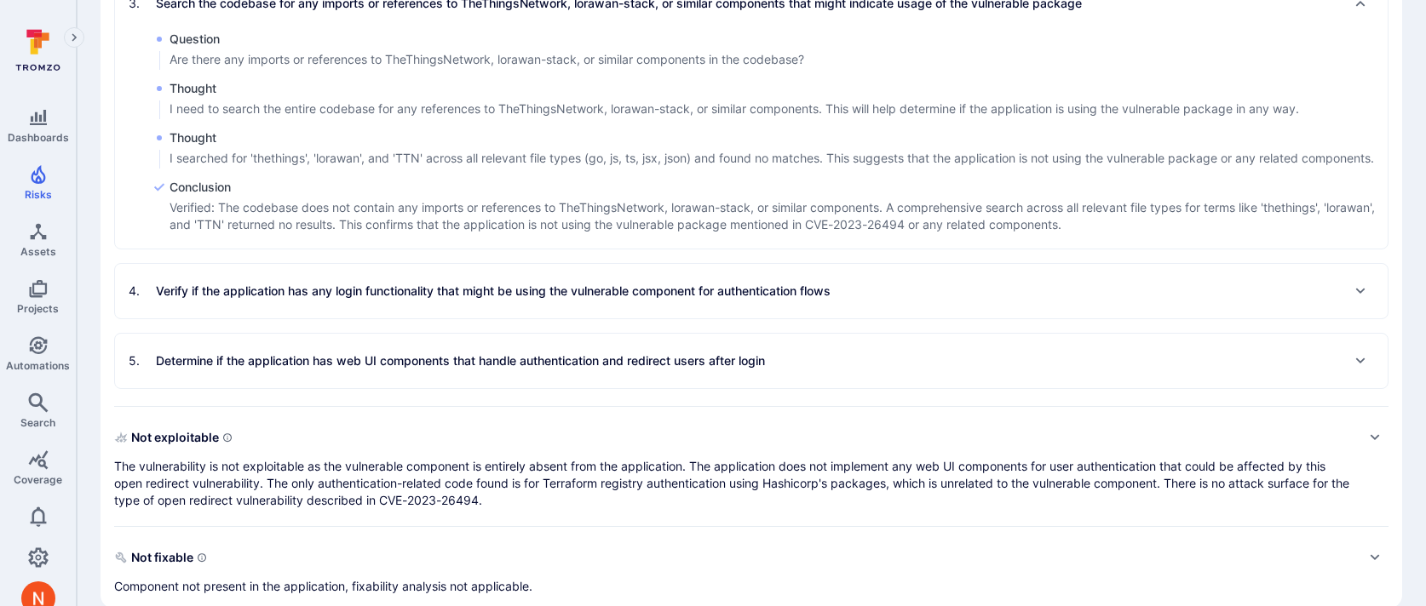
scroll to position [1302, 0]
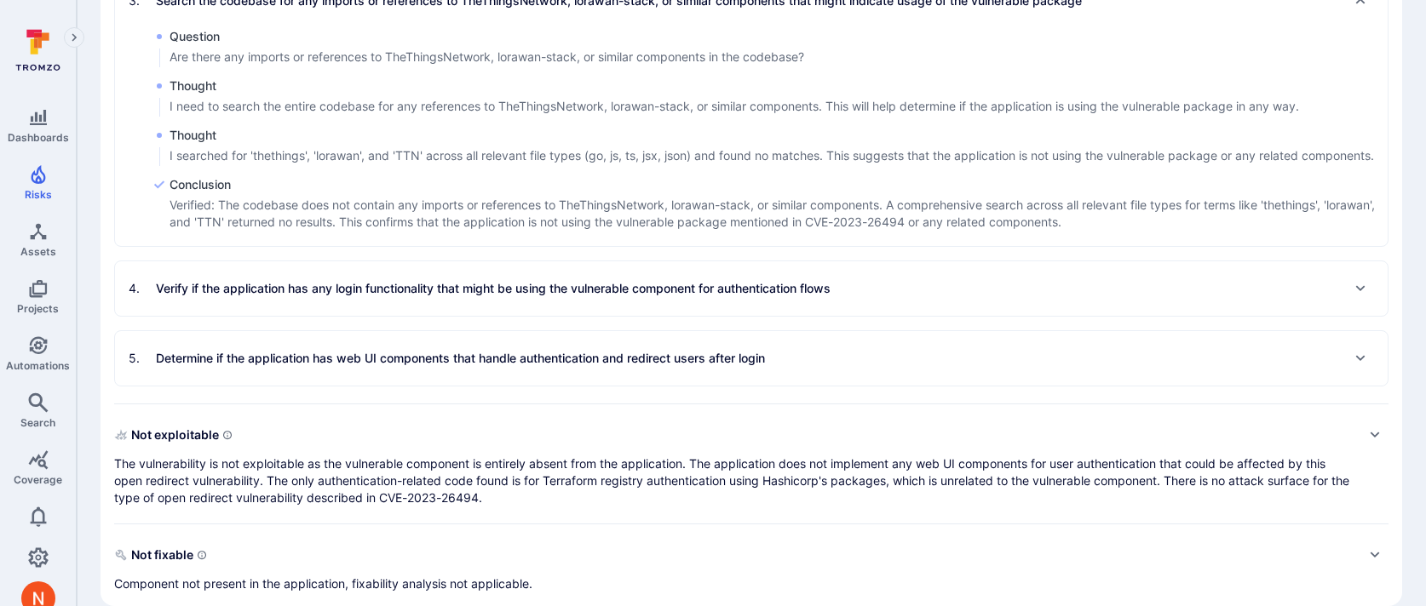
click at [506, 298] on div "4 . Verify if the application has any login functionality that might be using t…" at bounding box center [480, 288] width 702 height 27
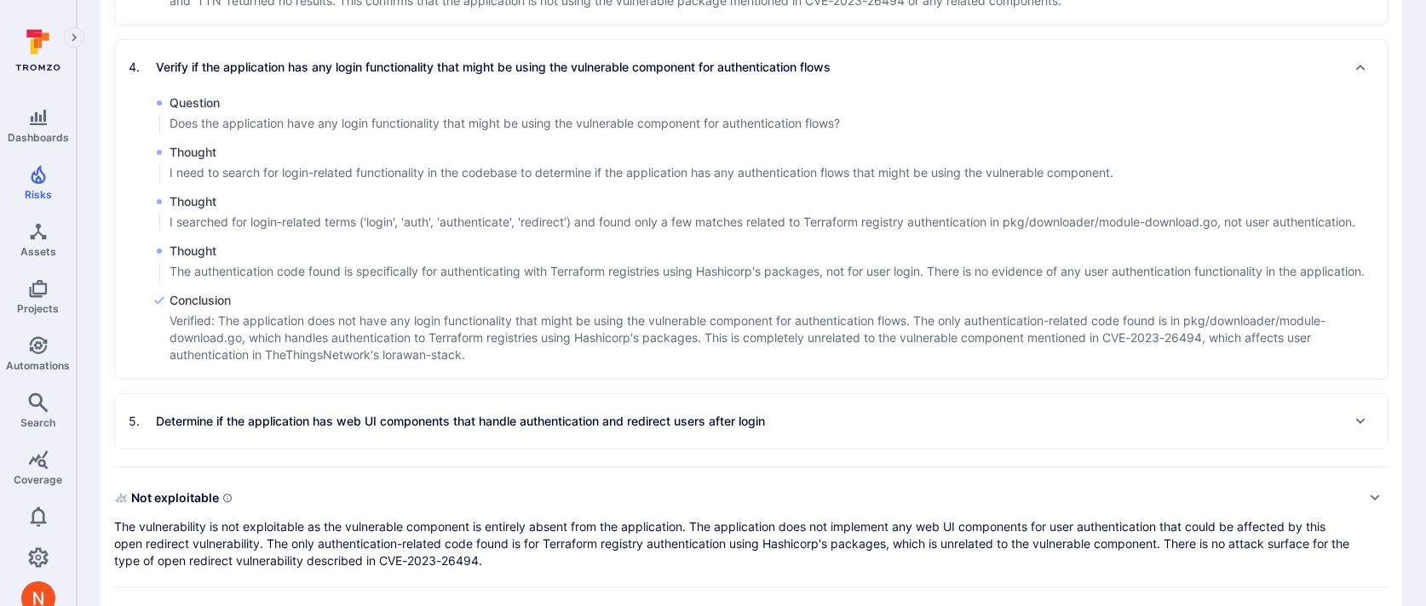
scroll to position [1608, 0]
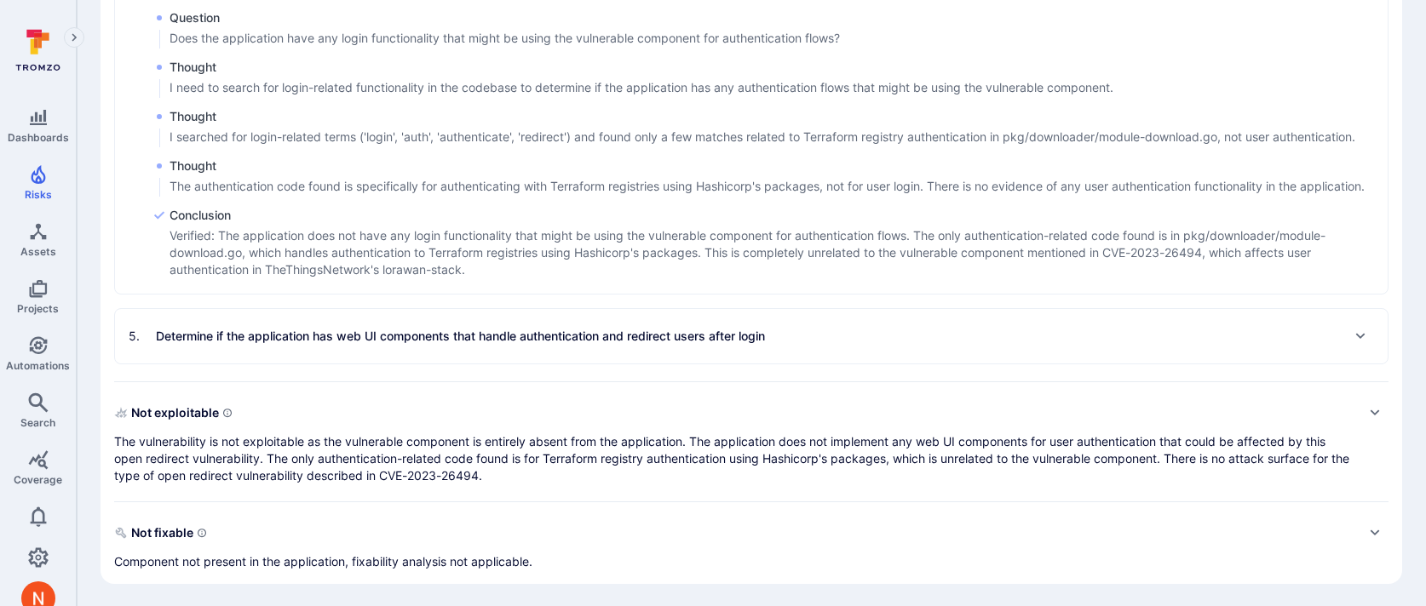
click at [538, 469] on p "The vulnerability is not exploitable as the vulnerable component is entirely ab…" at bounding box center [734, 459] width 1240 height 51
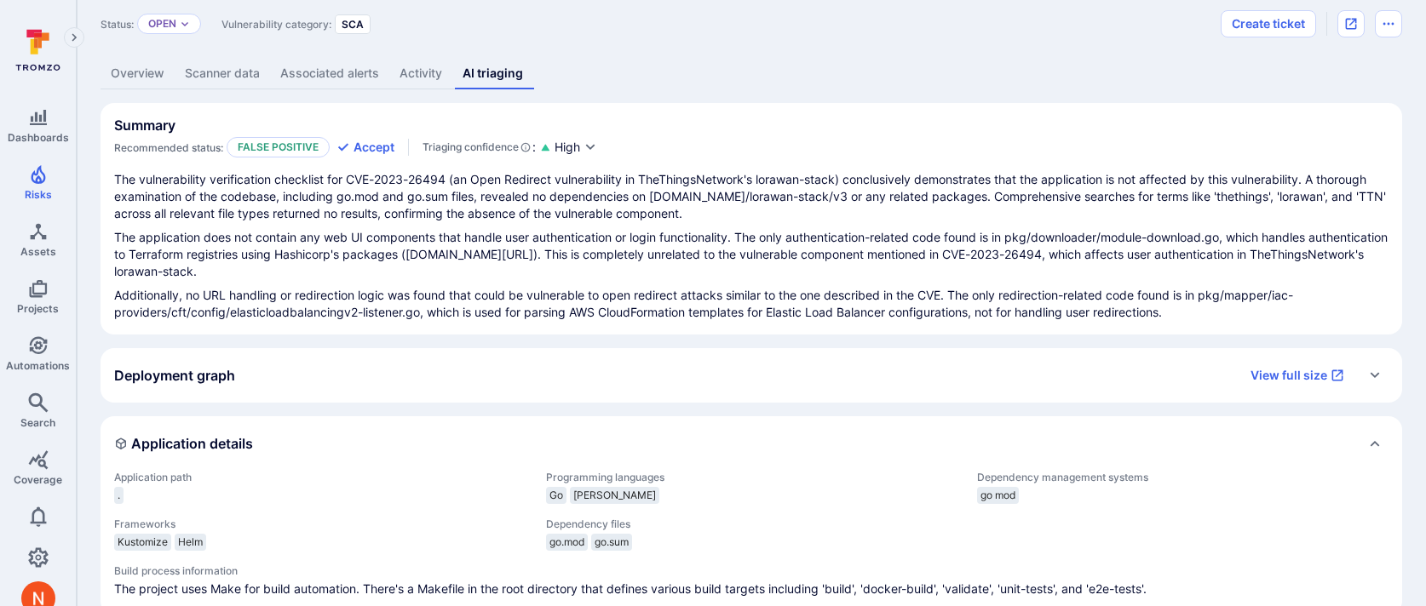
scroll to position [0, 0]
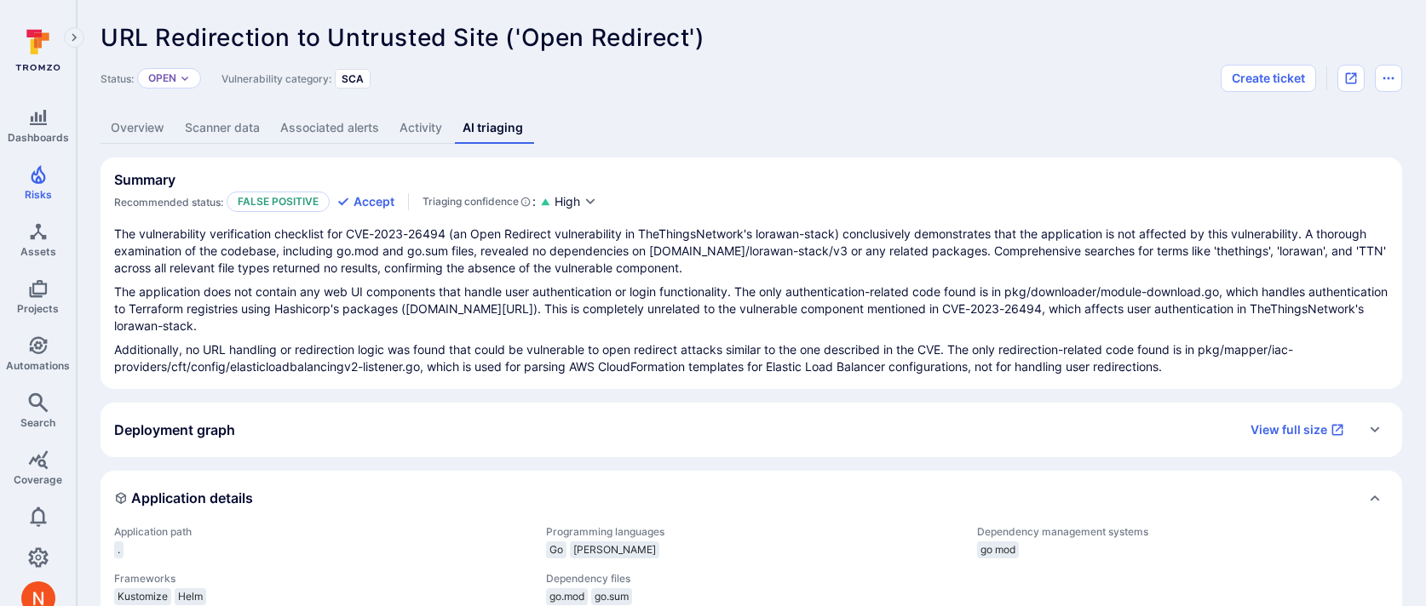
click at [221, 129] on link "Scanner data" at bounding box center [222, 128] width 95 height 32
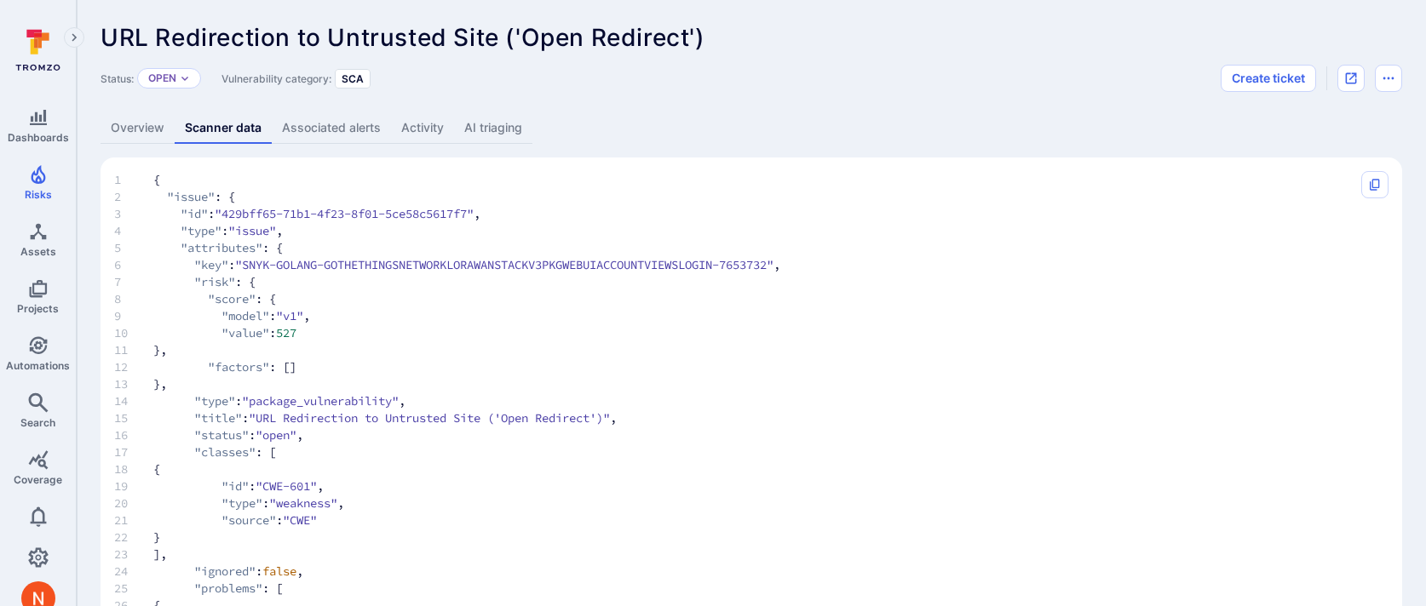
click at [147, 135] on link "Overview" at bounding box center [138, 128] width 74 height 32
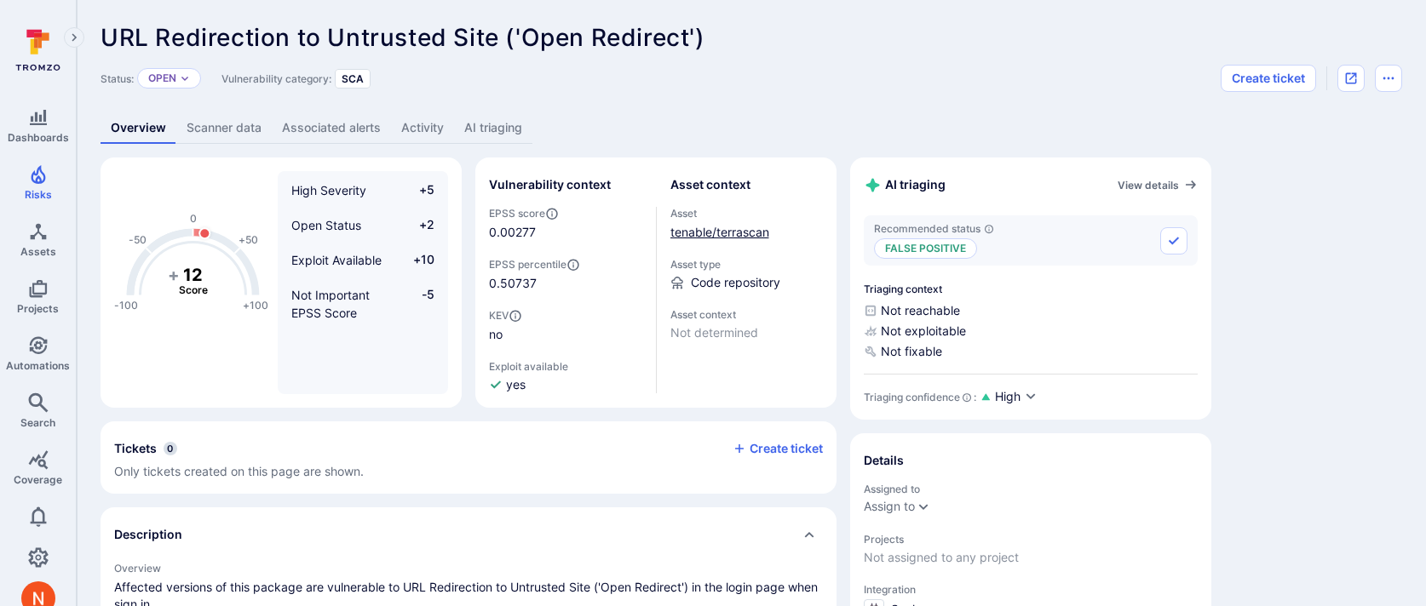
click at [699, 237] on link "tenable/terrascan" at bounding box center [719, 232] width 99 height 14
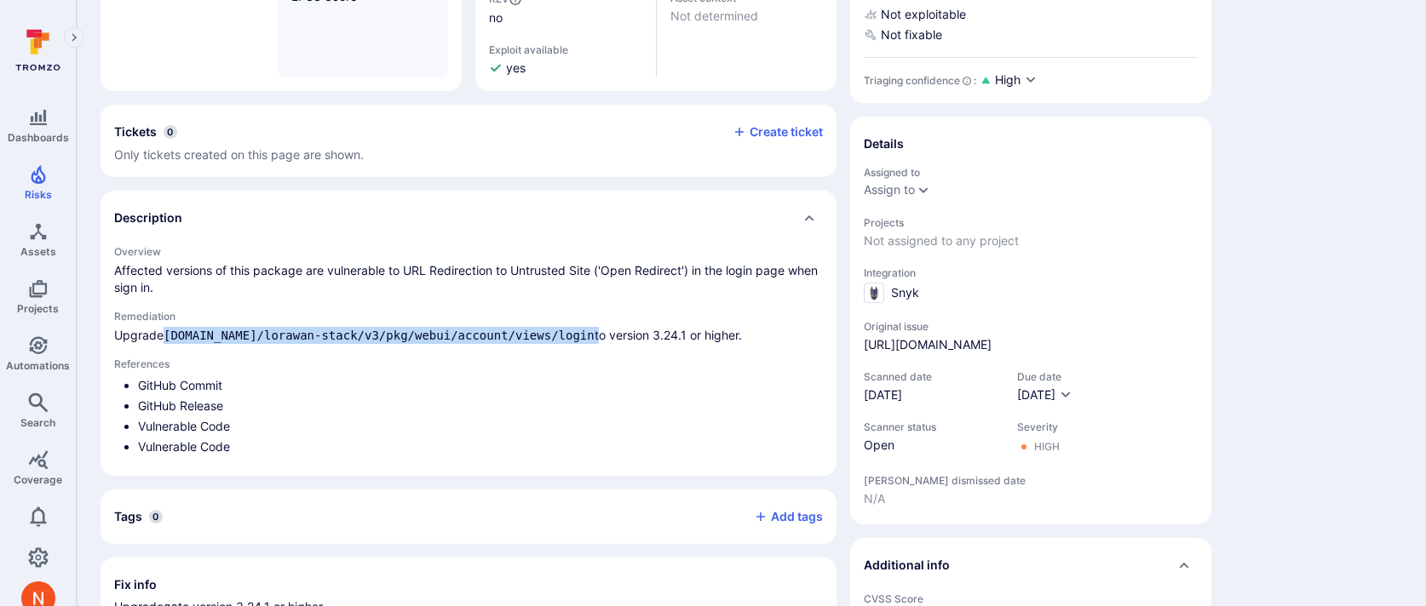
drag, startPoint x: 650, startPoint y: 334, endPoint x: 168, endPoint y: 337, distance: 482.1
click at [168, 337] on p "Upgrade go.thethings.network/lorawan-stack/v3/pkg/webui/account/views/login to …" at bounding box center [468, 335] width 709 height 17
copy p "go.thethings.network/lorawan-stack/v3/pkg/webui/account/views/login"
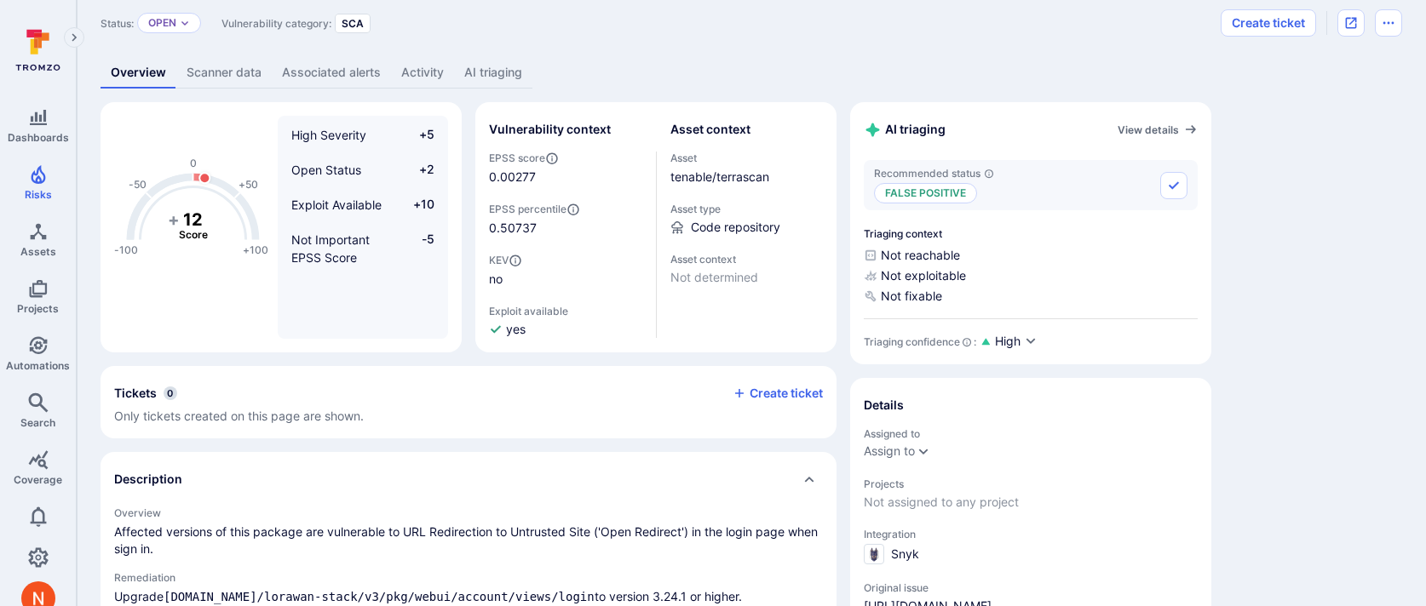
scroll to position [0, 0]
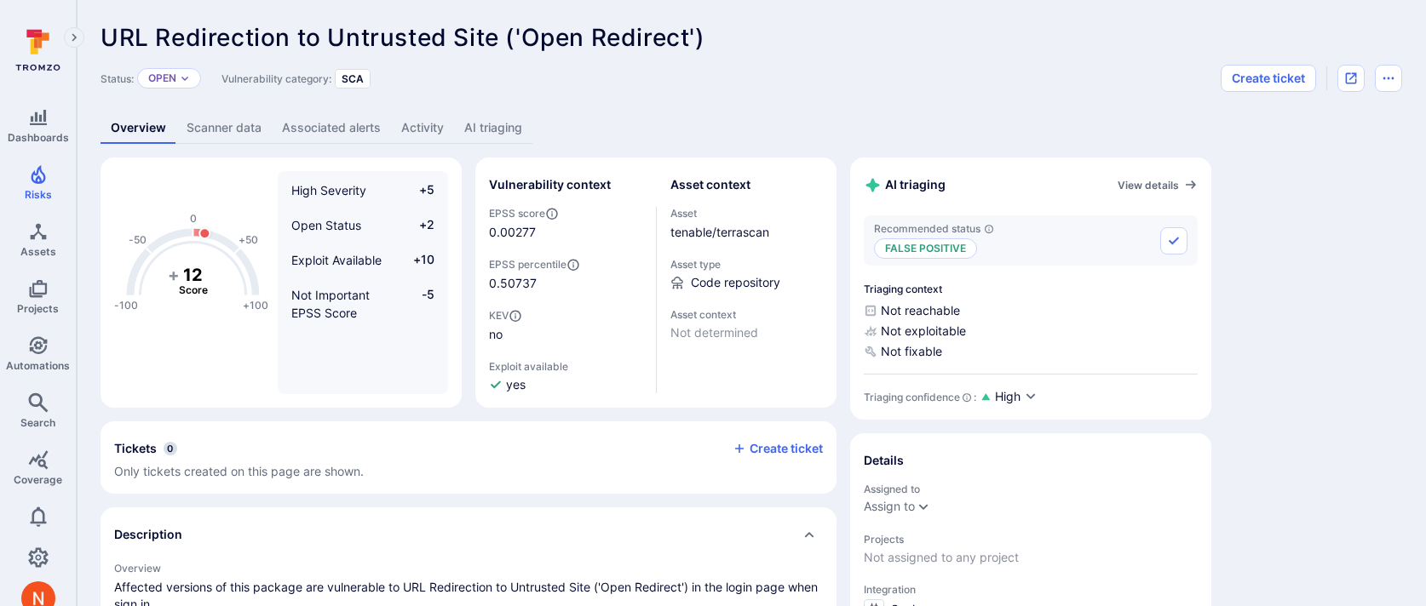
click at [247, 126] on link "Scanner data" at bounding box center [223, 128] width 95 height 32
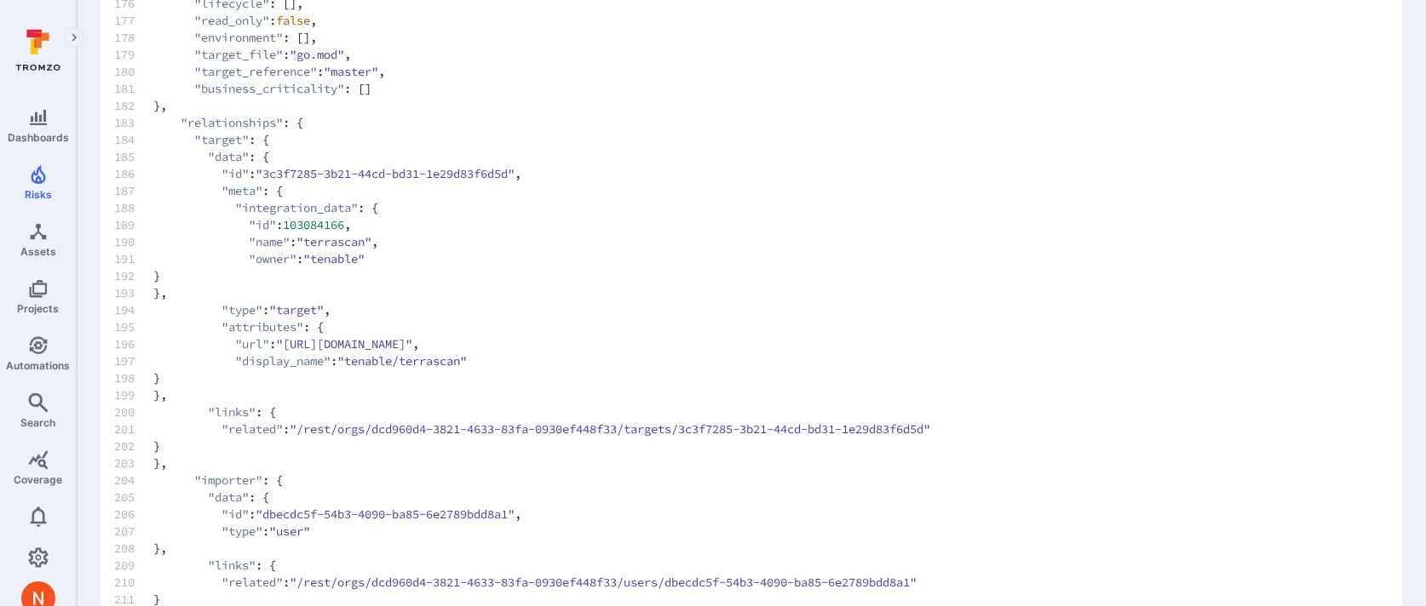
scroll to position [3194, 0]
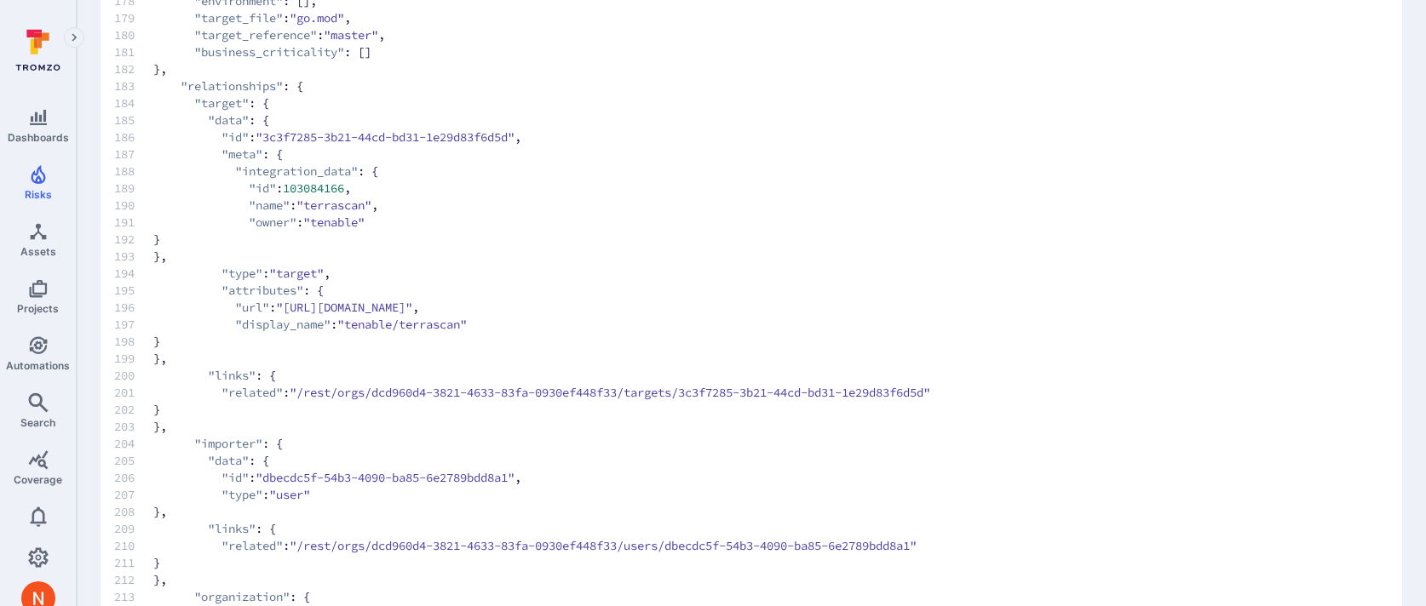
click at [882, 399] on span ""/rest/orgs/dcd960d4-3821-4633-83fa-0930ef448f33/targets/3c3f7285-3b21-44cd-bd3…" at bounding box center [610, 392] width 641 height 17
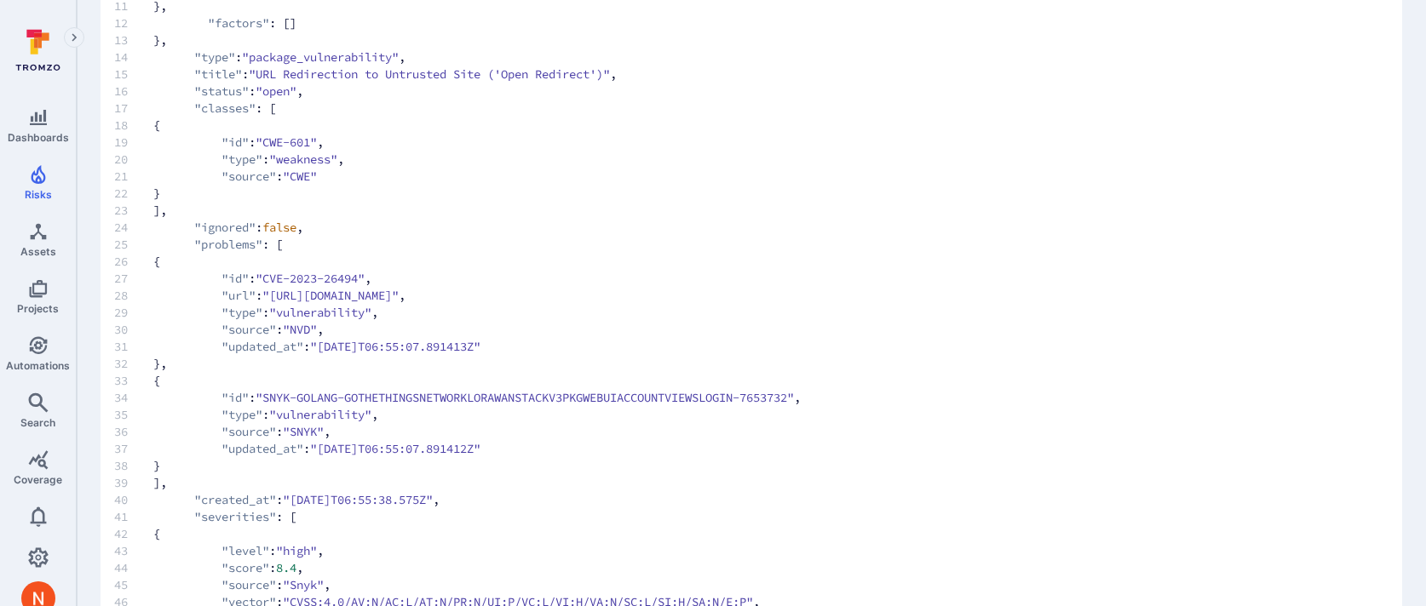
scroll to position [0, 0]
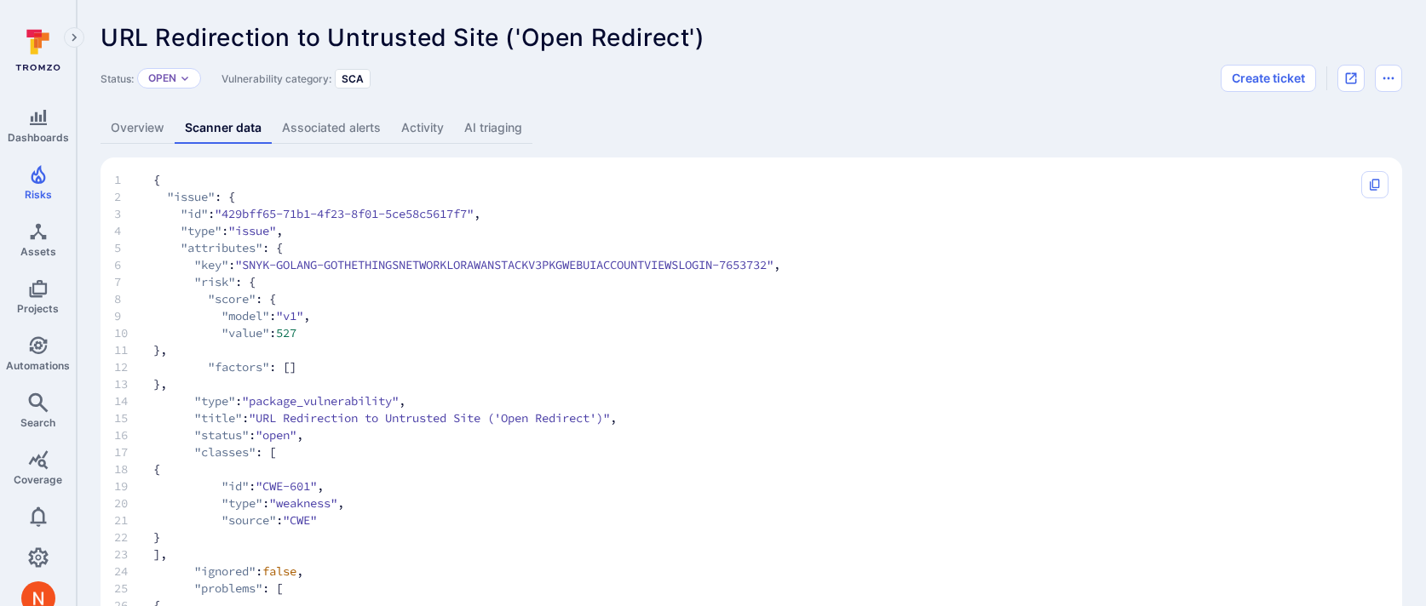
click at [137, 126] on link "Overview" at bounding box center [138, 128] width 74 height 32
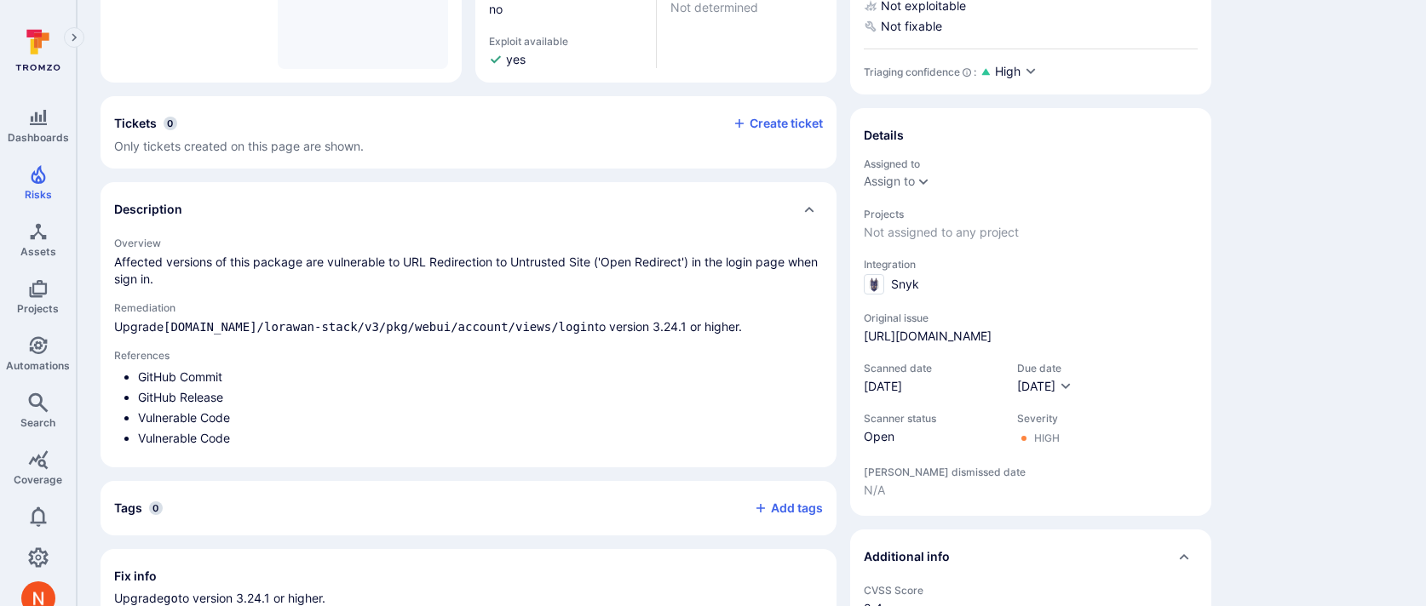
scroll to position [280, 0]
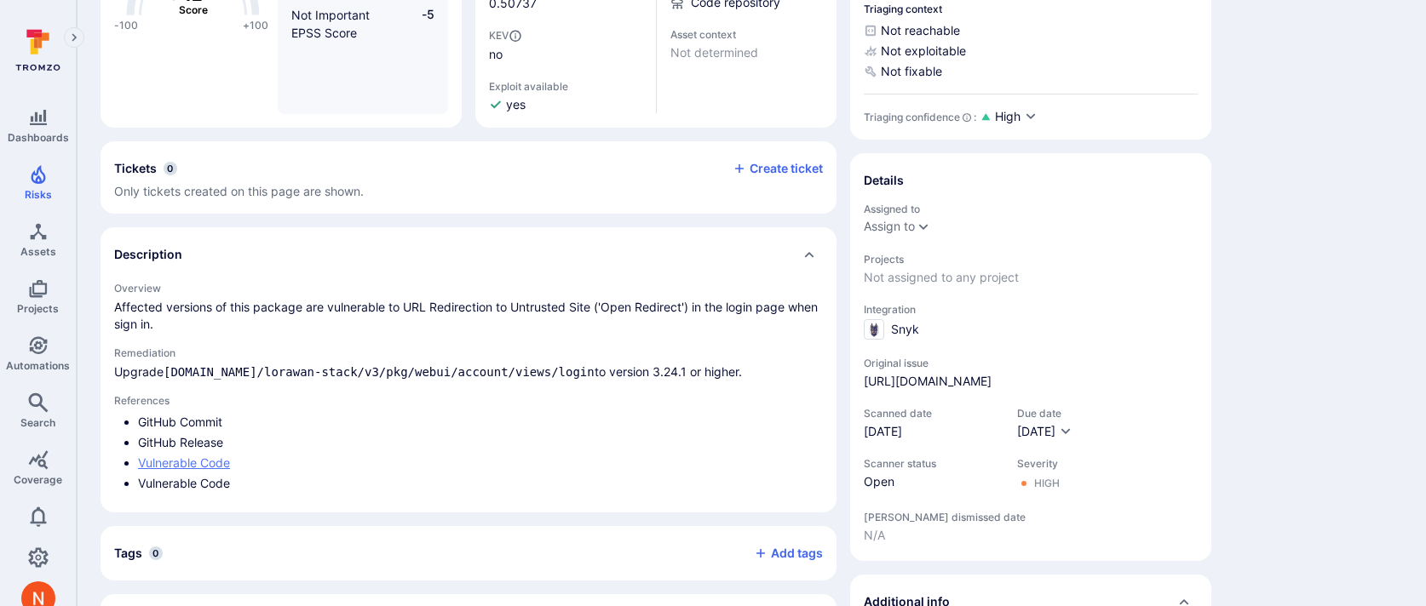
click at [180, 461] on link "Vulnerable Code" at bounding box center [184, 463] width 92 height 14
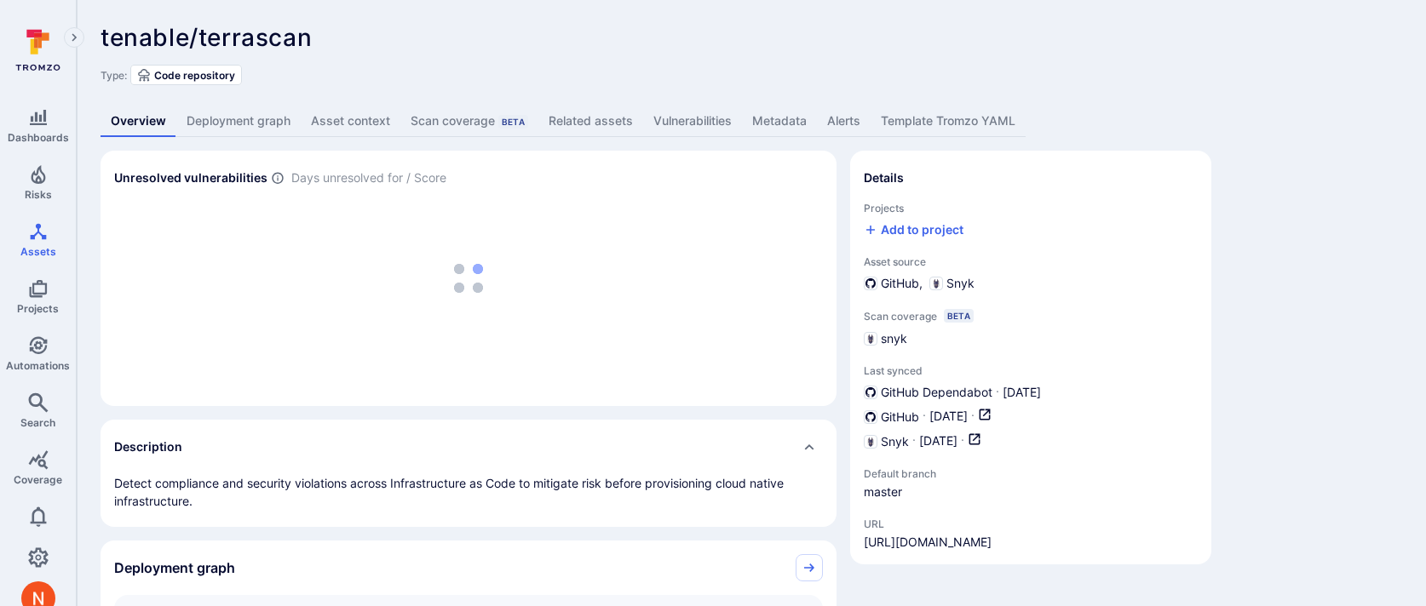
scroll to position [23, 0]
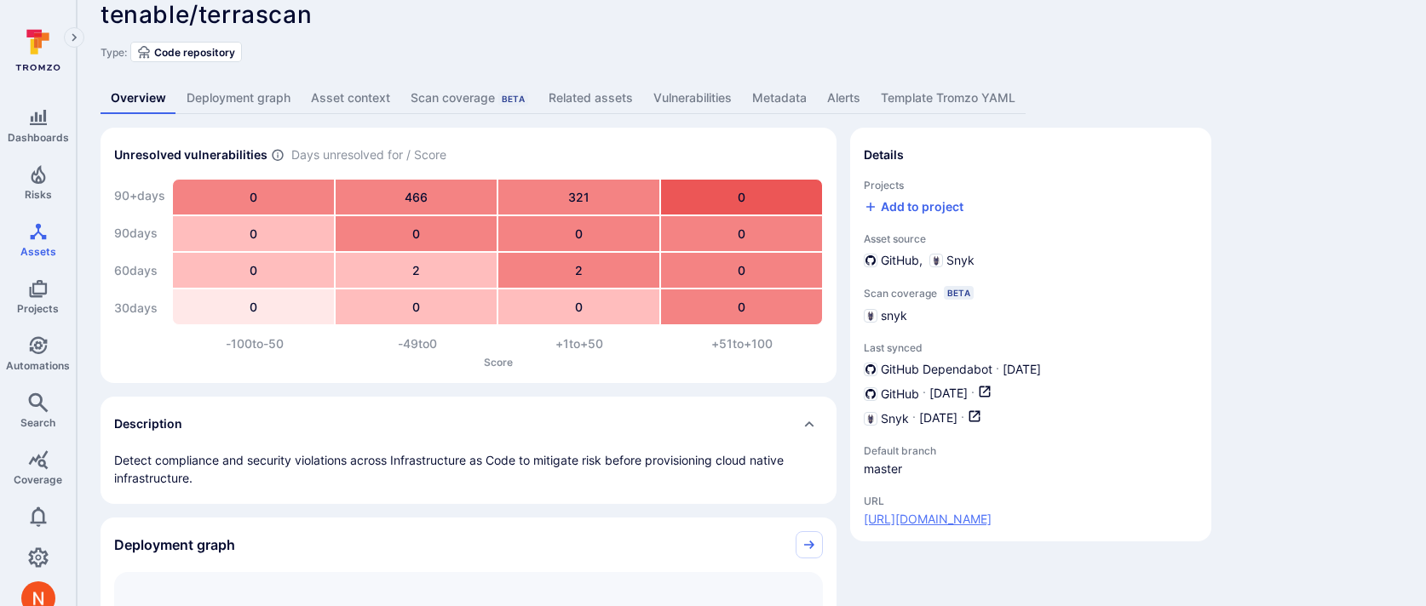
click at [964, 521] on link "https://github.com/tenable/terrascan" at bounding box center [928, 519] width 128 height 17
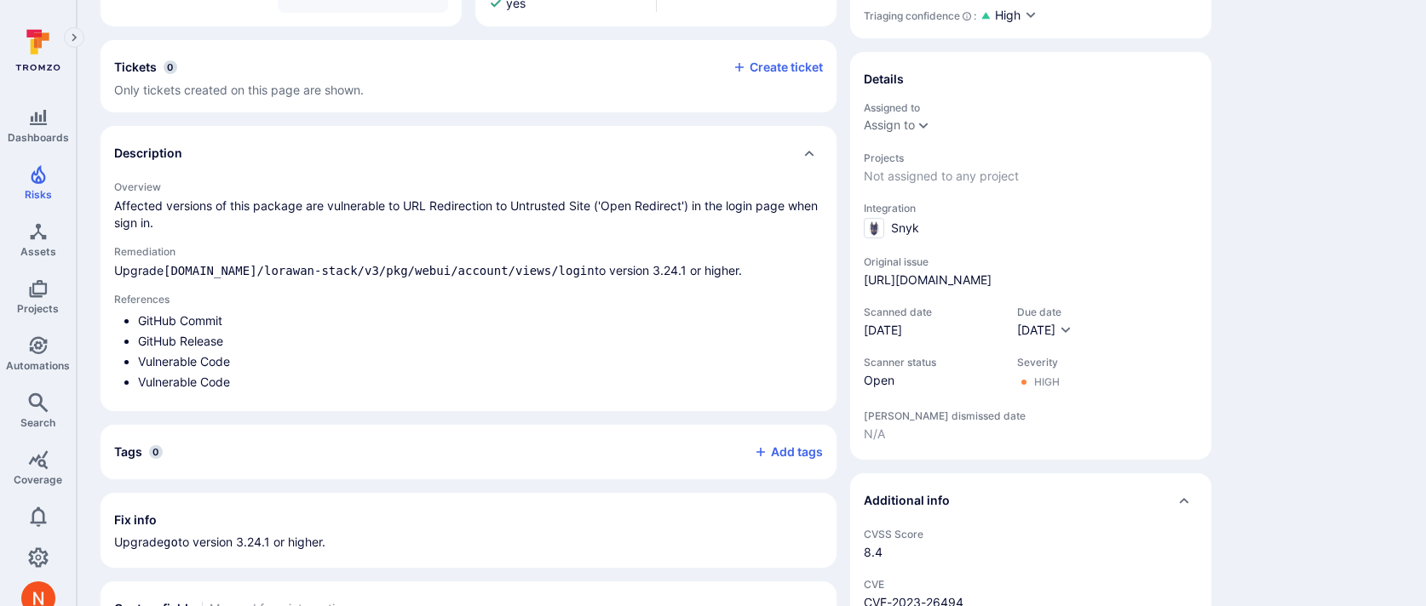
scroll to position [388, 0]
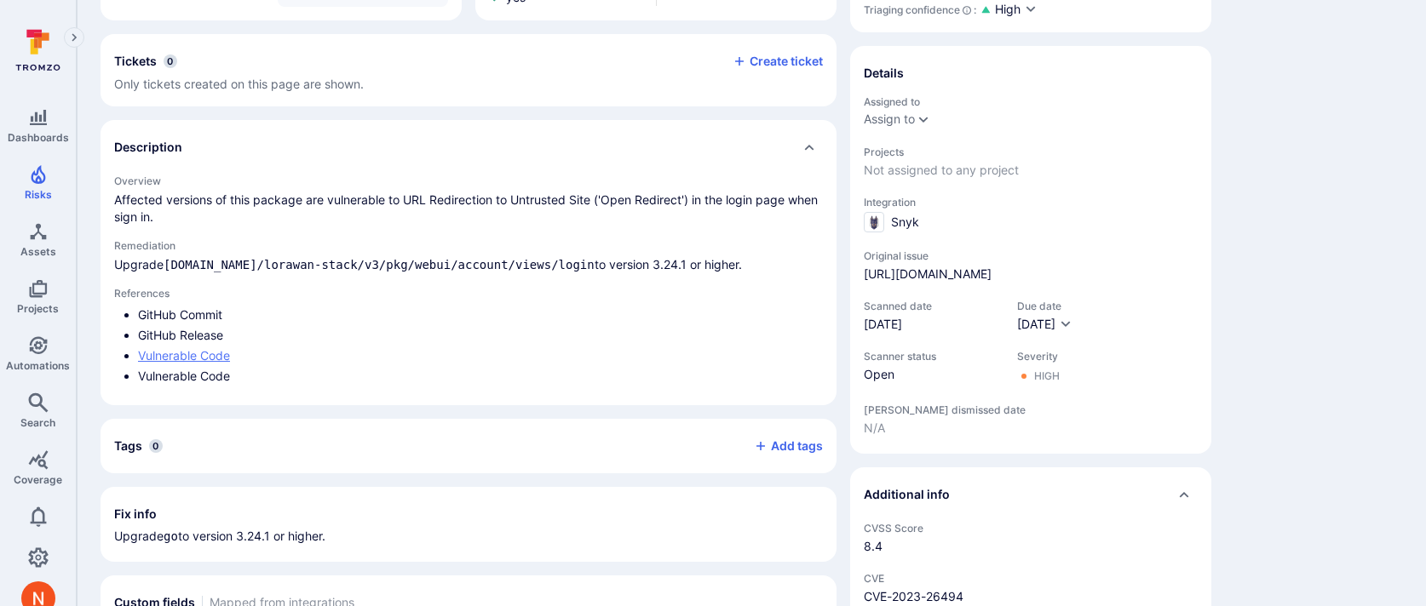
click at [183, 355] on link "Vulnerable Code" at bounding box center [184, 355] width 92 height 14
click at [1216, 356] on div "-100 -50 0 +50 +100 + 12 Score High Severity +5 Open Status +2 Exploit Availabl…" at bounding box center [752, 422] width 1302 height 1305
